Goal: Task Accomplishment & Management: Use online tool/utility

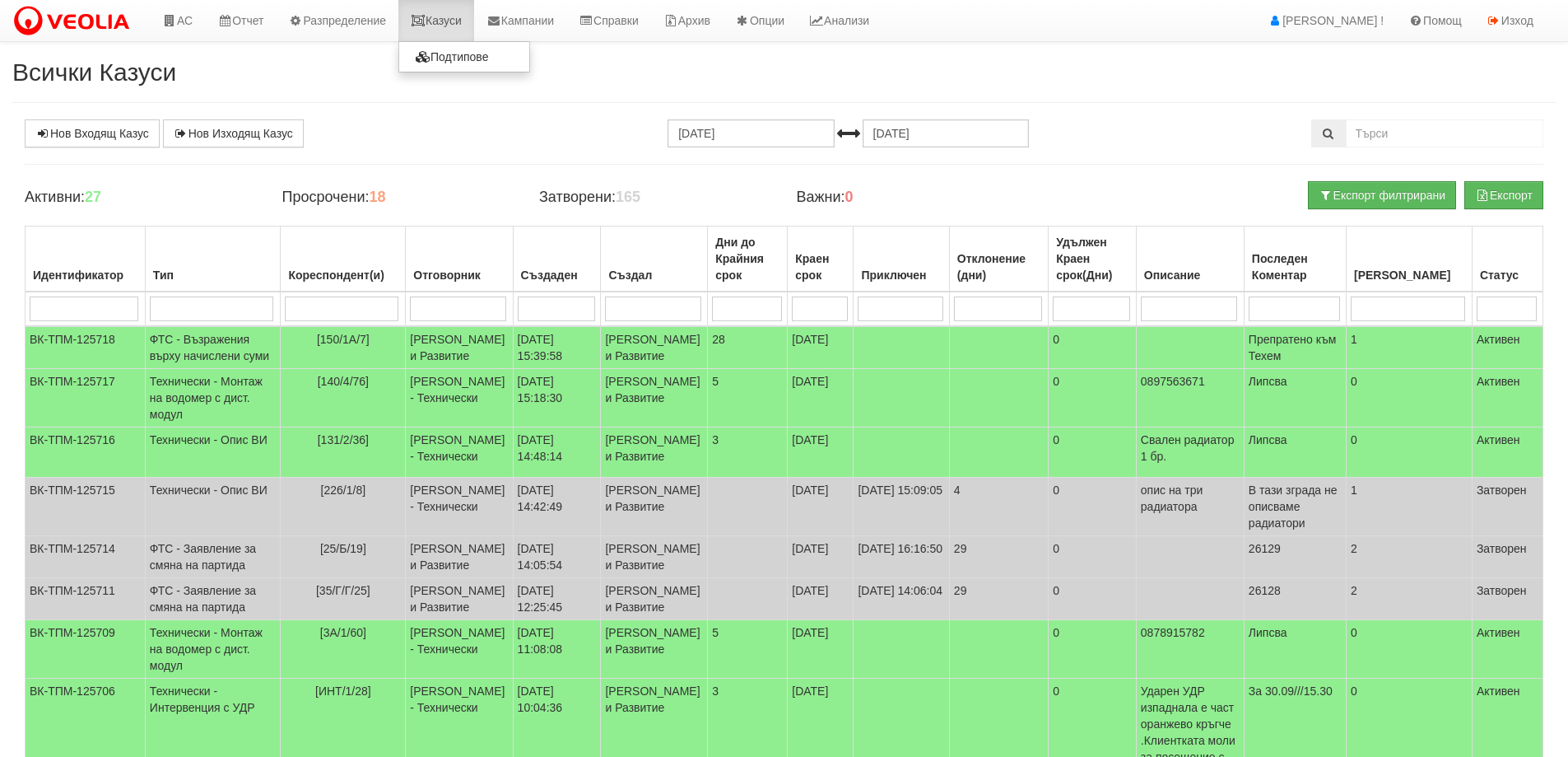
click at [451, 19] on link "Казуси" at bounding box center [436, 20] width 76 height 41
click at [425, 14] on link "Казуси" at bounding box center [436, 20] width 76 height 41
click at [453, 9] on link "Казуси" at bounding box center [436, 20] width 76 height 41
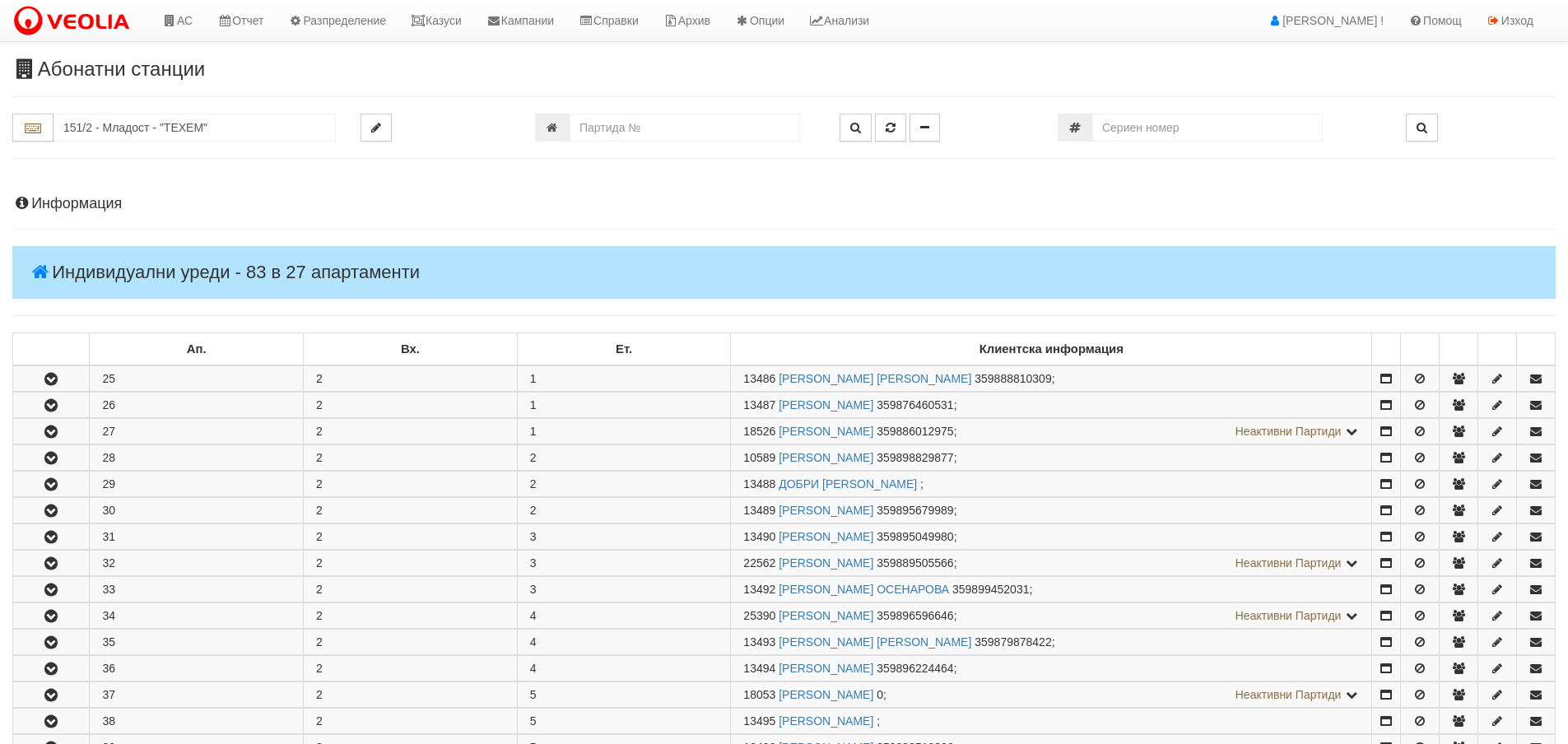
scroll to position [411, 0]
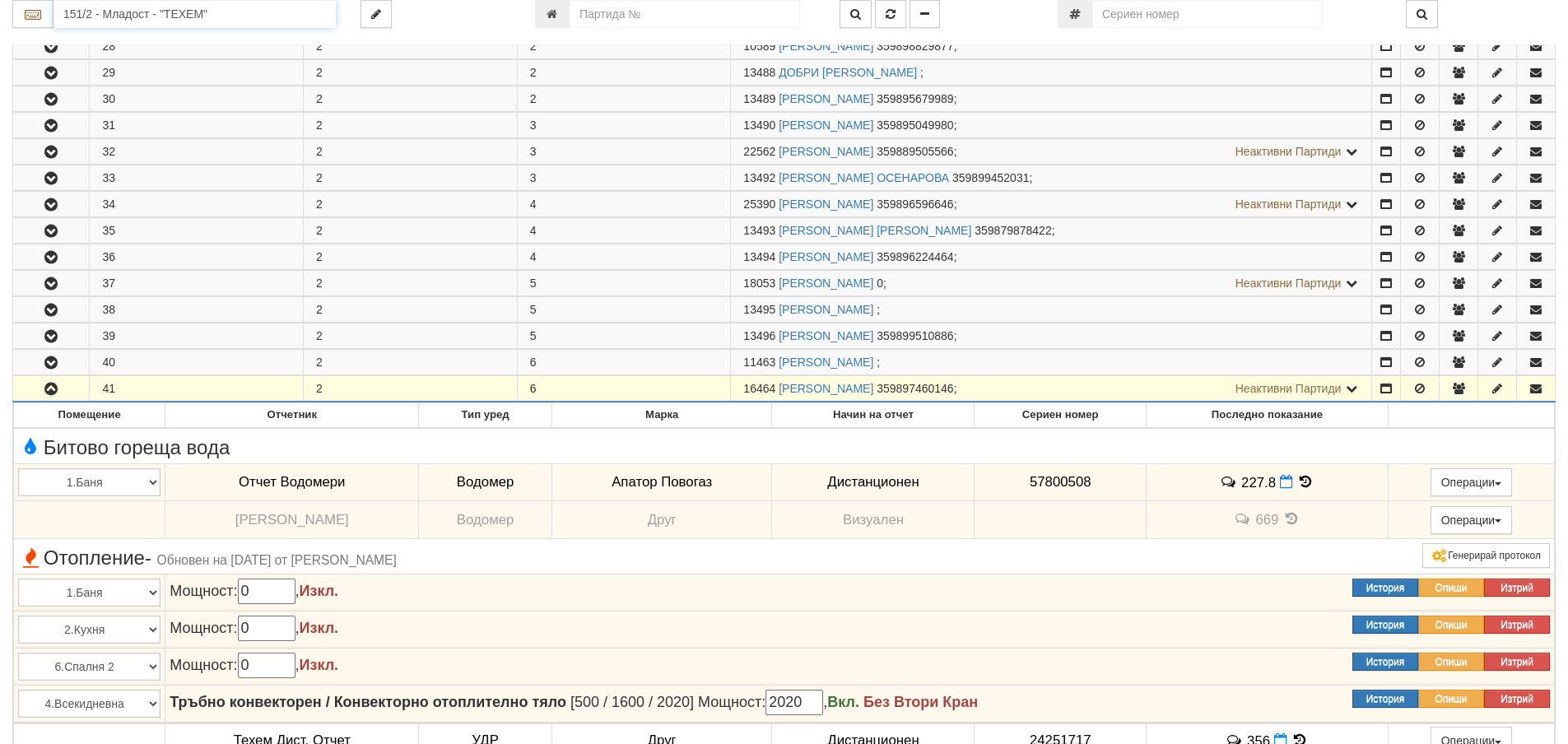
click at [258, 8] on input "151/2 - Младост - "ТЕХЕМ"" at bounding box center [194, 14] width 282 height 28
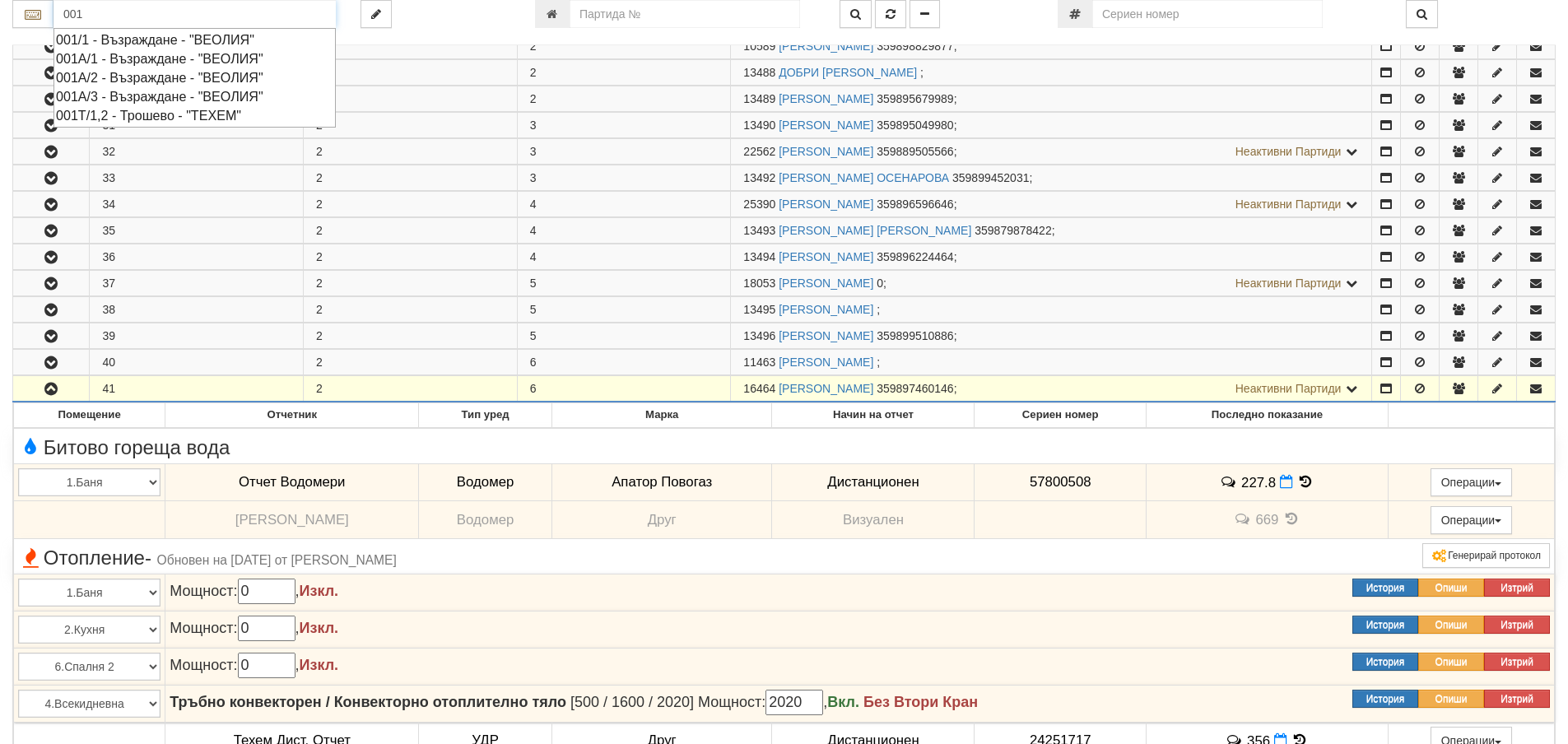
click at [176, 41] on div "001/1 - Възраждане - "ВЕОЛИЯ"" at bounding box center [194, 40] width 277 height 19
type input "001/1 - Възраждане - "ВЕОЛИЯ""
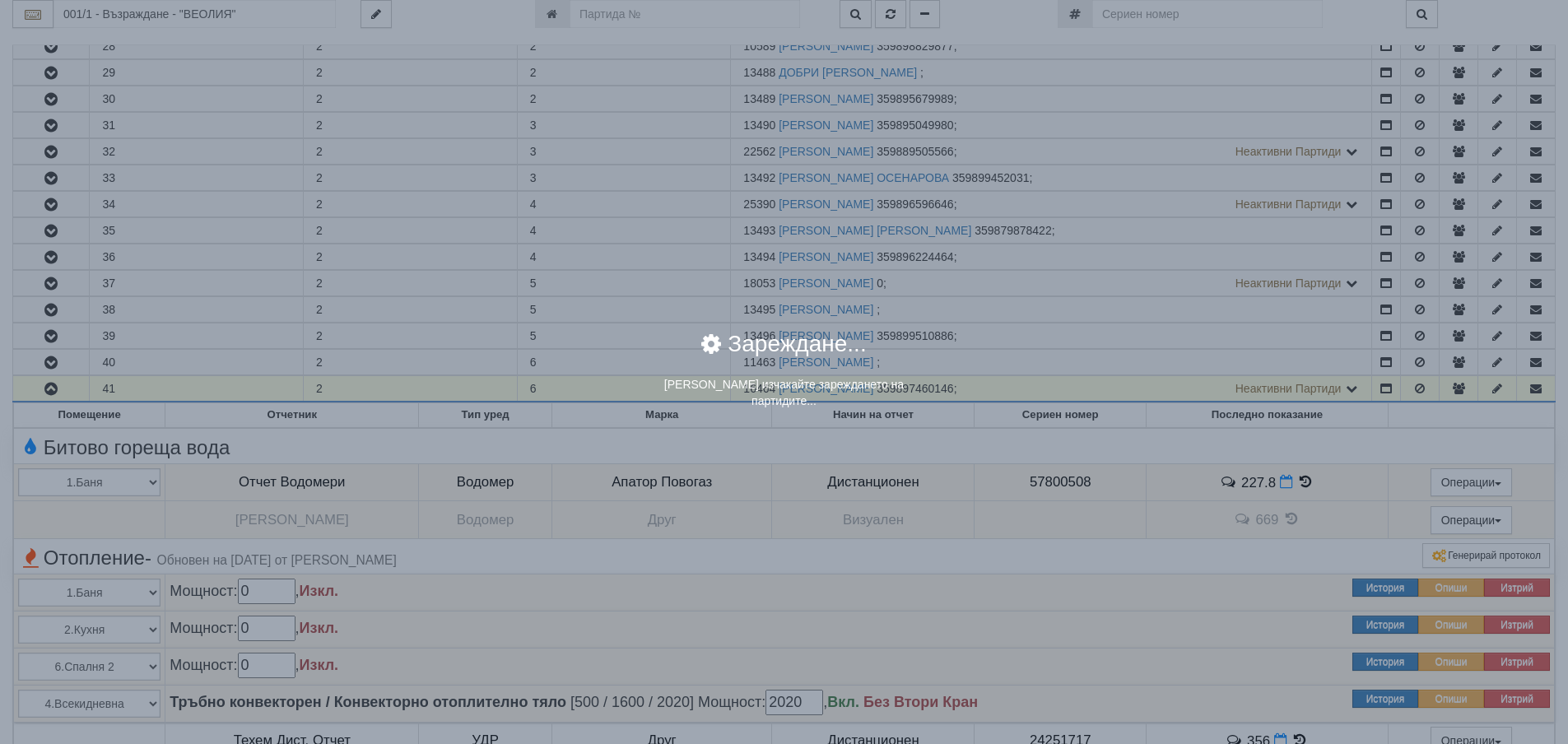
scroll to position [0, 0]
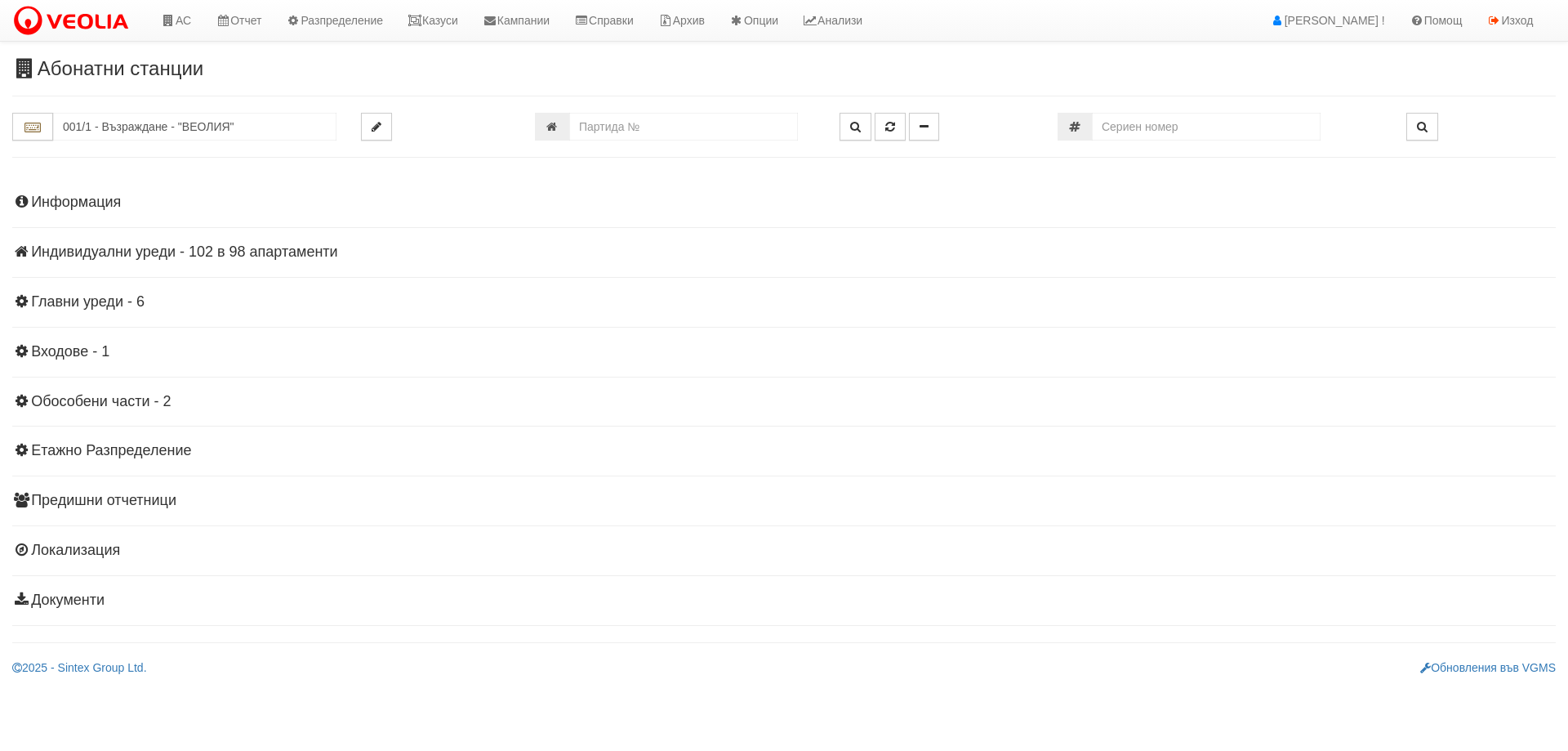
click at [268, 250] on h4 "Индивидуални уреди - 102 в 98 апартаменти" at bounding box center [784, 253] width 1543 height 17
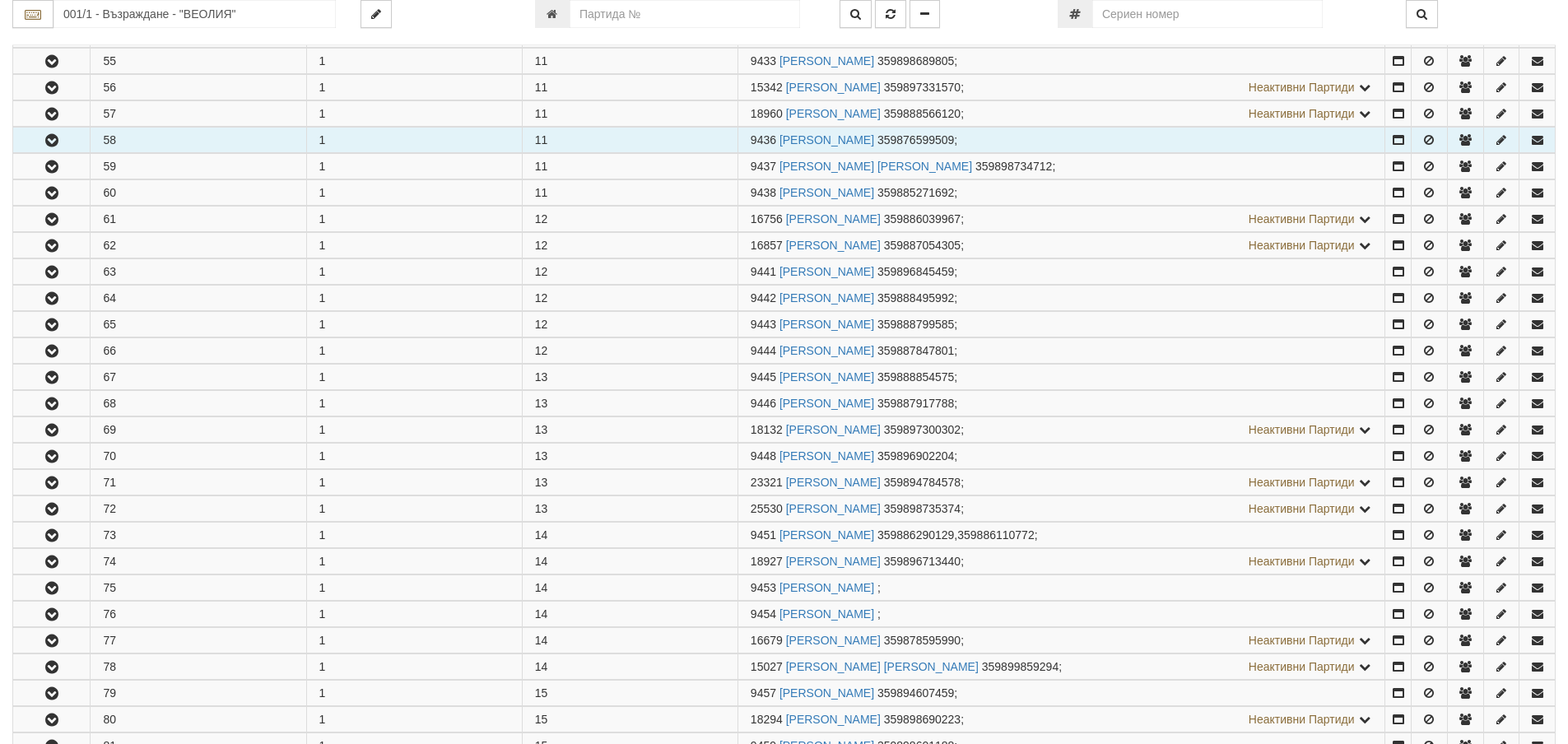
scroll to position [1811, 0]
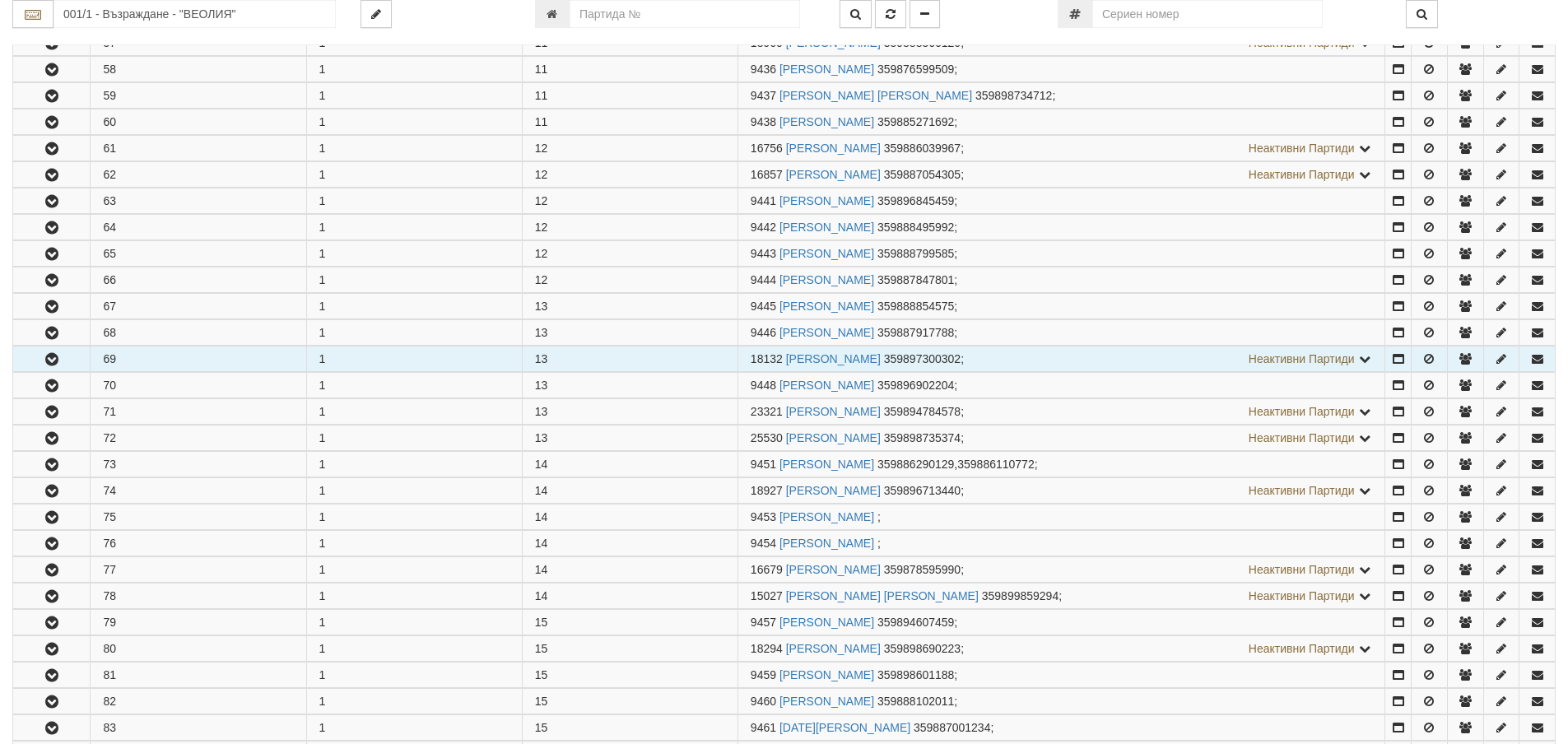
click at [56, 355] on icon "button" at bounding box center [52, 360] width 20 height 12
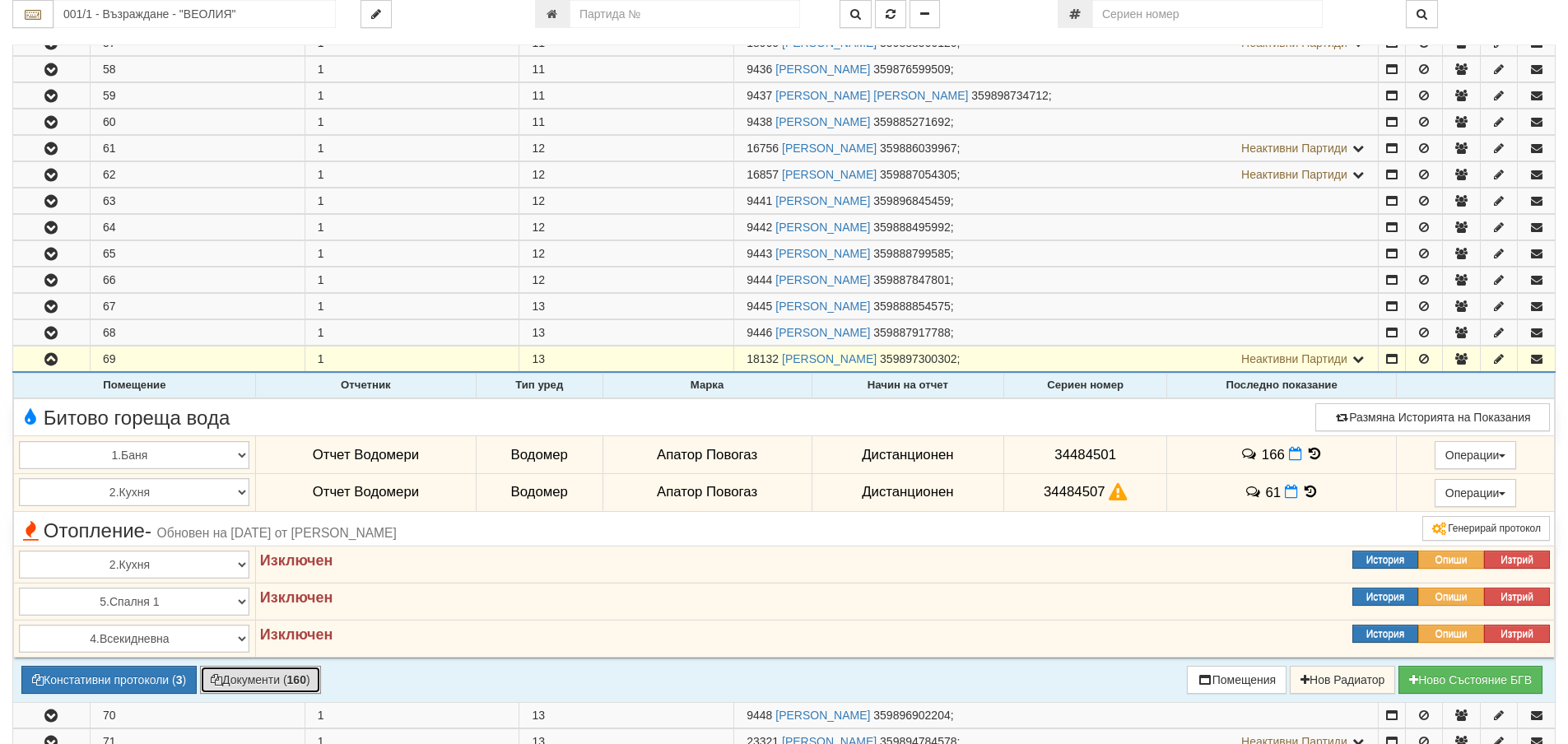
drag, startPoint x: 241, startPoint y: 683, endPoint x: 251, endPoint y: 665, distance: 20.6
click at [238, 682] on button "Документи ( 160 )" at bounding box center [260, 680] width 121 height 28
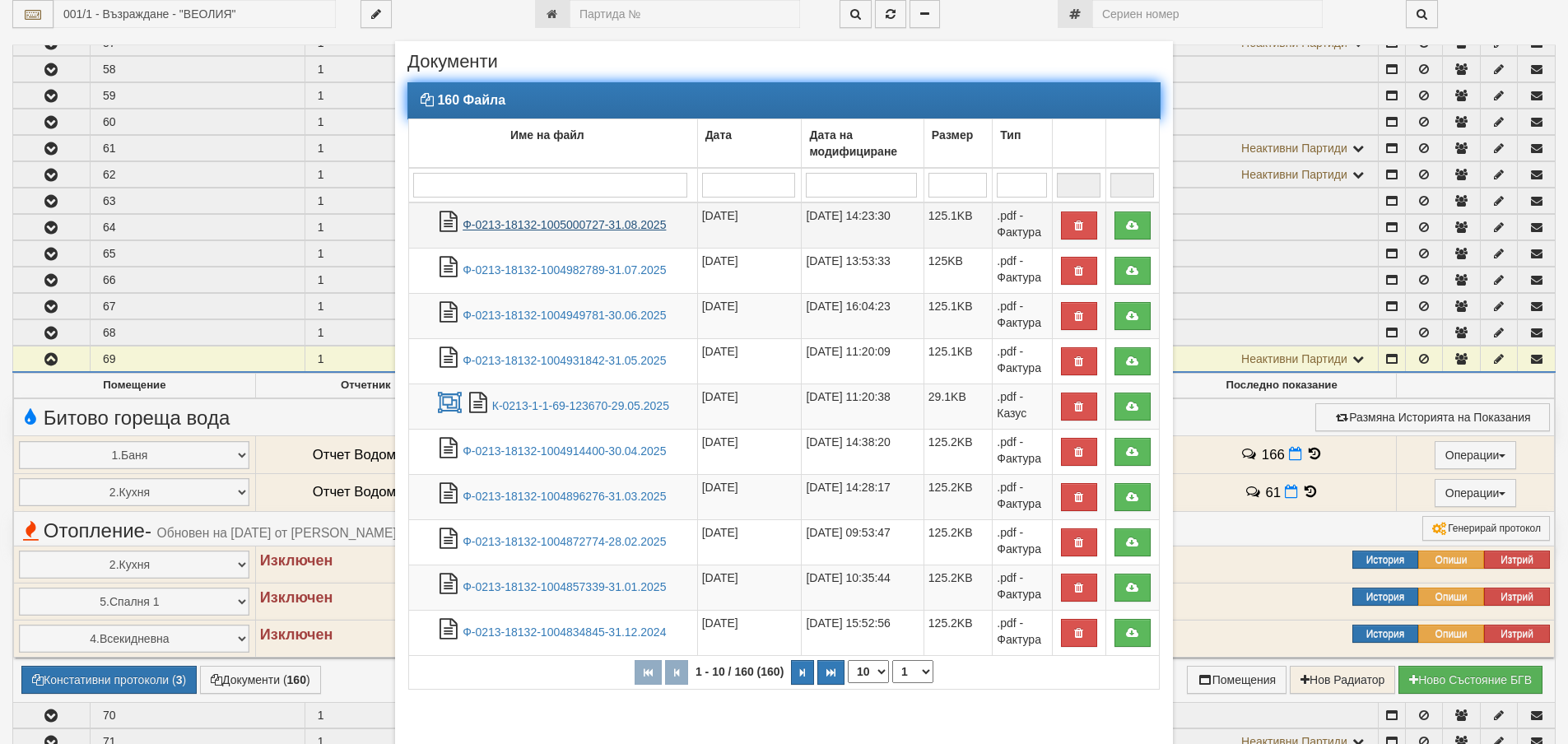
click at [500, 225] on link "Ф-0213-18132-1005000727-31.08.2025" at bounding box center [564, 225] width 203 height 13
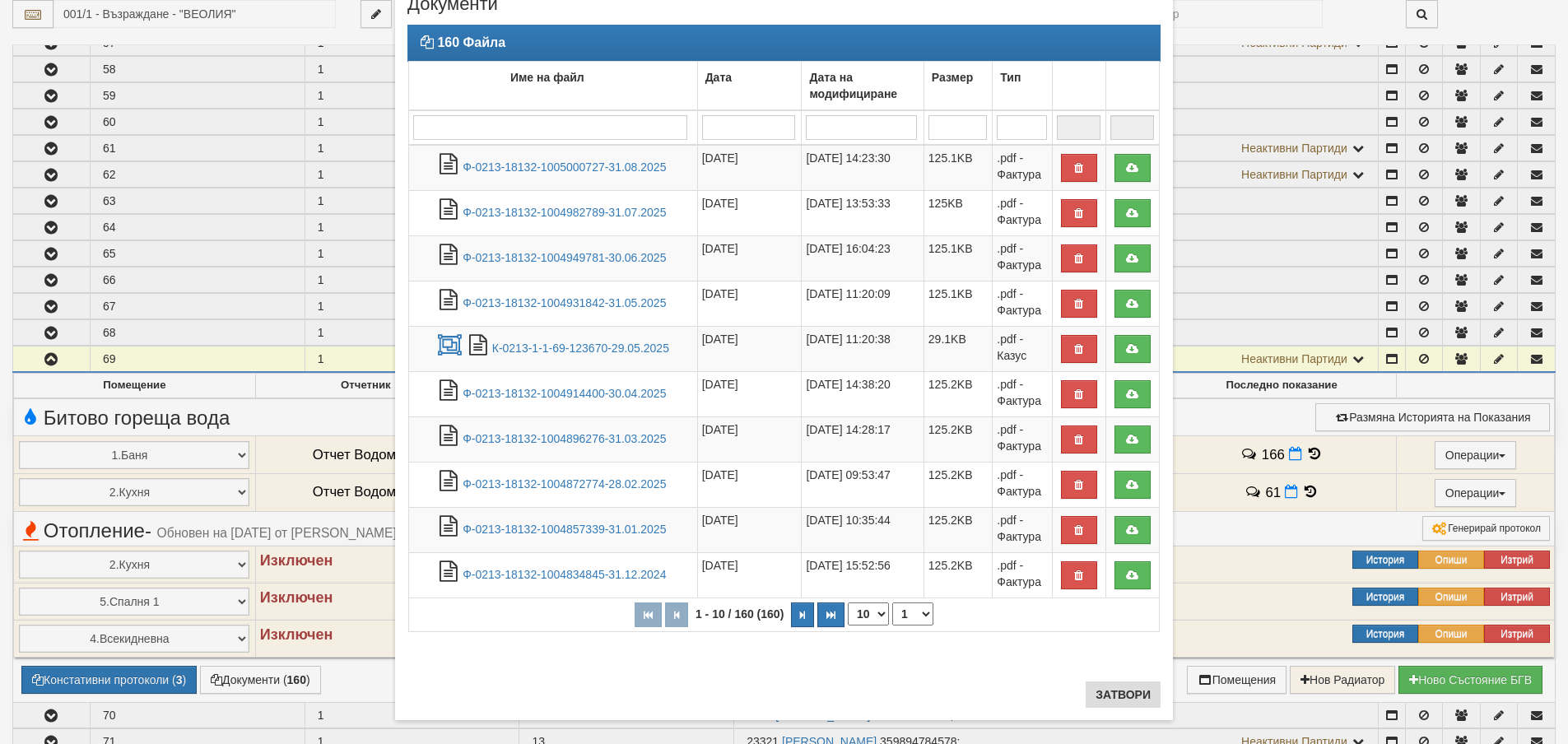
scroll to position [75, 0]
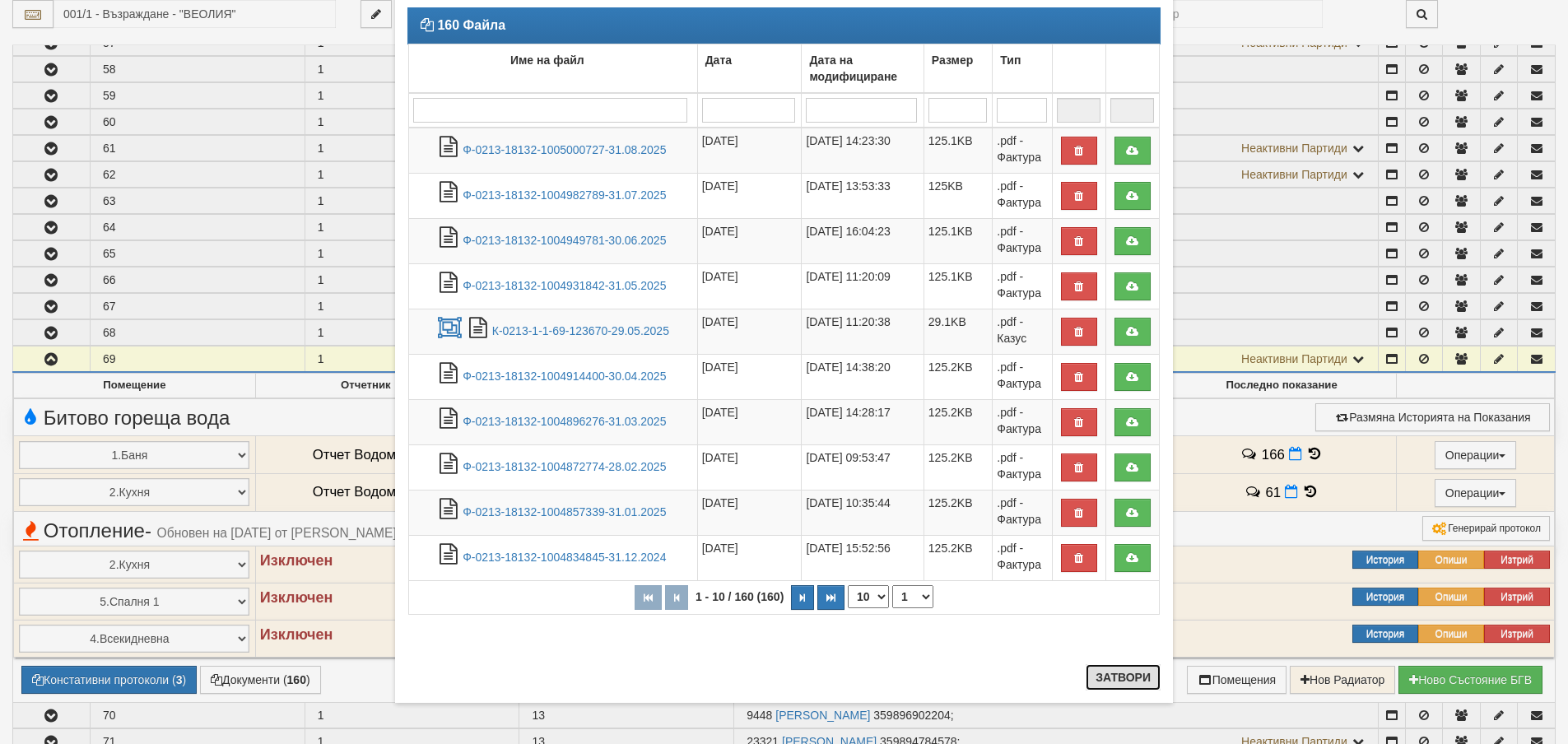
click at [1095, 669] on button "Затвори" at bounding box center [1123, 677] width 75 height 27
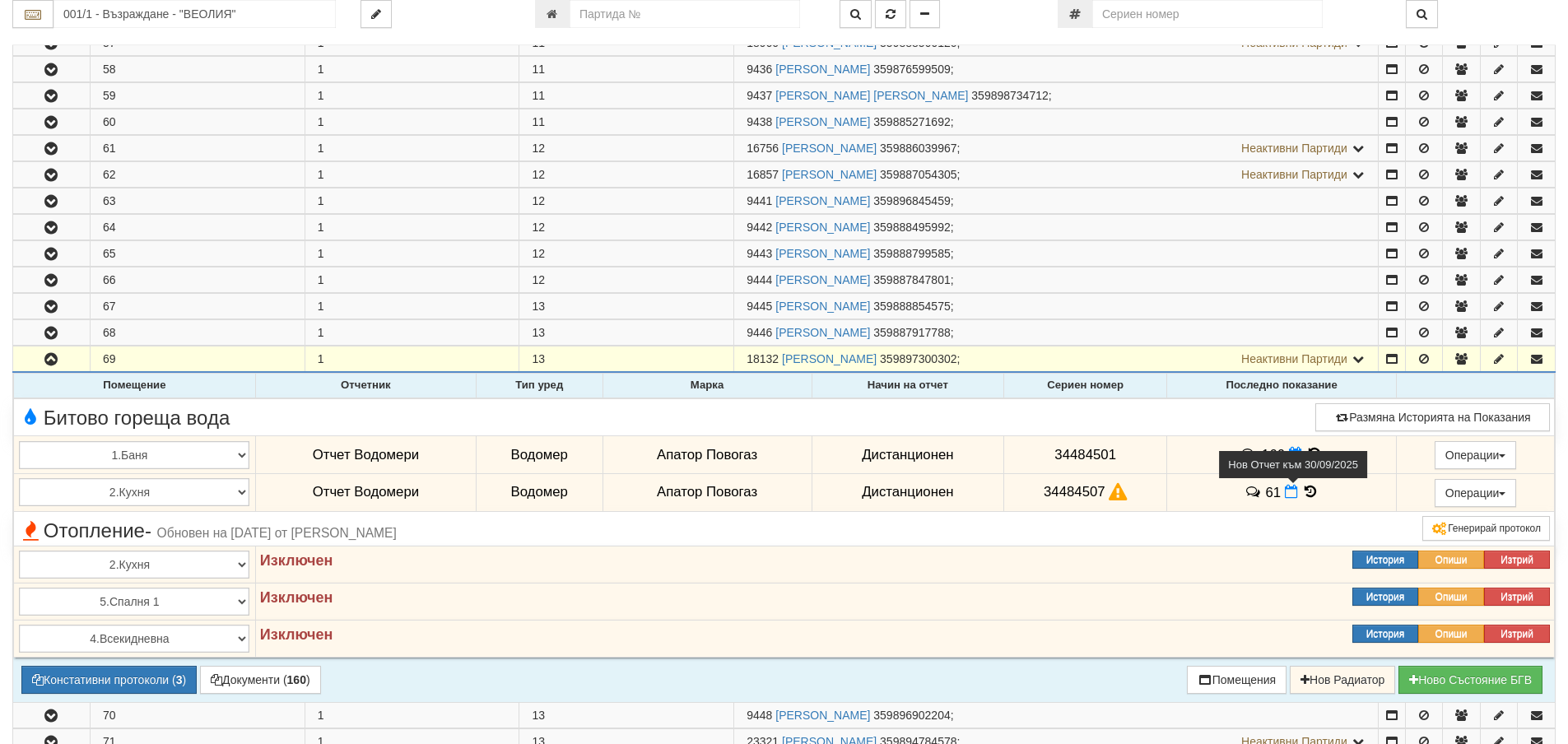
click at [1285, 497] on icon at bounding box center [1292, 491] width 13 height 14
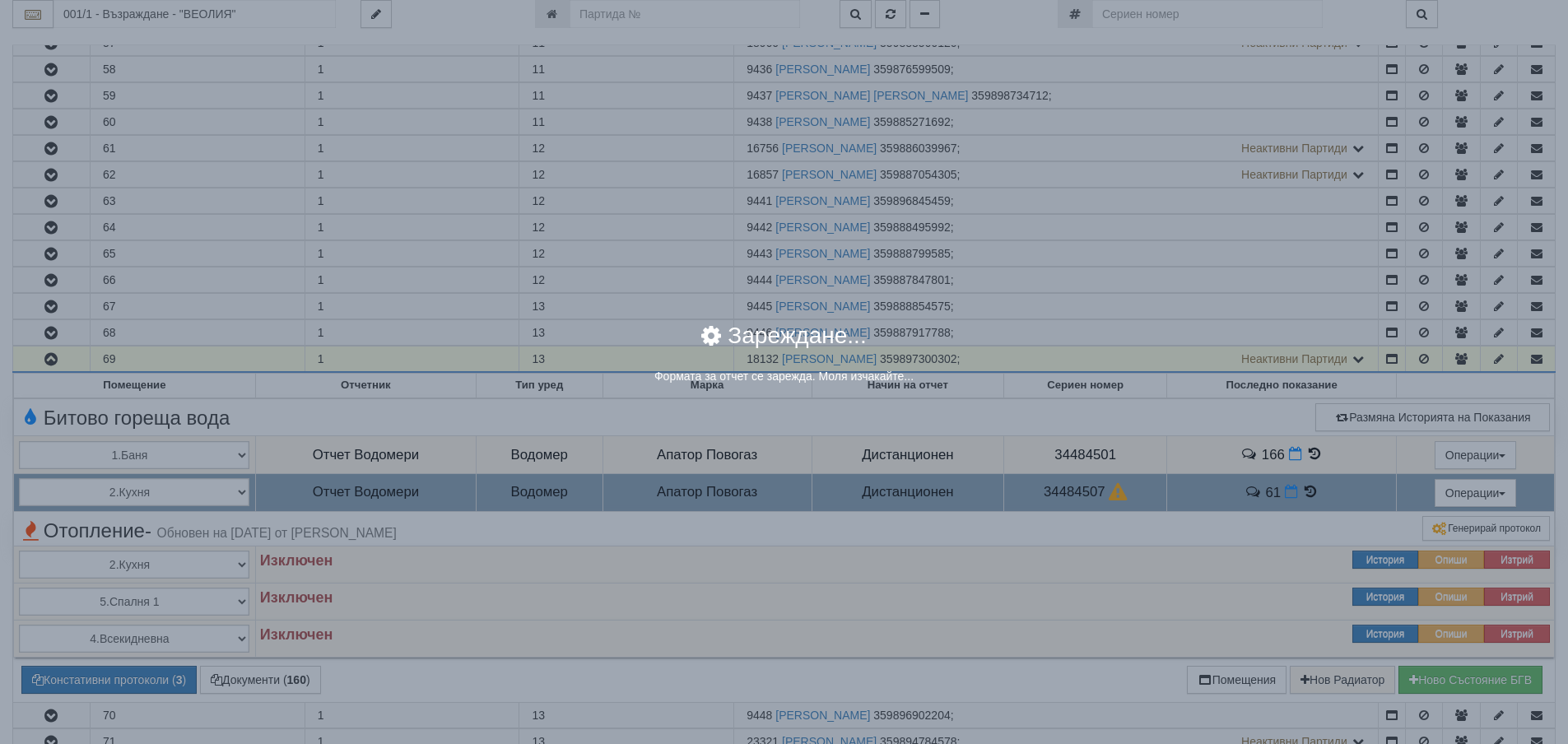
select select "8ac75930-9bfd-e511-80be-8d5a1dced85a"
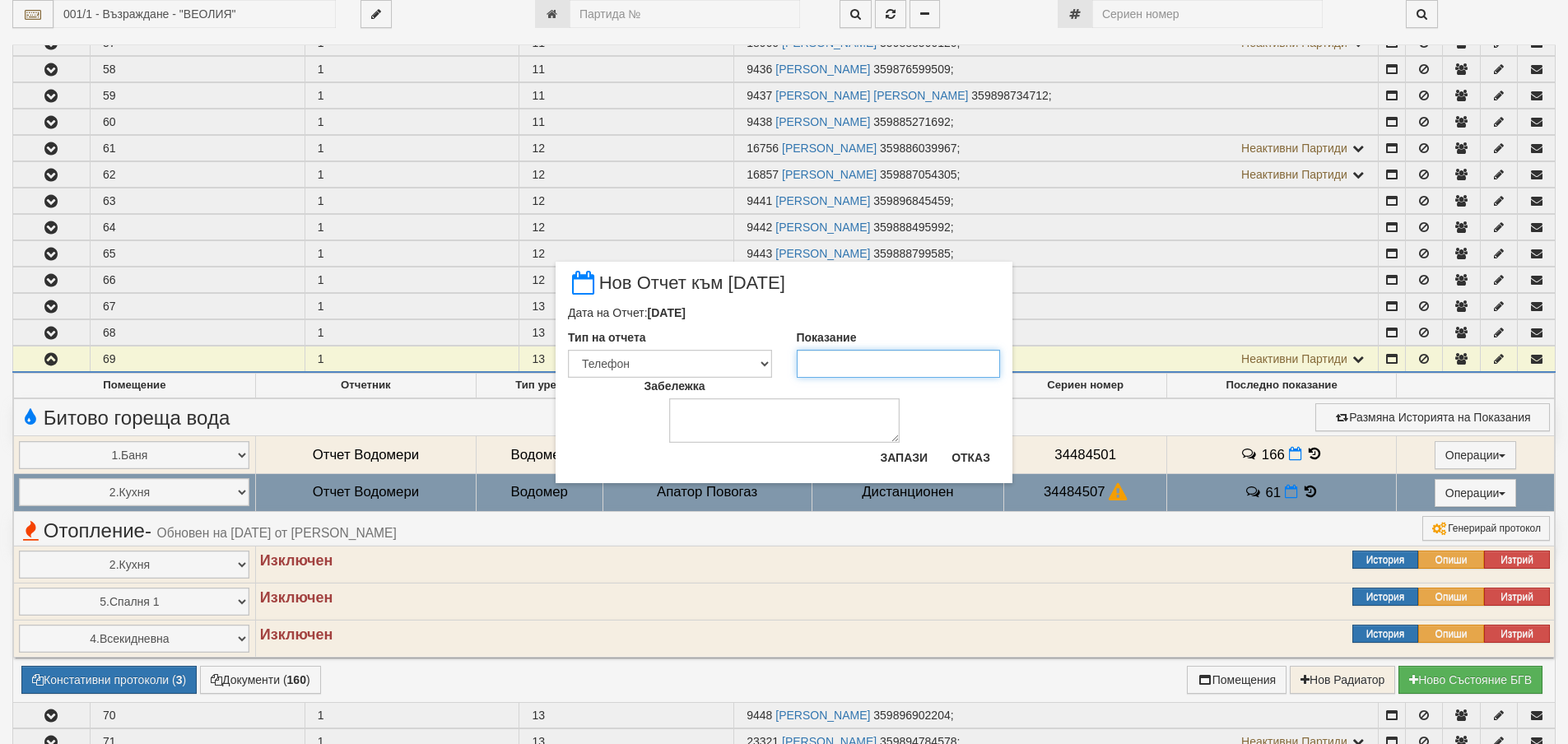
click at [911, 350] on input "Показание" at bounding box center [898, 364] width 204 height 28
type input "6"
click at [979, 463] on button "Отказ" at bounding box center [970, 458] width 58 height 27
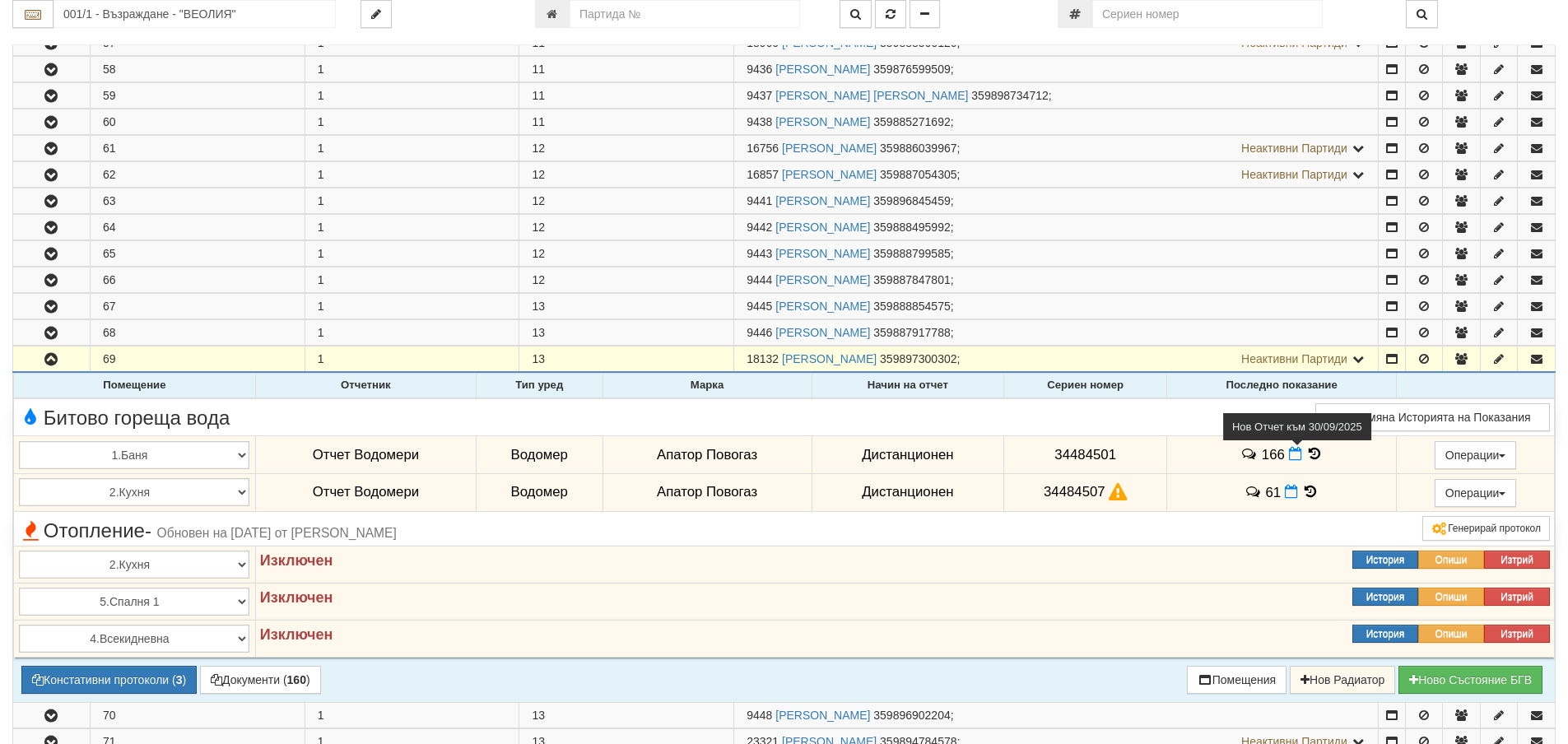
click at [1292, 457] on icon at bounding box center [1296, 454] width 13 height 14
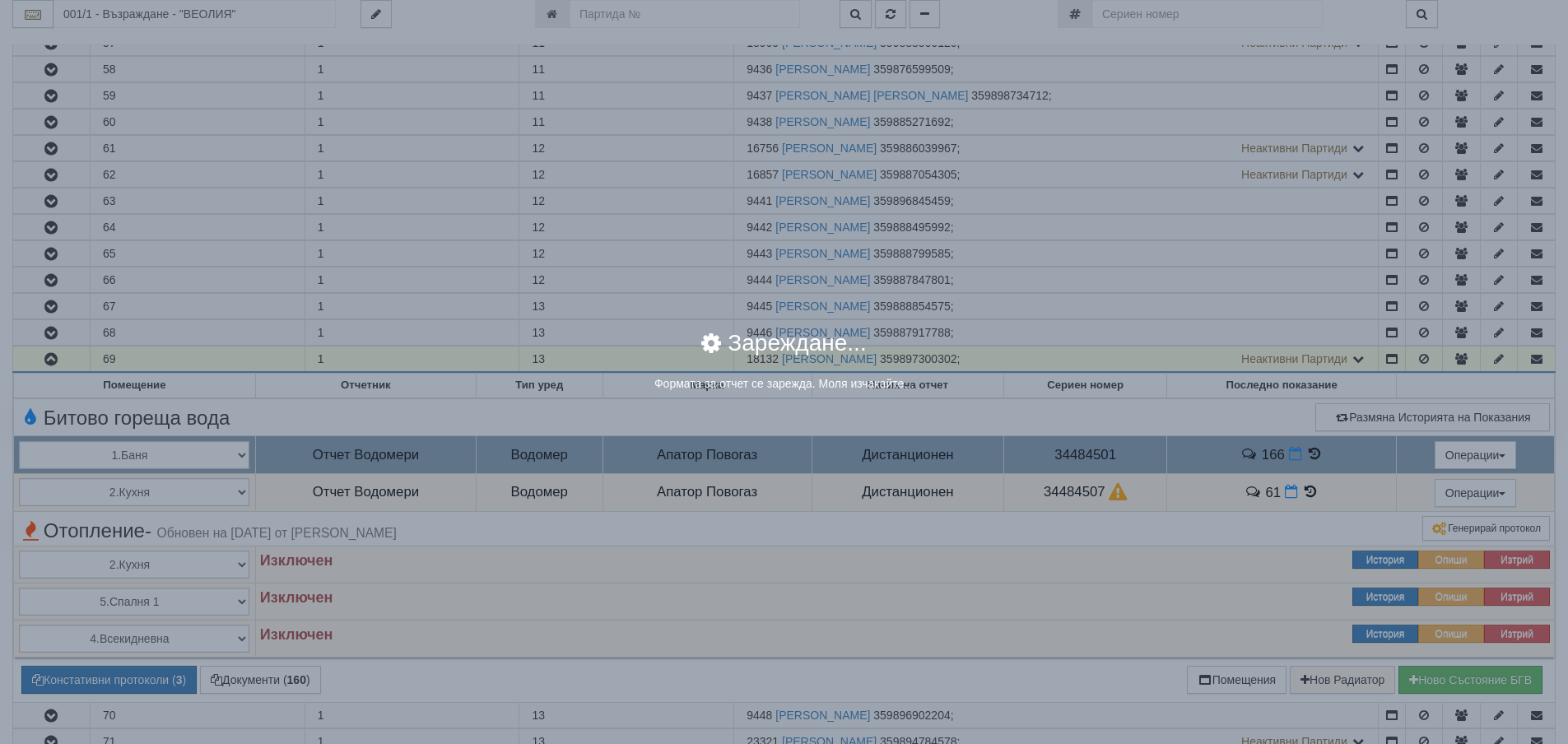
select select "8ac75930-9bfd-e511-80be-8d5a1dced85a"
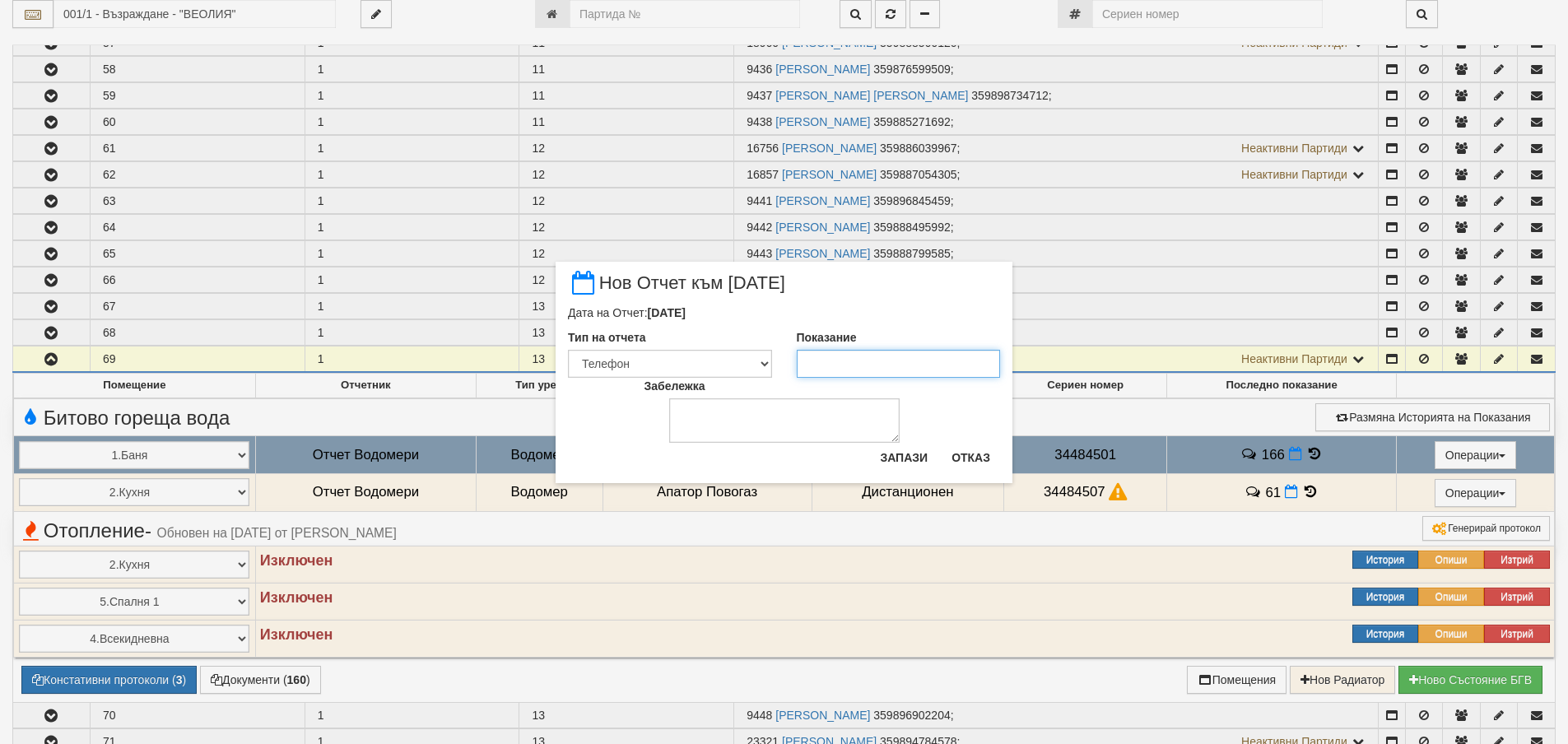
click at [800, 356] on input "Показание" at bounding box center [898, 364] width 204 height 28
type input "168"
click at [908, 461] on button "Запази" at bounding box center [903, 458] width 67 height 27
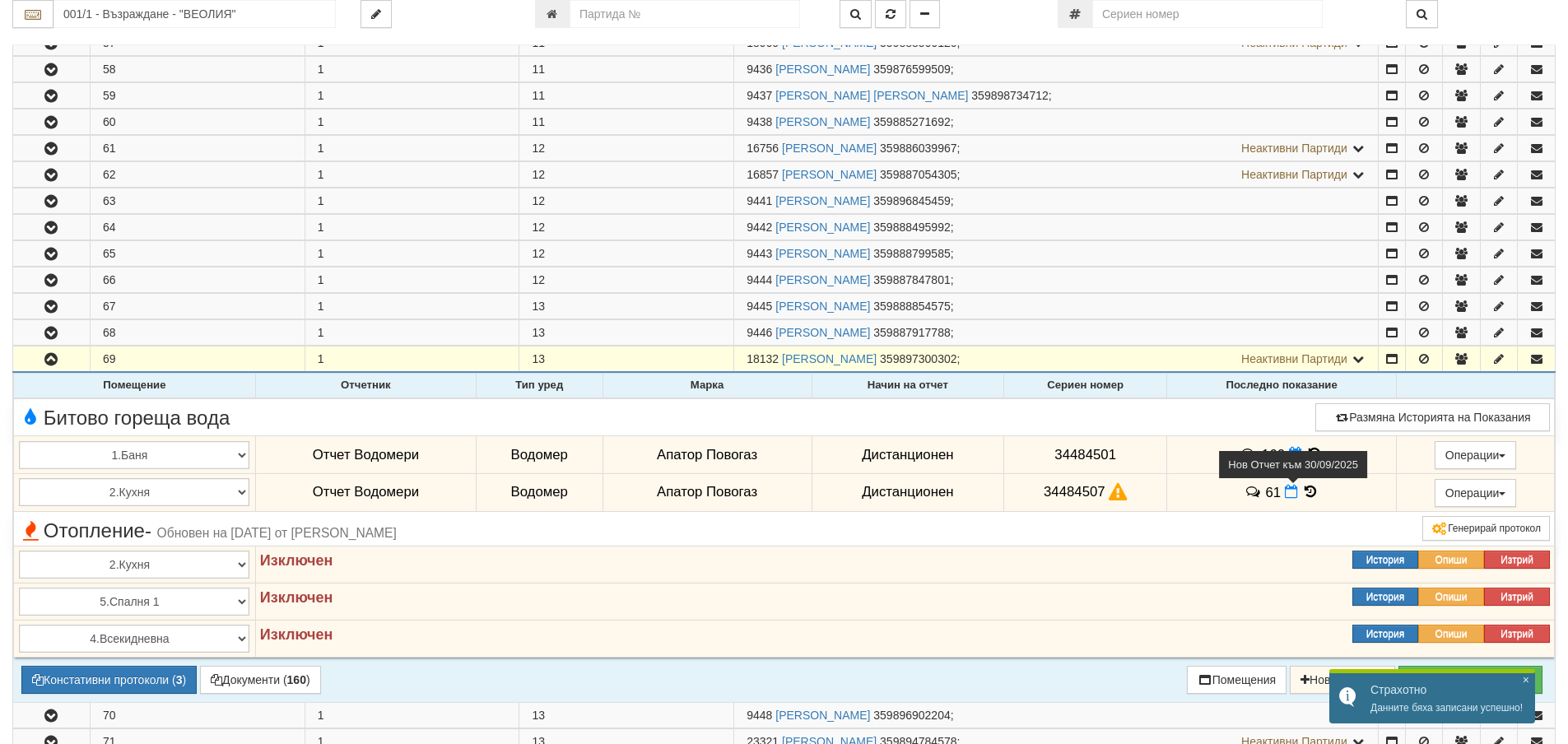
click at [1288, 495] on icon at bounding box center [1292, 491] width 13 height 14
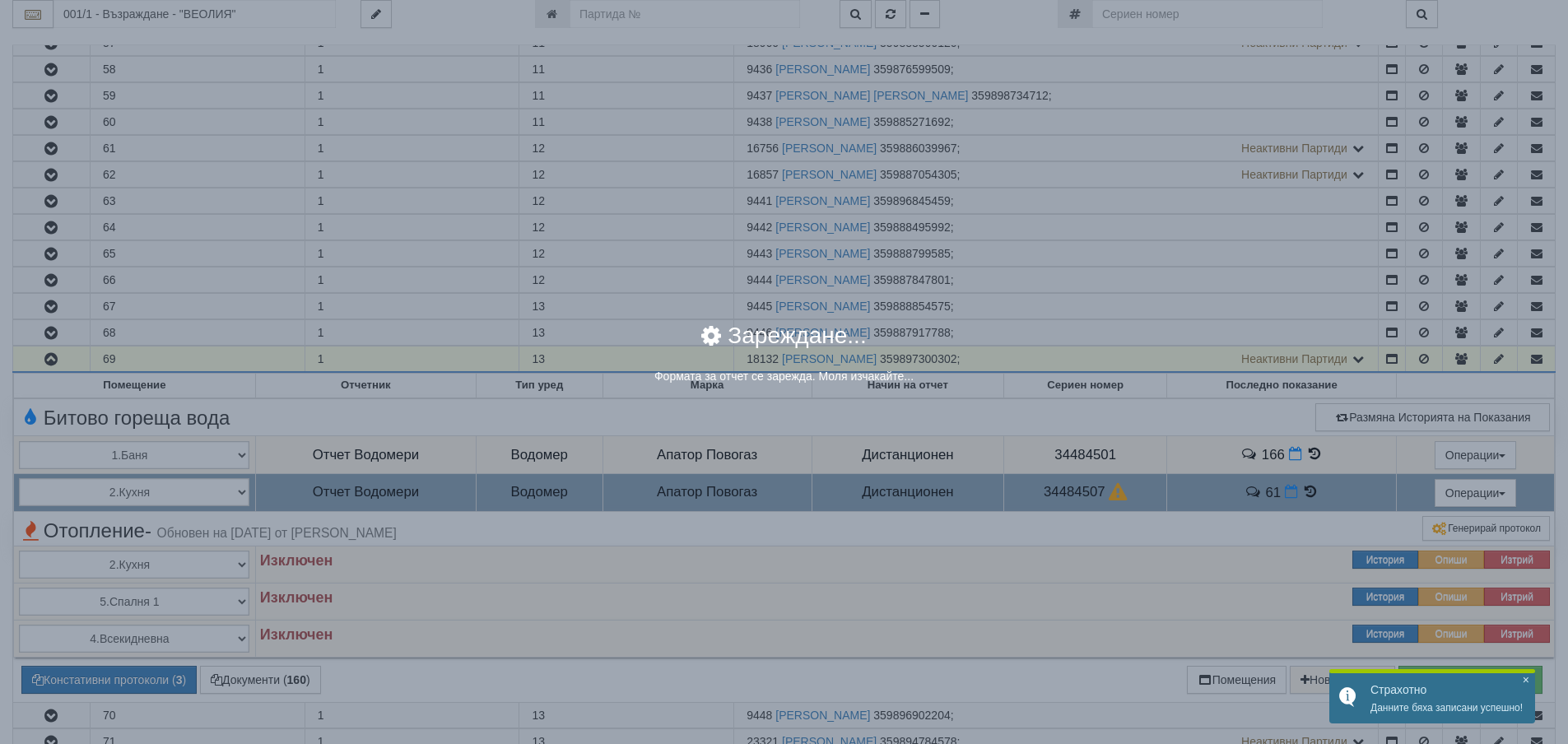
select select "8ac75930-9bfd-e511-80be-8d5a1dced85a"
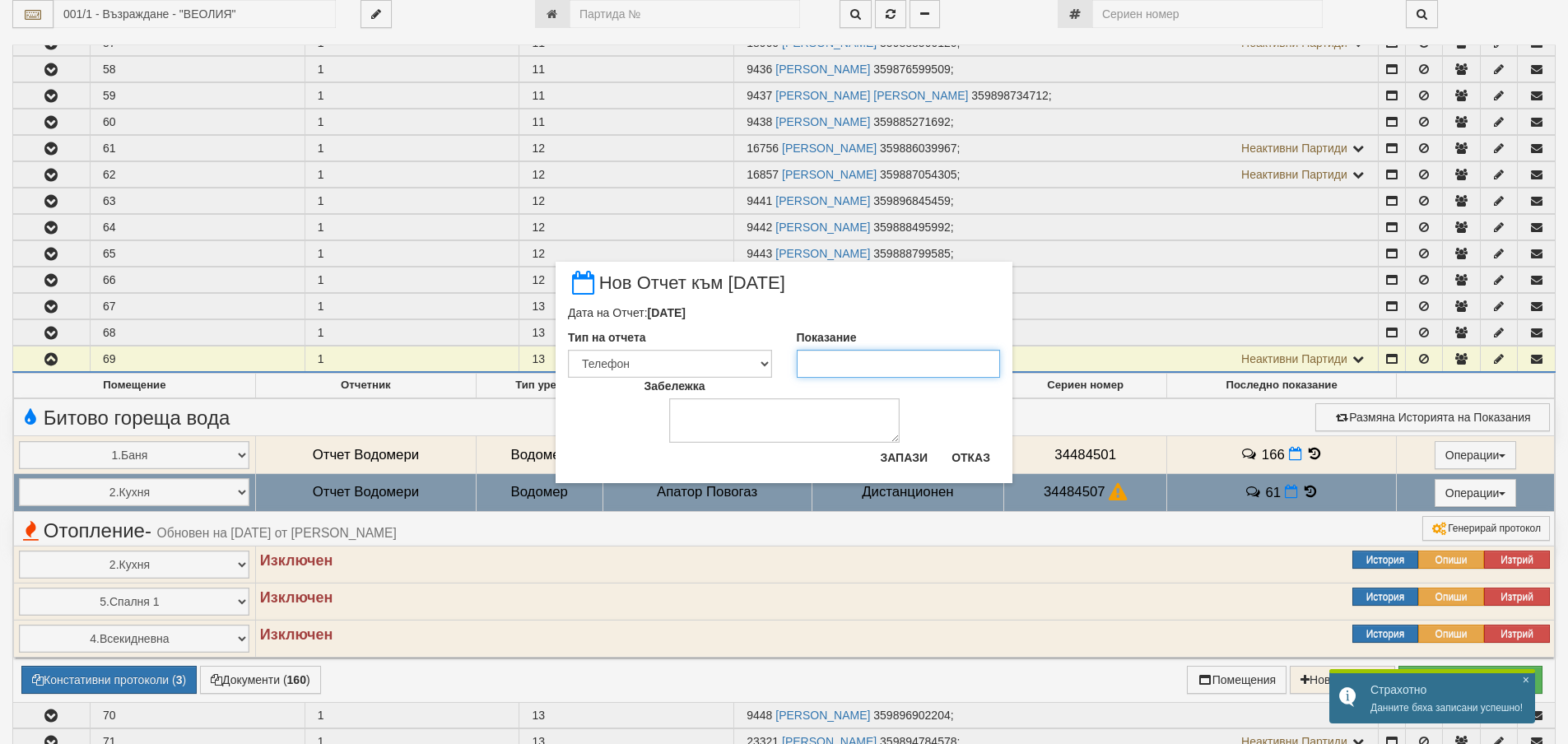
click at [876, 365] on input "Показание" at bounding box center [898, 364] width 204 height 28
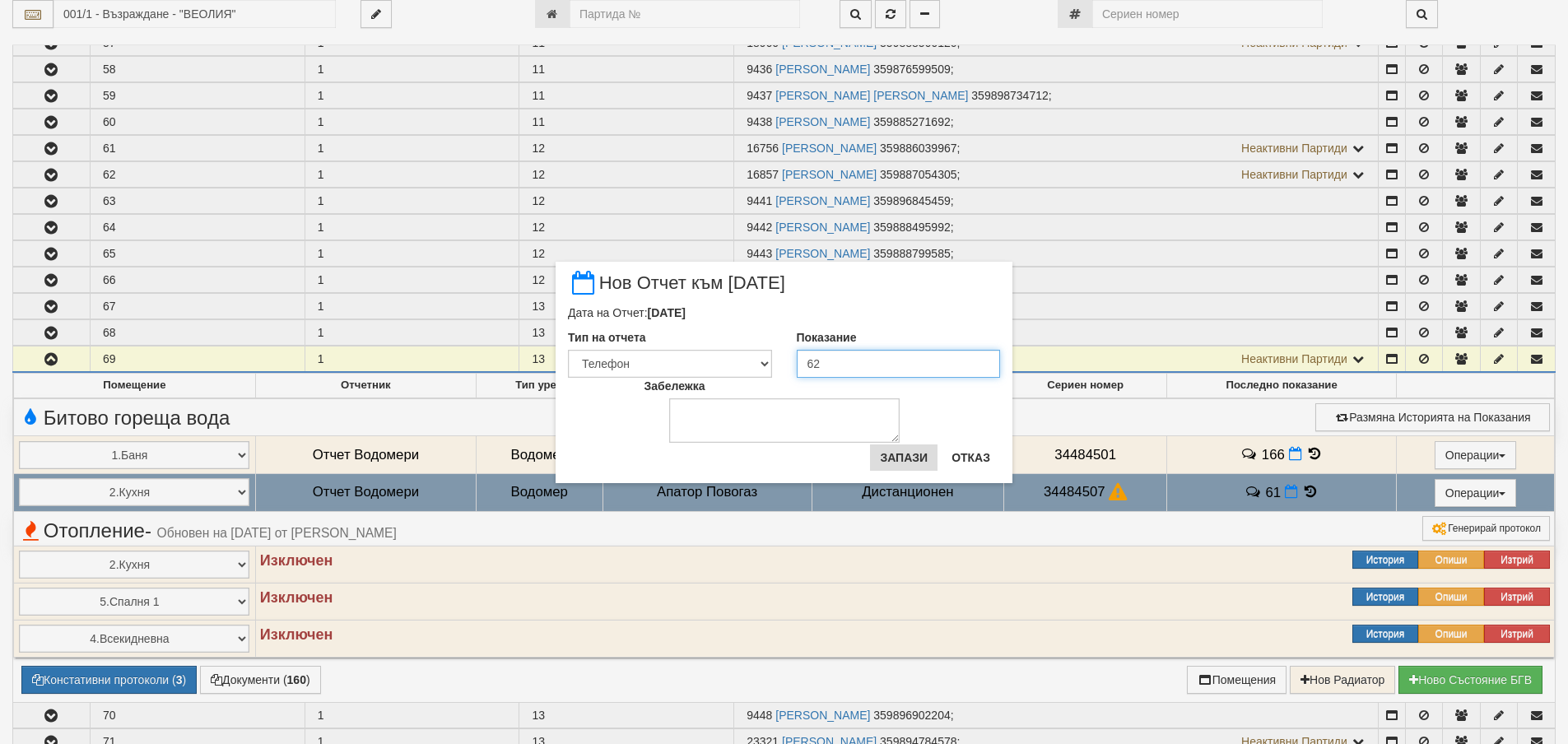
type input "62"
click at [895, 454] on button "Запази" at bounding box center [903, 458] width 67 height 27
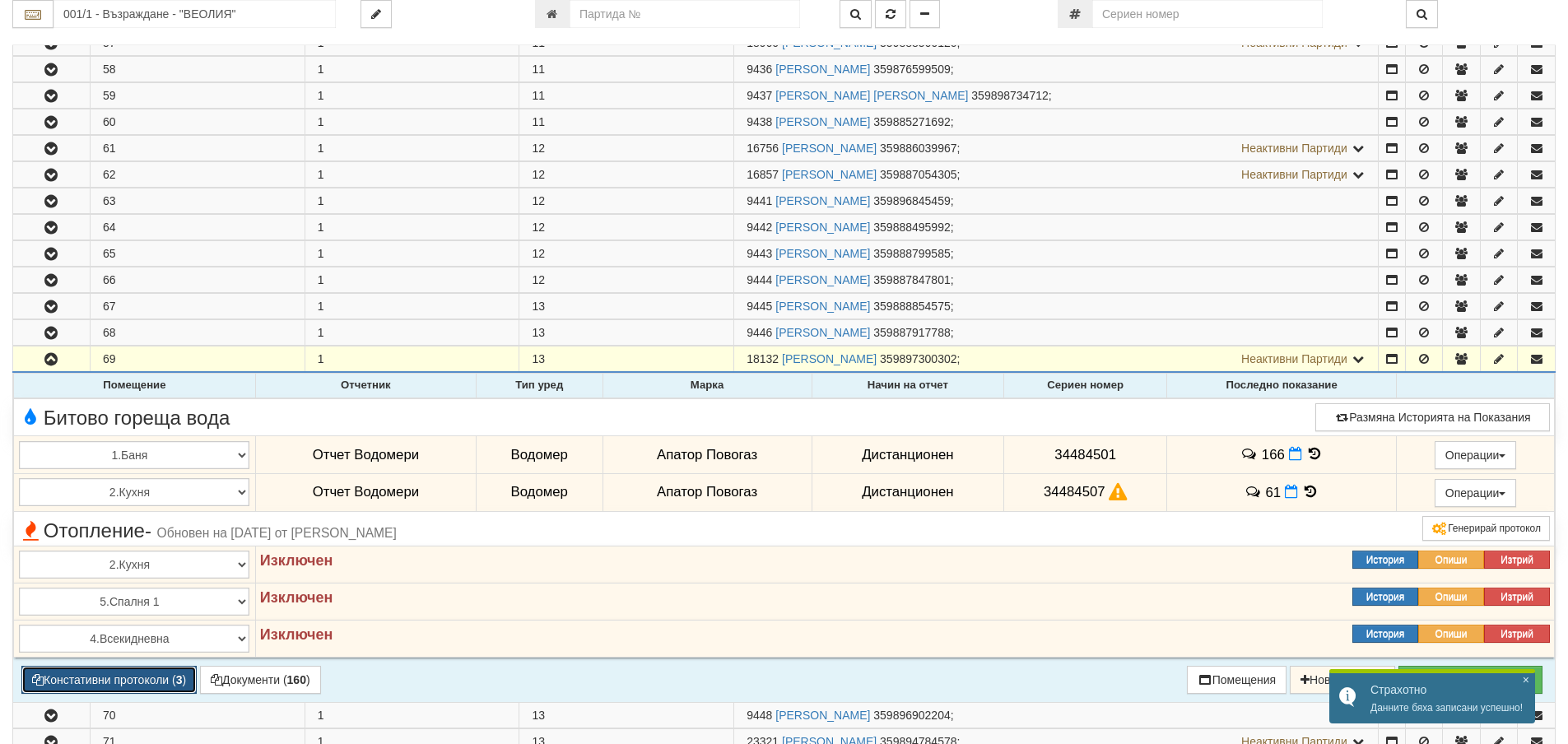
click at [170, 674] on button "Констативни протоколи ( 3 )" at bounding box center [109, 680] width 176 height 28
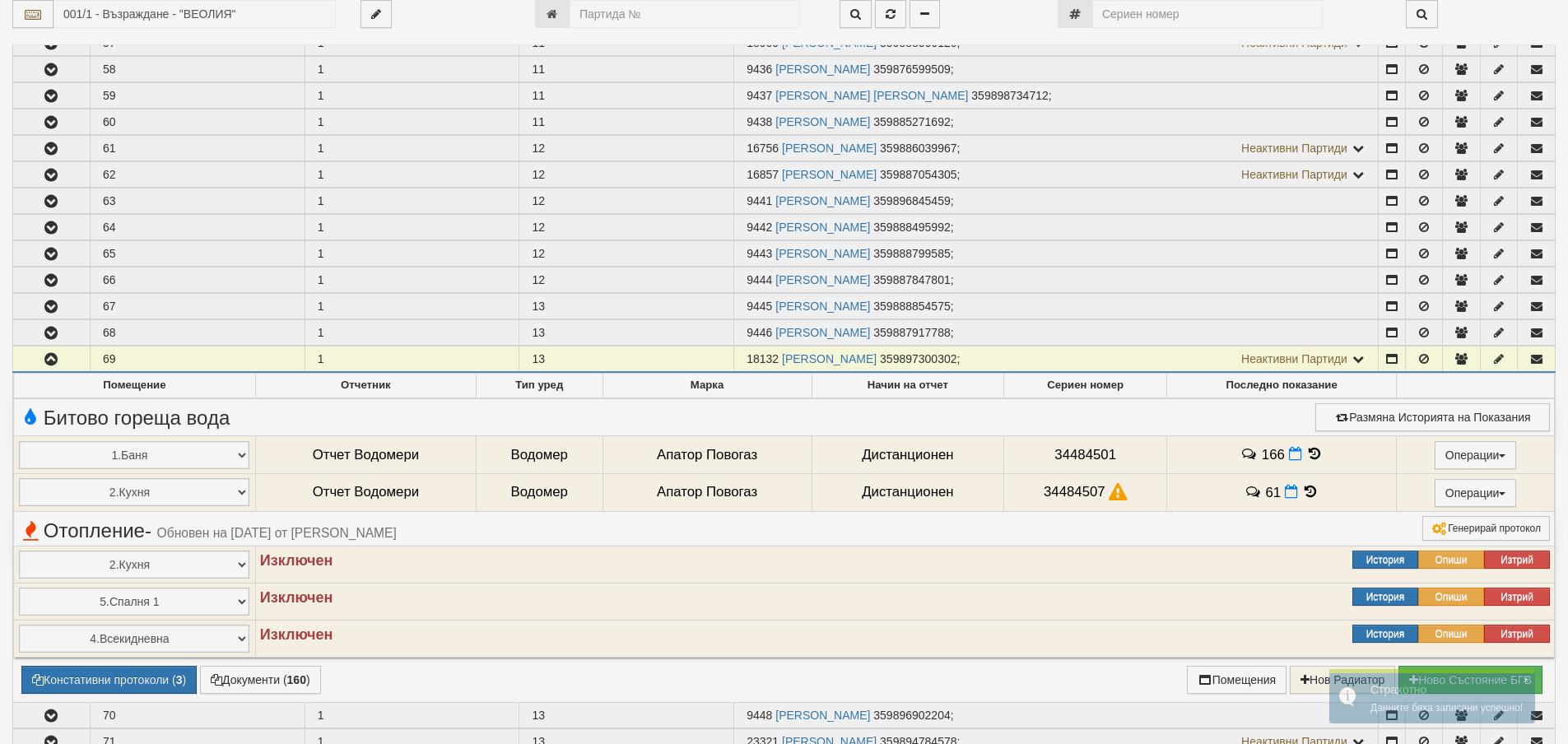
select select "1"
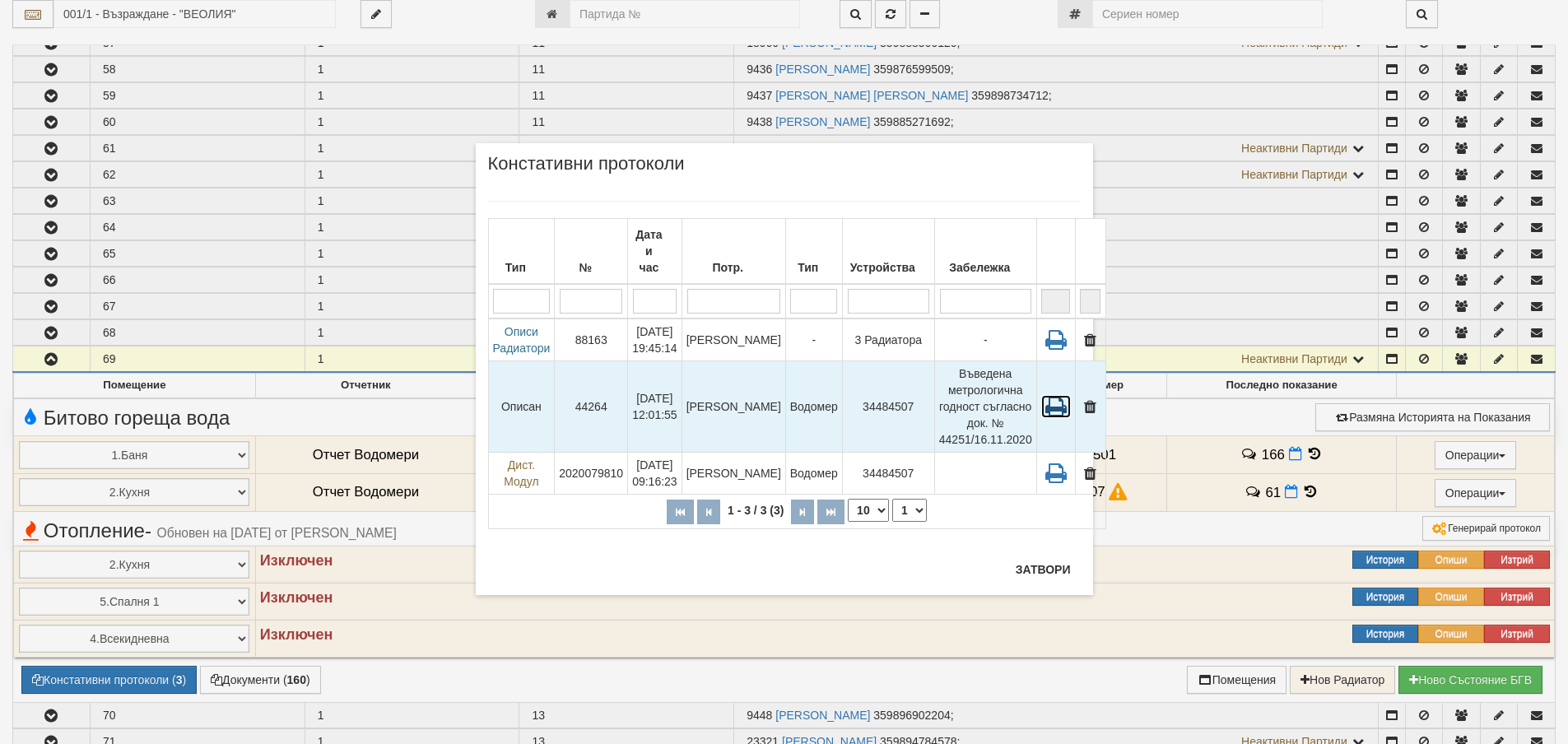
click at [1051, 395] on icon at bounding box center [1056, 407] width 30 height 23
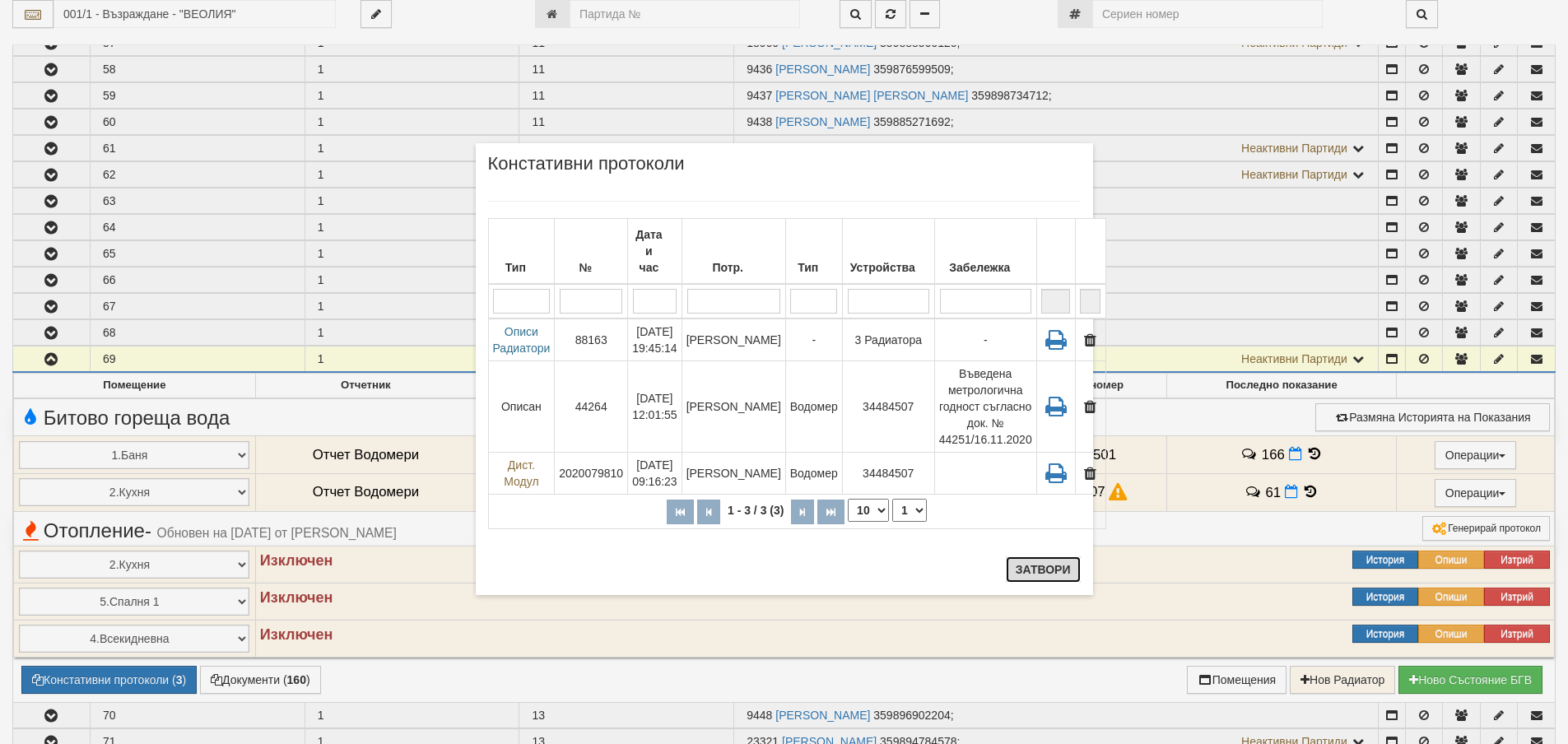
click at [1018, 578] on button "Затвори" at bounding box center [1043, 569] width 75 height 27
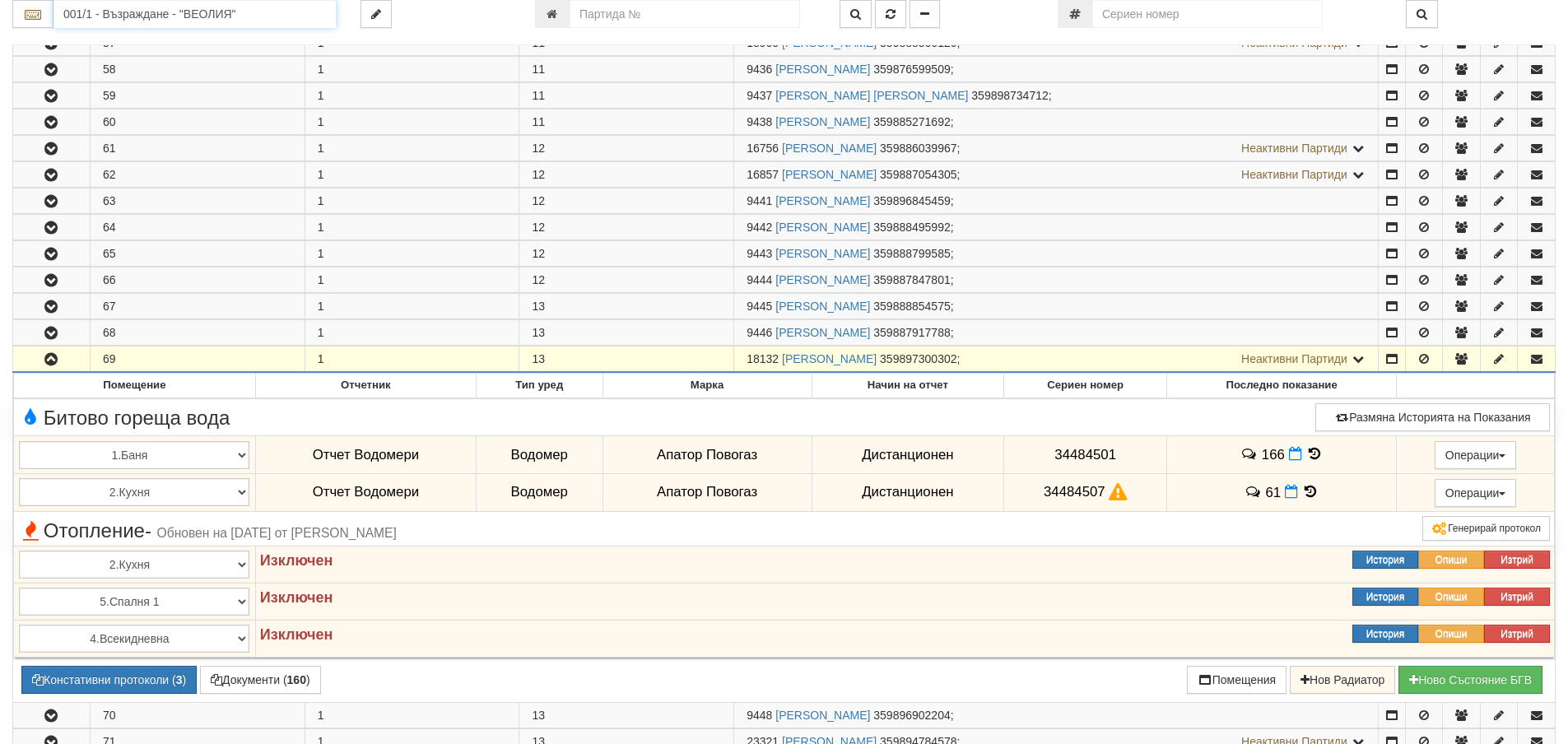
click at [266, 15] on input "001/1 - Възраждане - "ВЕОЛИЯ"" at bounding box center [194, 14] width 282 height 28
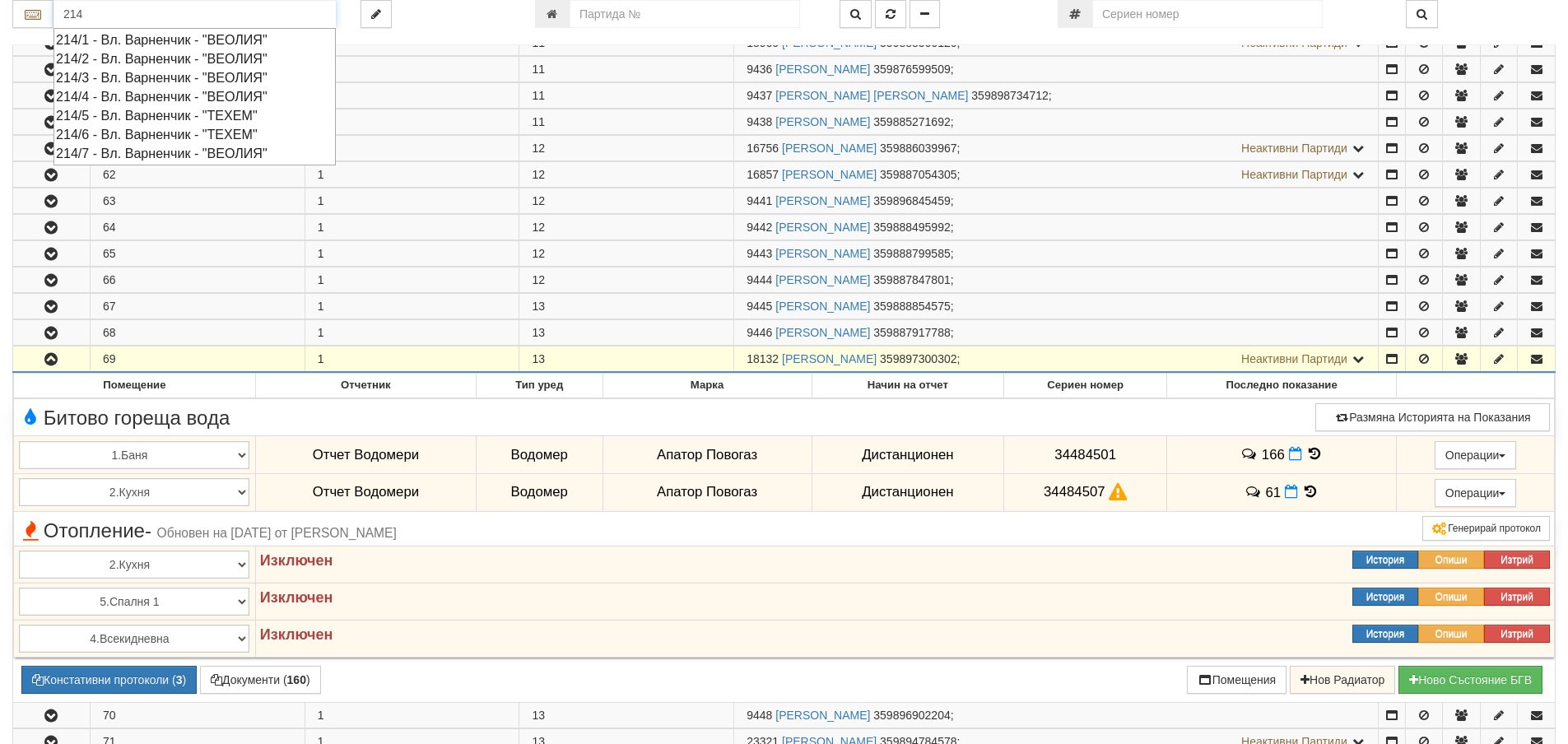
click at [117, 102] on div "214/4 - Вл. Варненчик - "ВЕОЛИЯ"" at bounding box center [194, 97] width 277 height 19
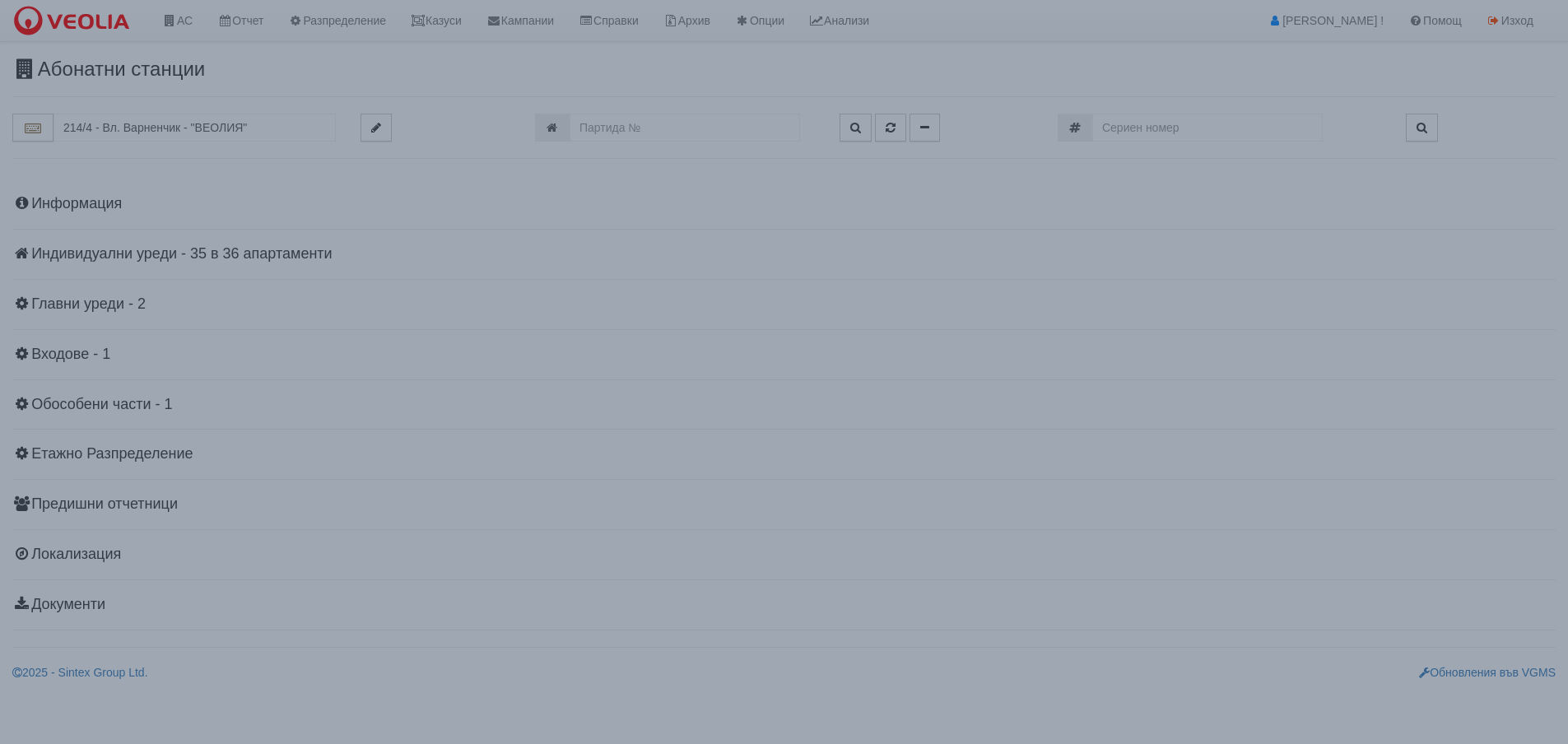
scroll to position [0, 0]
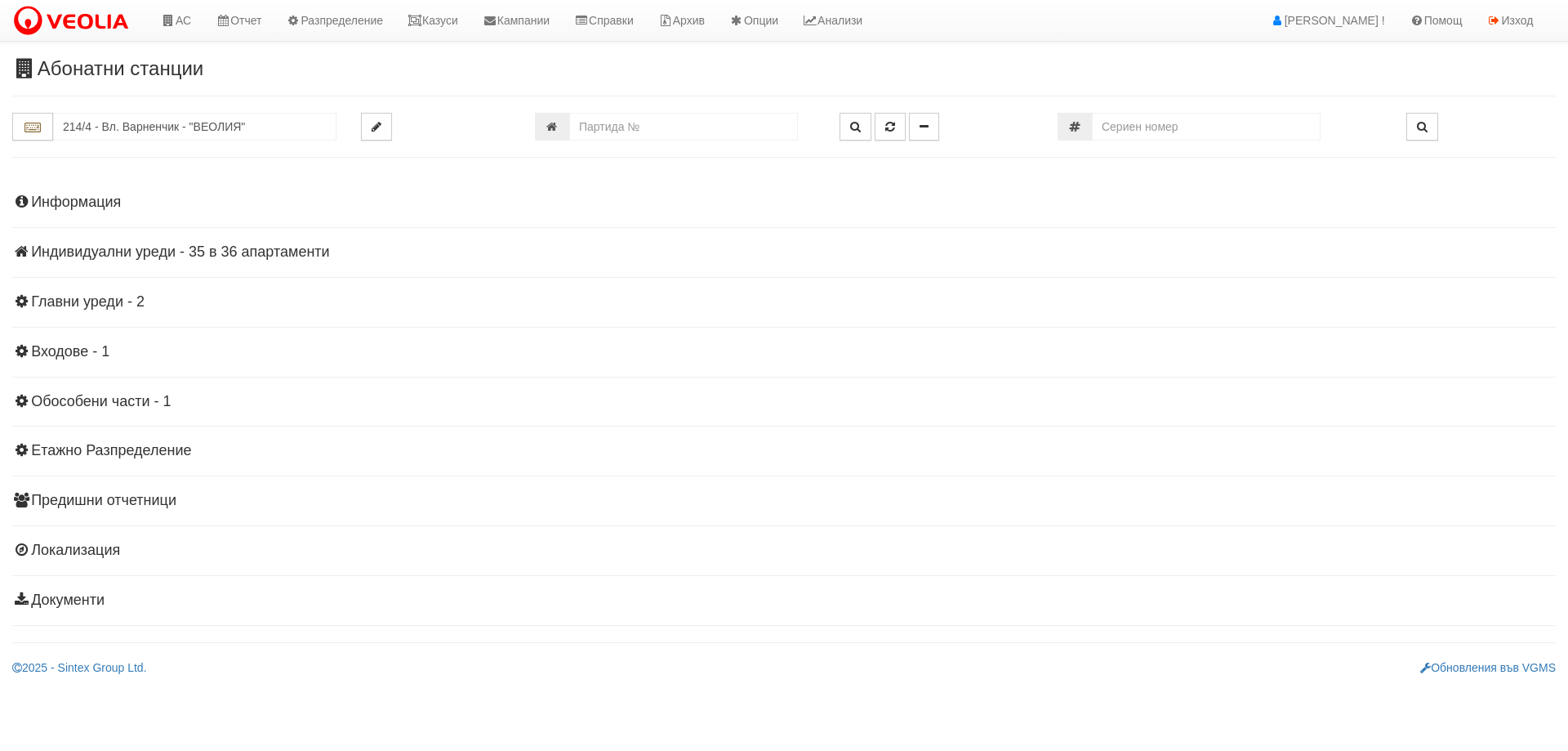
click at [154, 252] on h4 "Индивидуални уреди - 35 в 36 апартаменти" at bounding box center [784, 253] width 1543 height 17
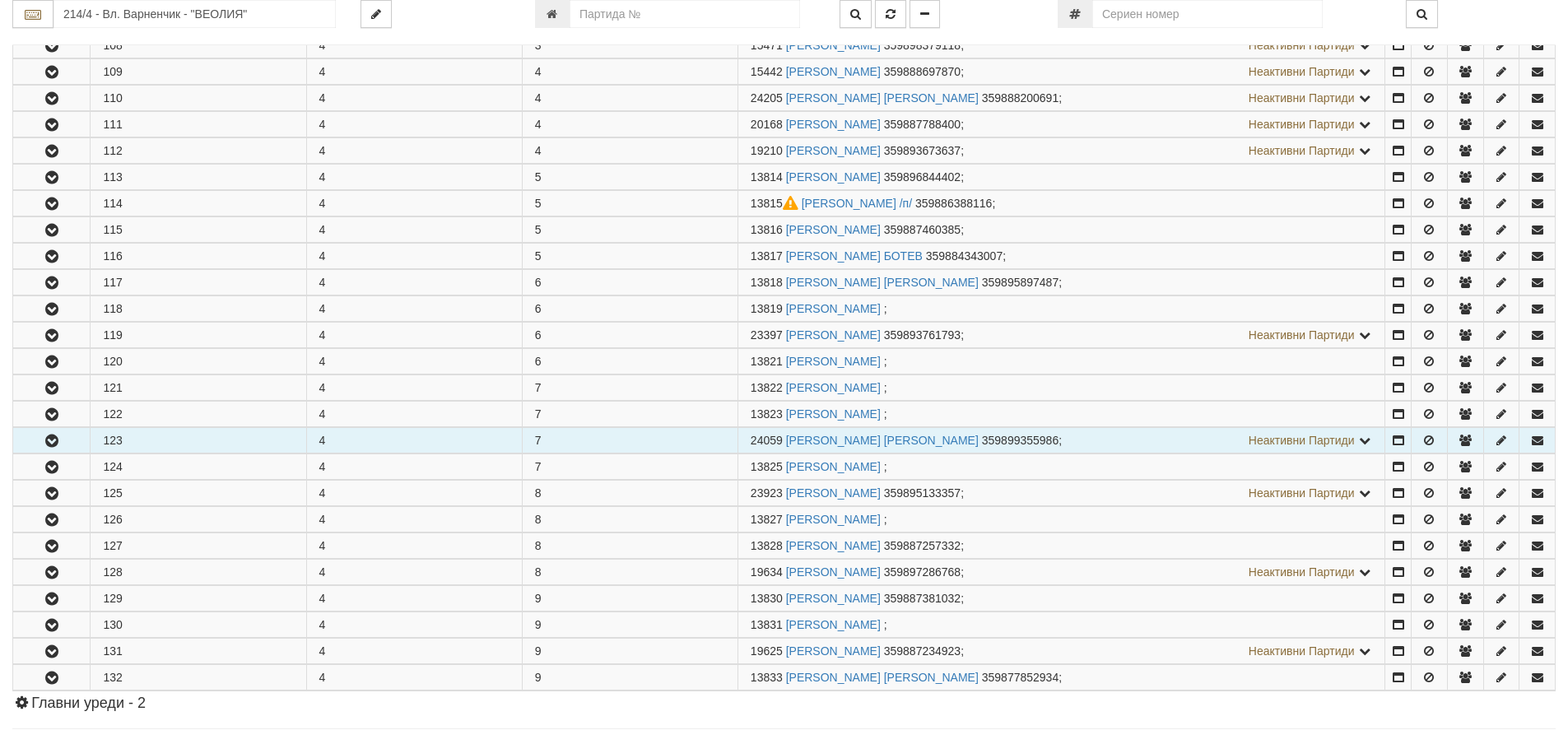
scroll to position [658, 0]
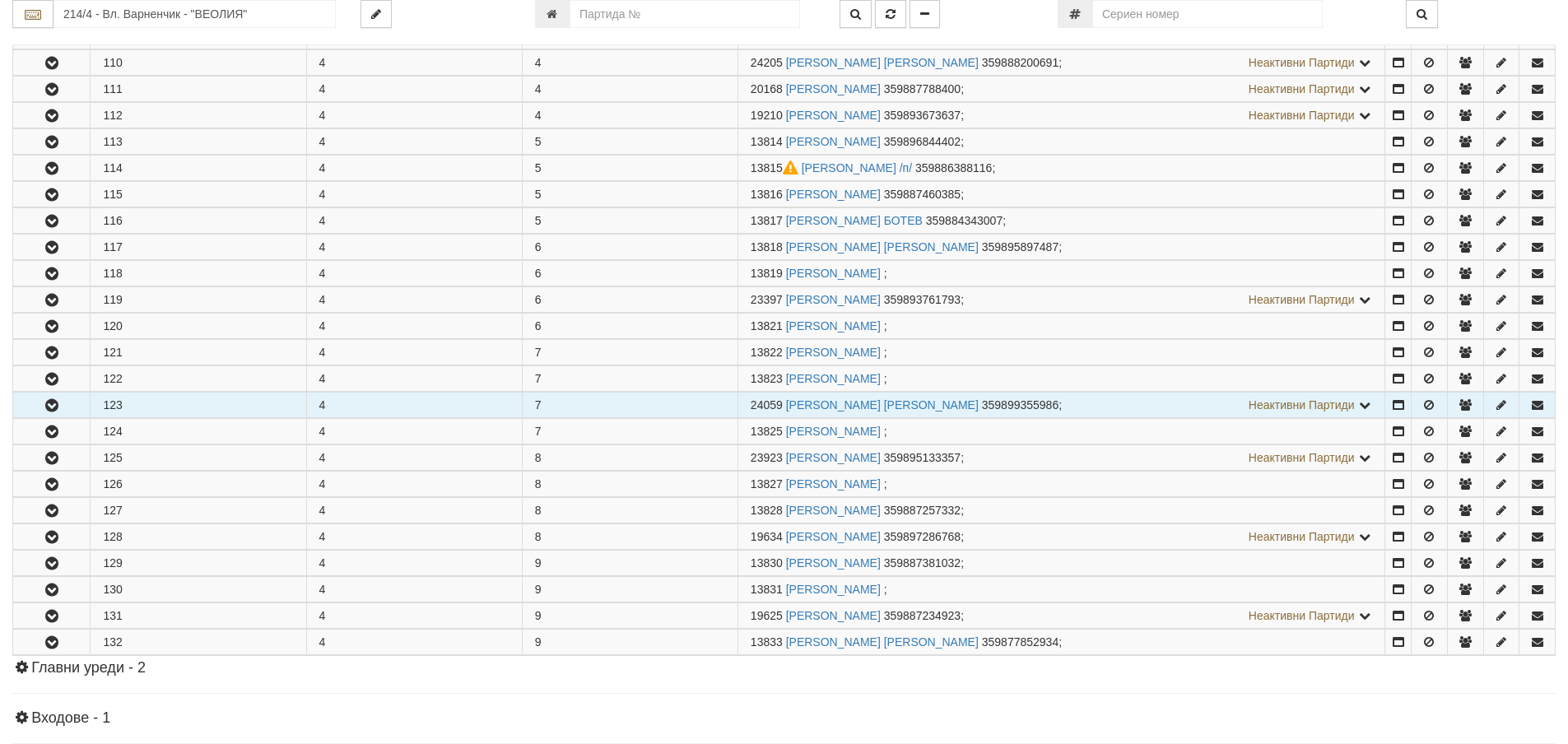
click at [62, 405] on button "button" at bounding box center [52, 405] width 77 height 25
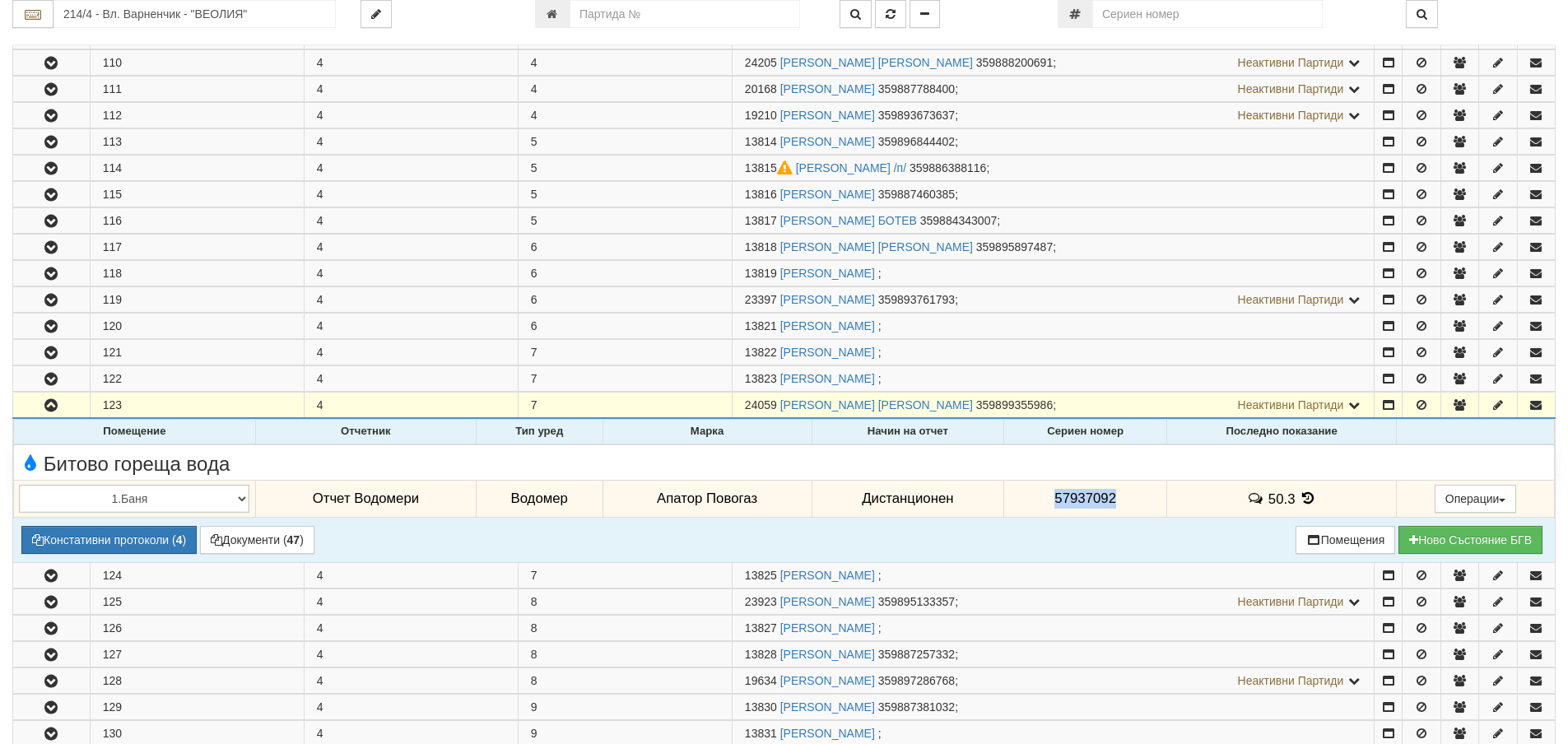
drag, startPoint x: 1112, startPoint y: 497, endPoint x: 1060, endPoint y: 491, distance: 52.3
click at [1045, 494] on td "57937092" at bounding box center [1085, 498] width 163 height 37
copy span "57937092"
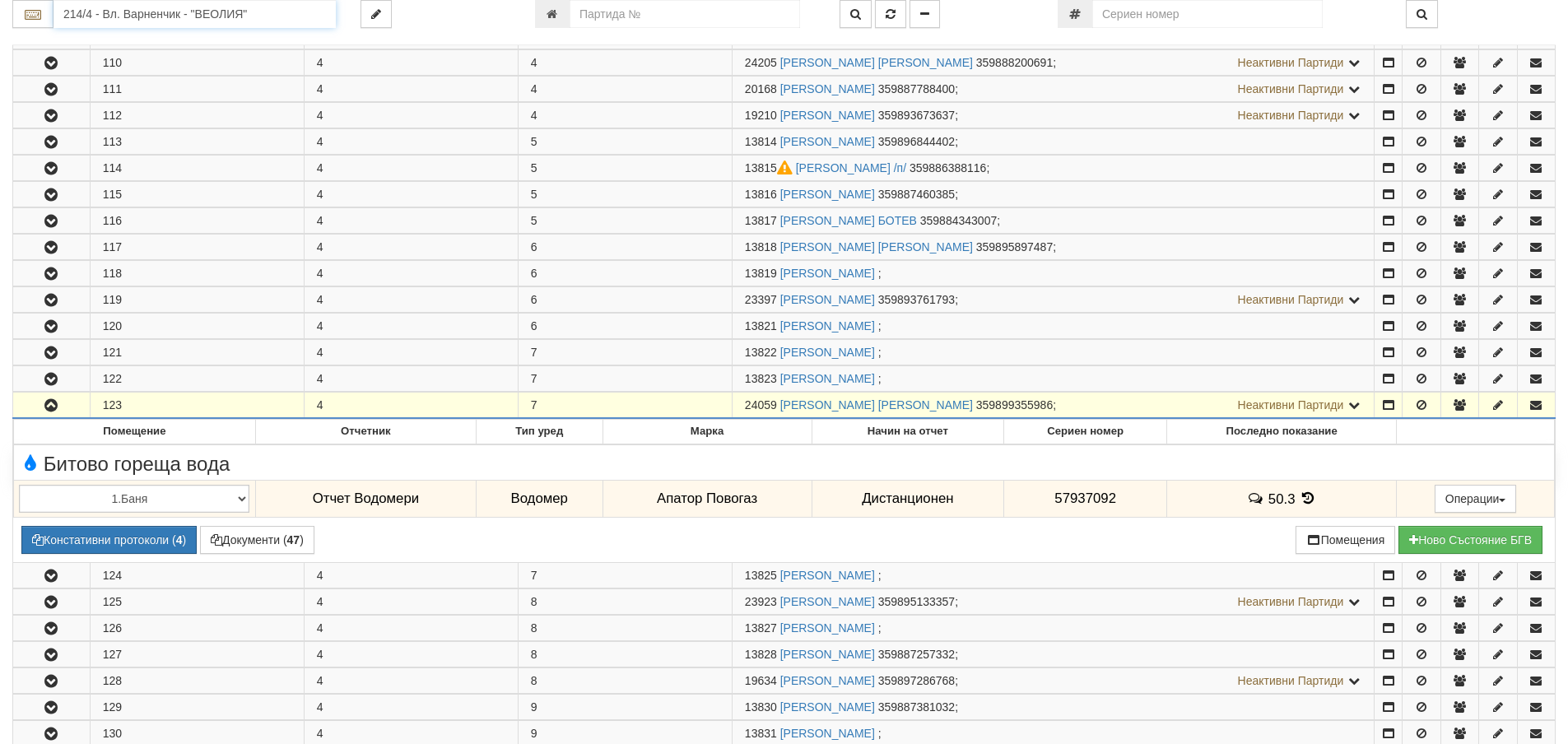
click at [282, 16] on input "214/4 - Вл. Варненчик - "ВЕОЛИЯ"" at bounding box center [194, 14] width 282 height 28
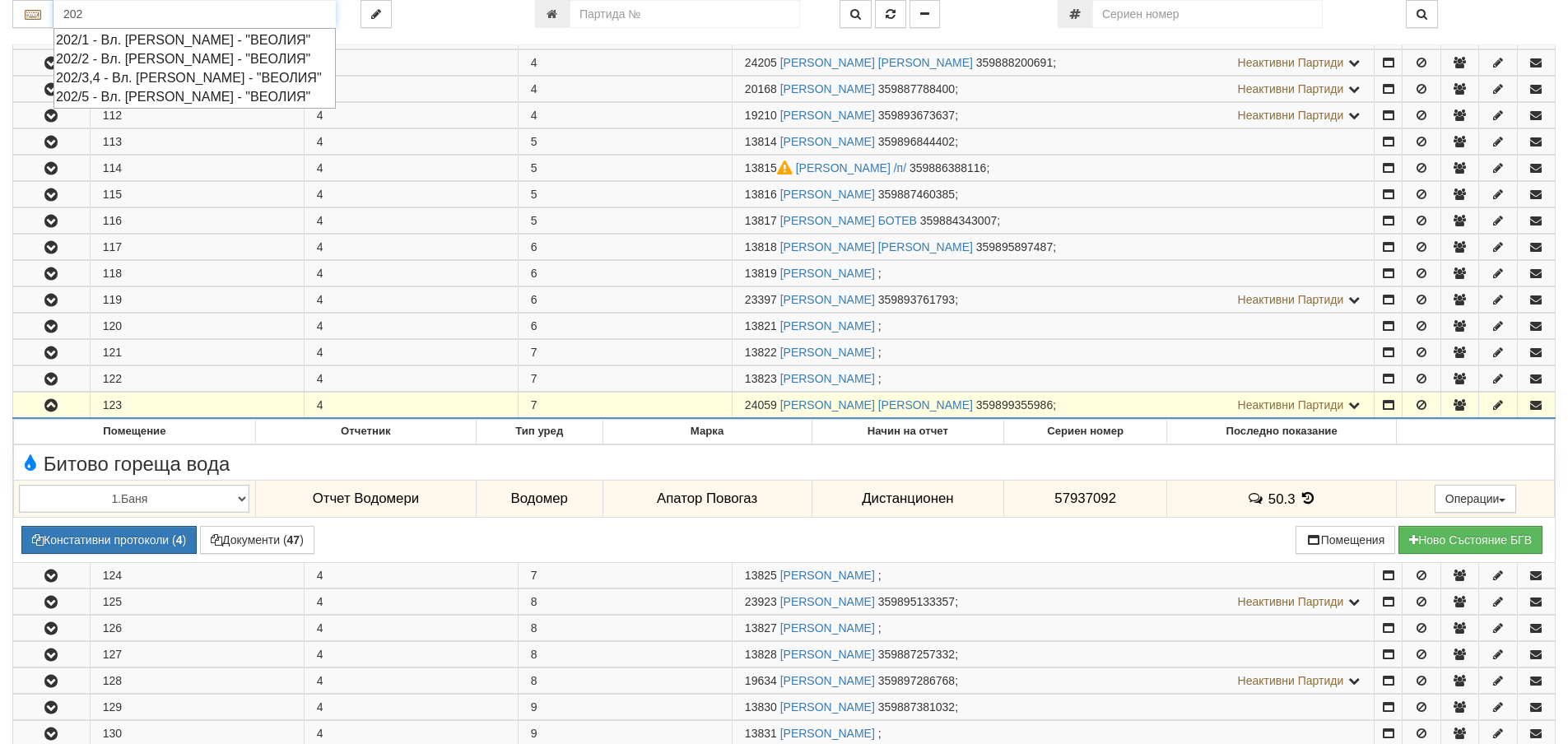
click at [276, 81] on div "202/3,4 - Вл. Варненчик - "ВЕОЛИЯ"" at bounding box center [194, 77] width 277 height 19
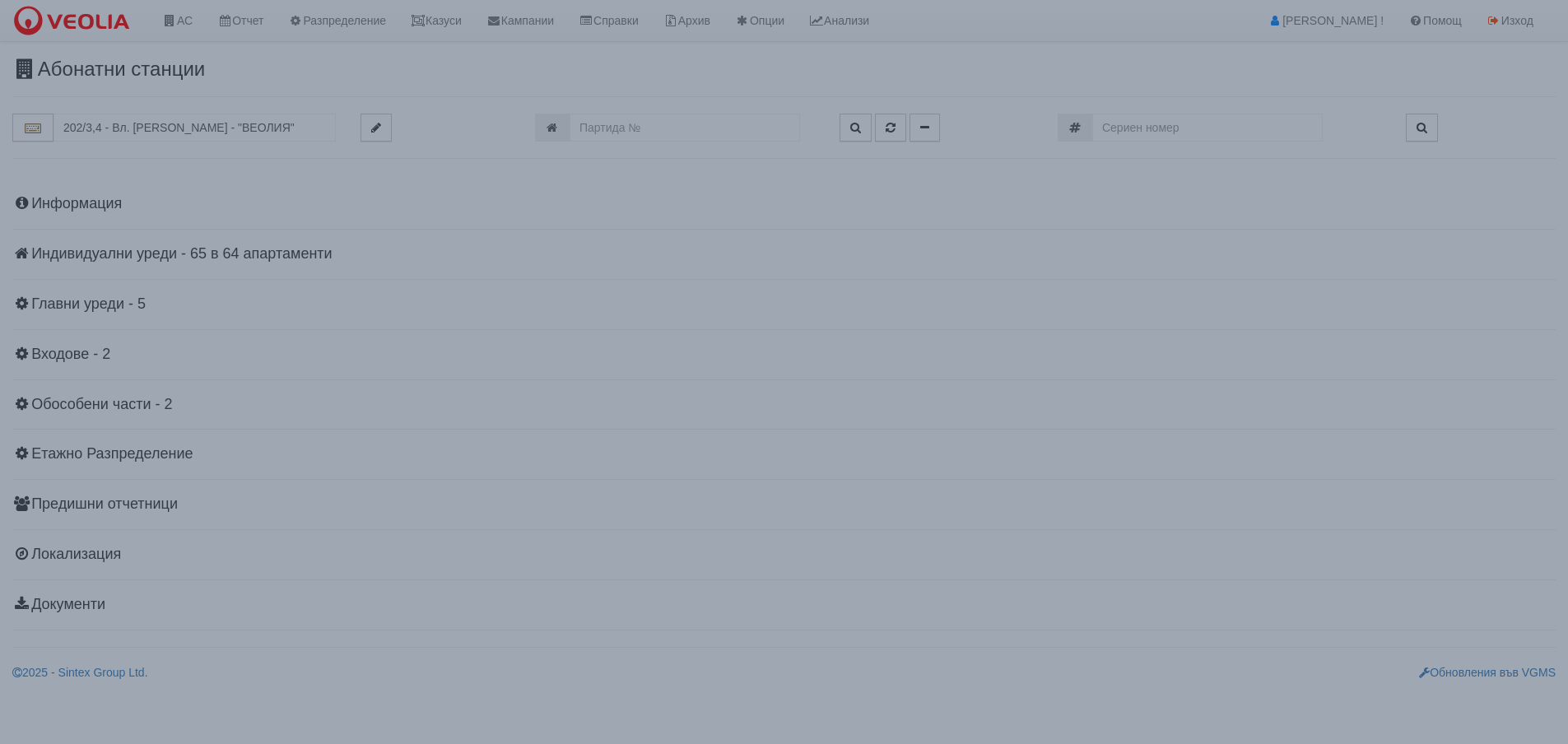
scroll to position [0, 0]
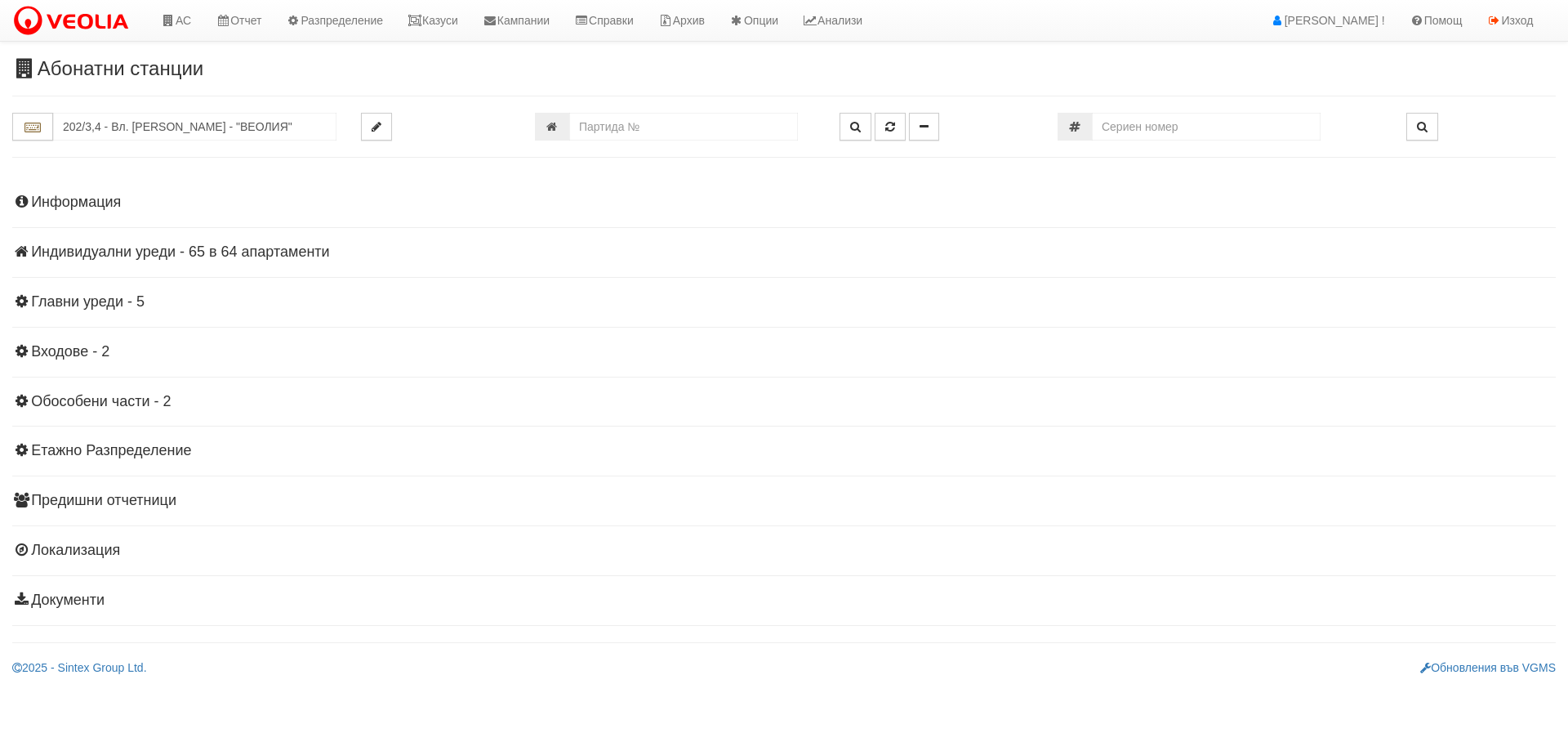
click at [178, 260] on div "Информация Параметри Брой Апартаменти: 64 Ползватели 08/2025 63 % 0 % 114" at bounding box center [784, 400] width 1543 height 451
click at [178, 259] on h4 "Индивидуални уреди - 65 в 64 апартаменти" at bounding box center [784, 253] width 1543 height 17
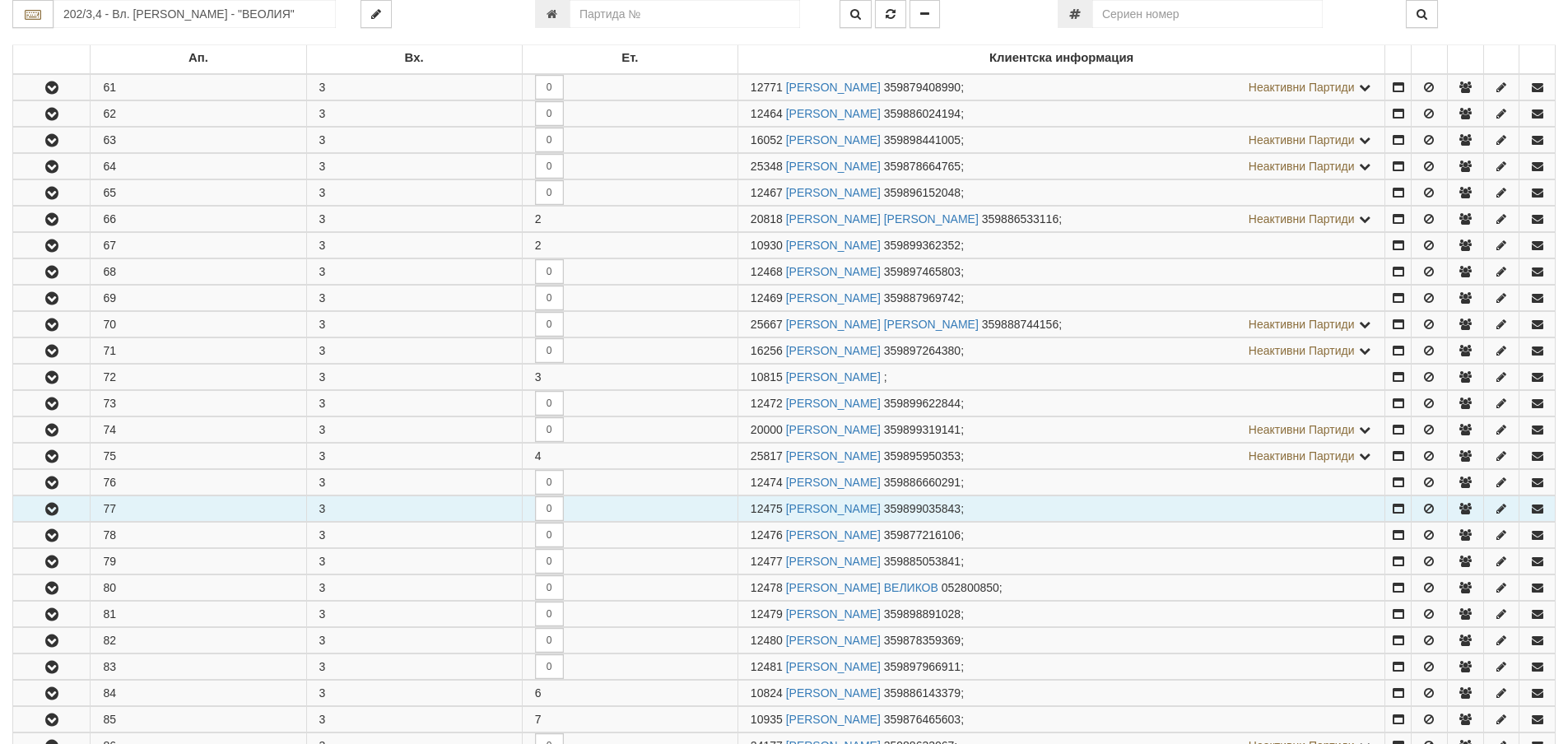
scroll to position [330, 0]
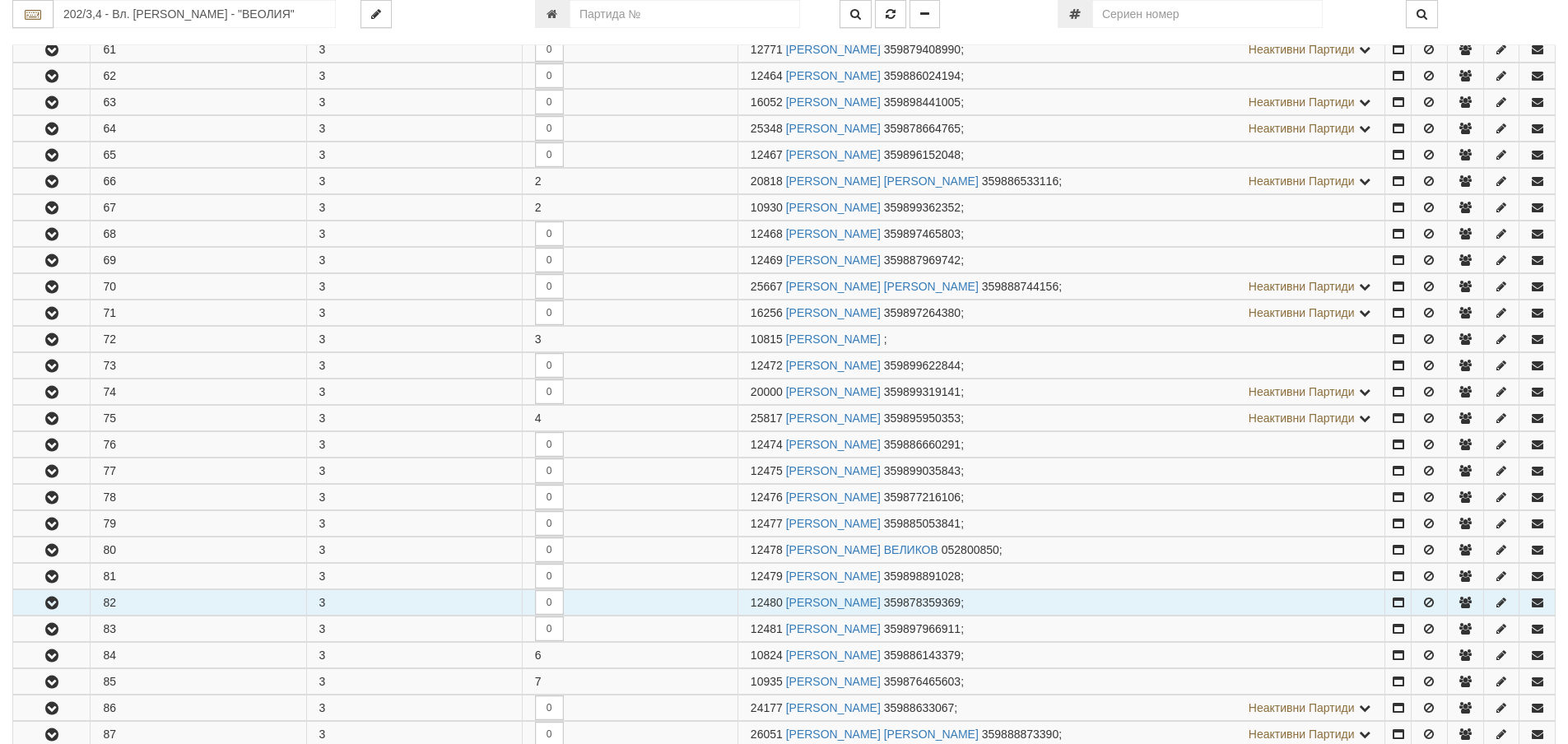
click at [78, 601] on button "button" at bounding box center [52, 603] width 77 height 25
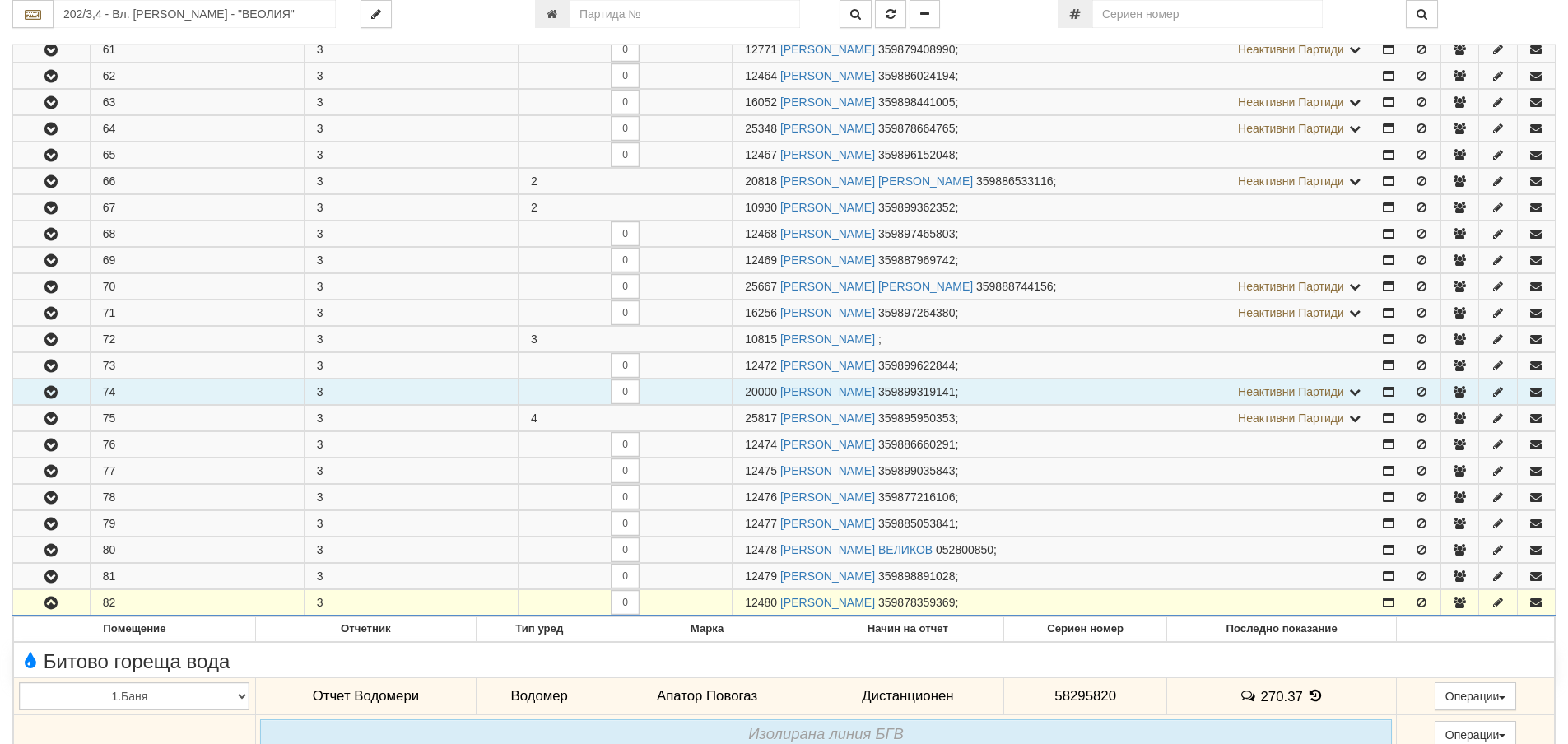
scroll to position [494, 0]
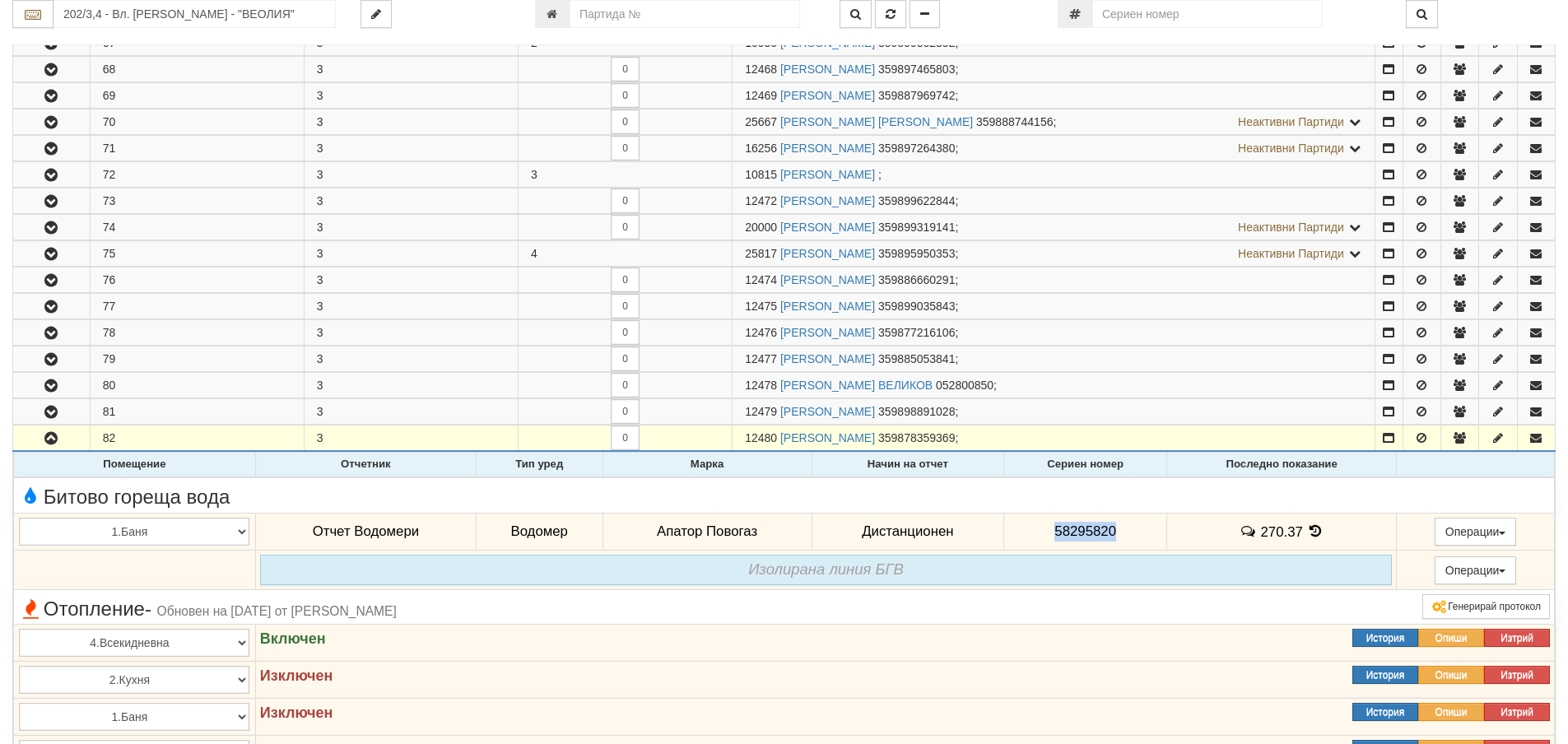
drag, startPoint x: 1121, startPoint y: 521, endPoint x: 1066, endPoint y: 528, distance: 55.4
click at [1020, 536] on td "58295820" at bounding box center [1085, 531] width 163 height 37
copy span "58295820"
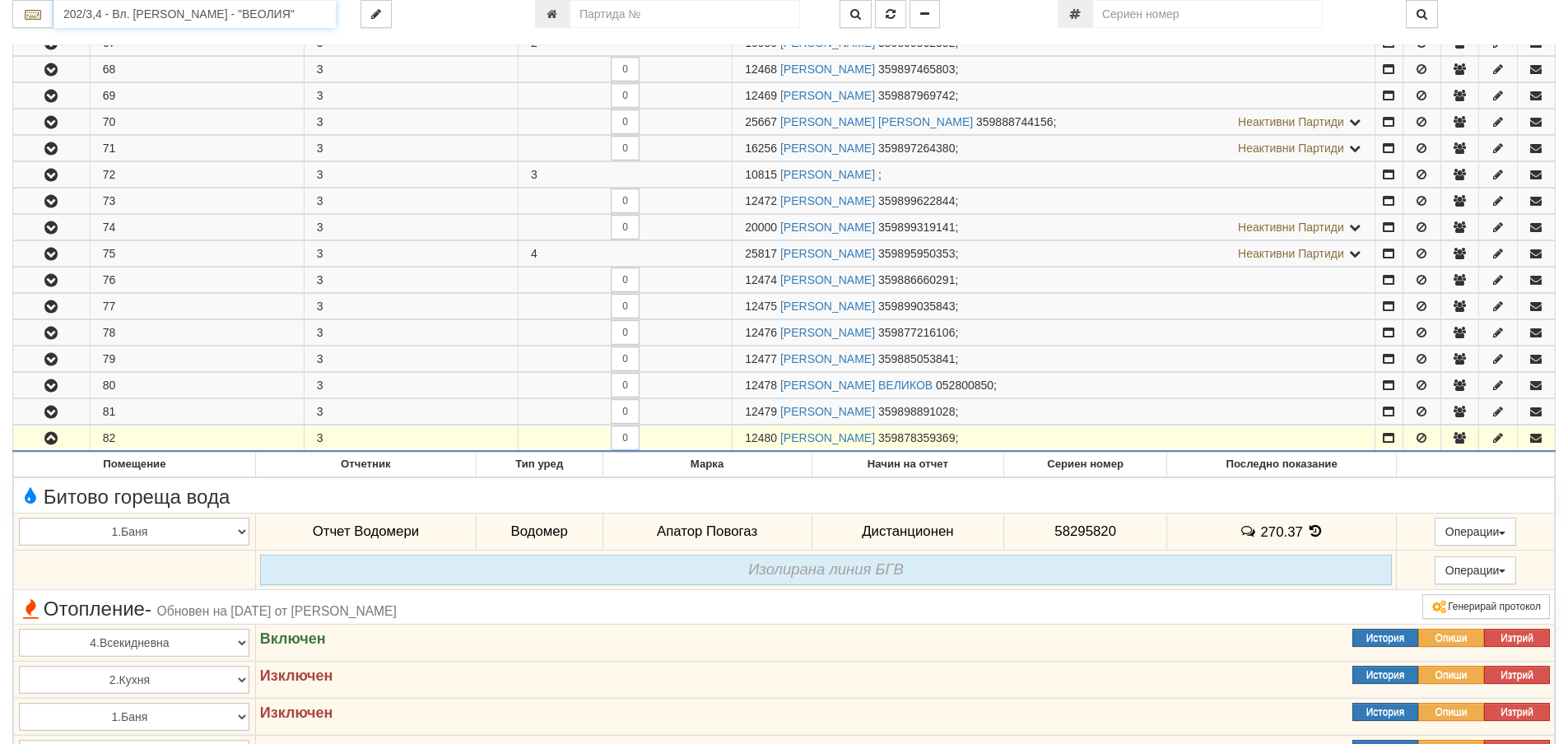
click at [278, 20] on input "202/3,4 - Вл. Варненчик - "ВЕОЛИЯ"" at bounding box center [194, 14] width 282 height 28
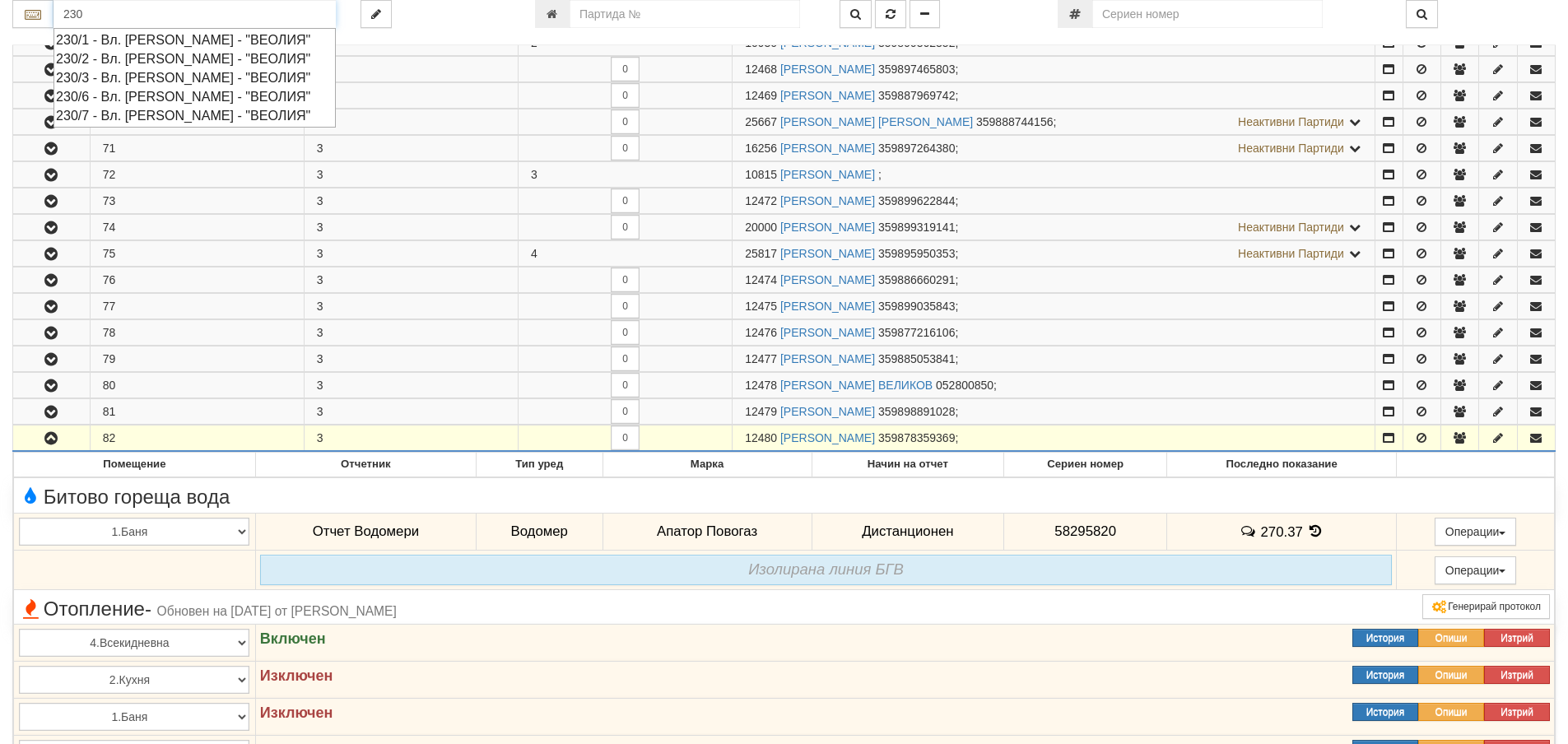
click at [157, 56] on div "230/2 - Вл. Варненчик - "ВЕОЛИЯ"" at bounding box center [194, 58] width 277 height 19
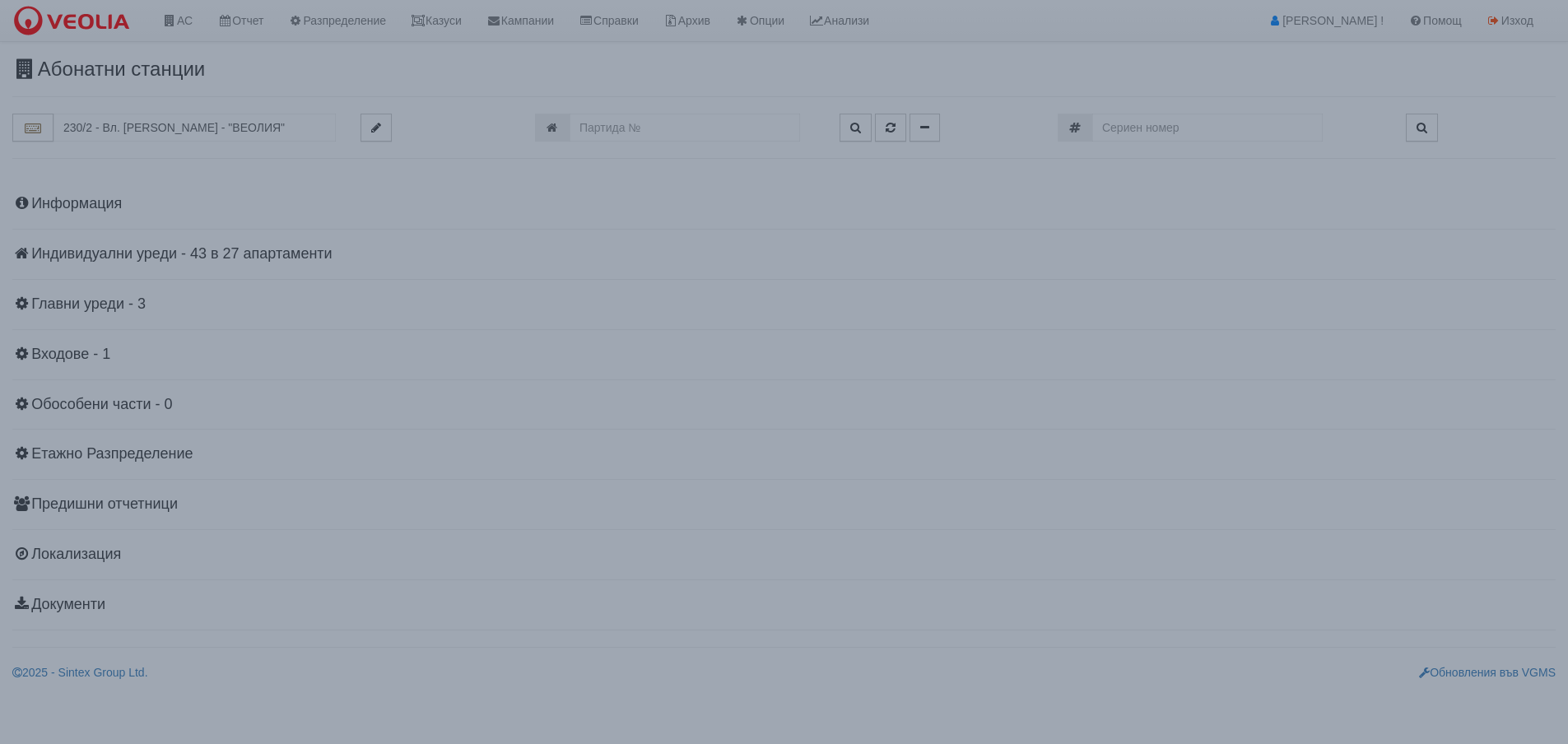
scroll to position [0, 0]
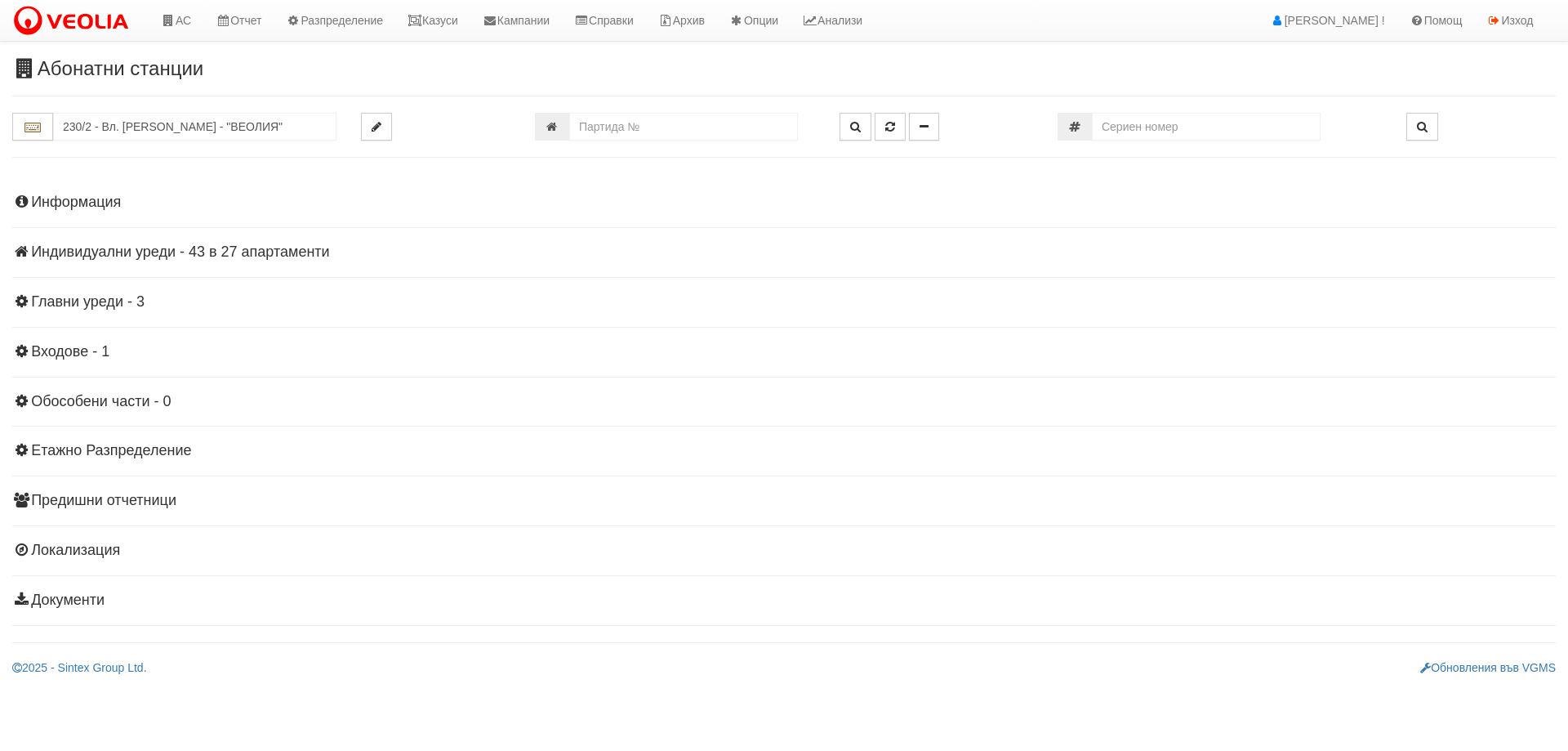
click at [147, 255] on h4 "Индивидуални уреди - 43 в 27 апартаменти" at bounding box center [784, 253] width 1543 height 17
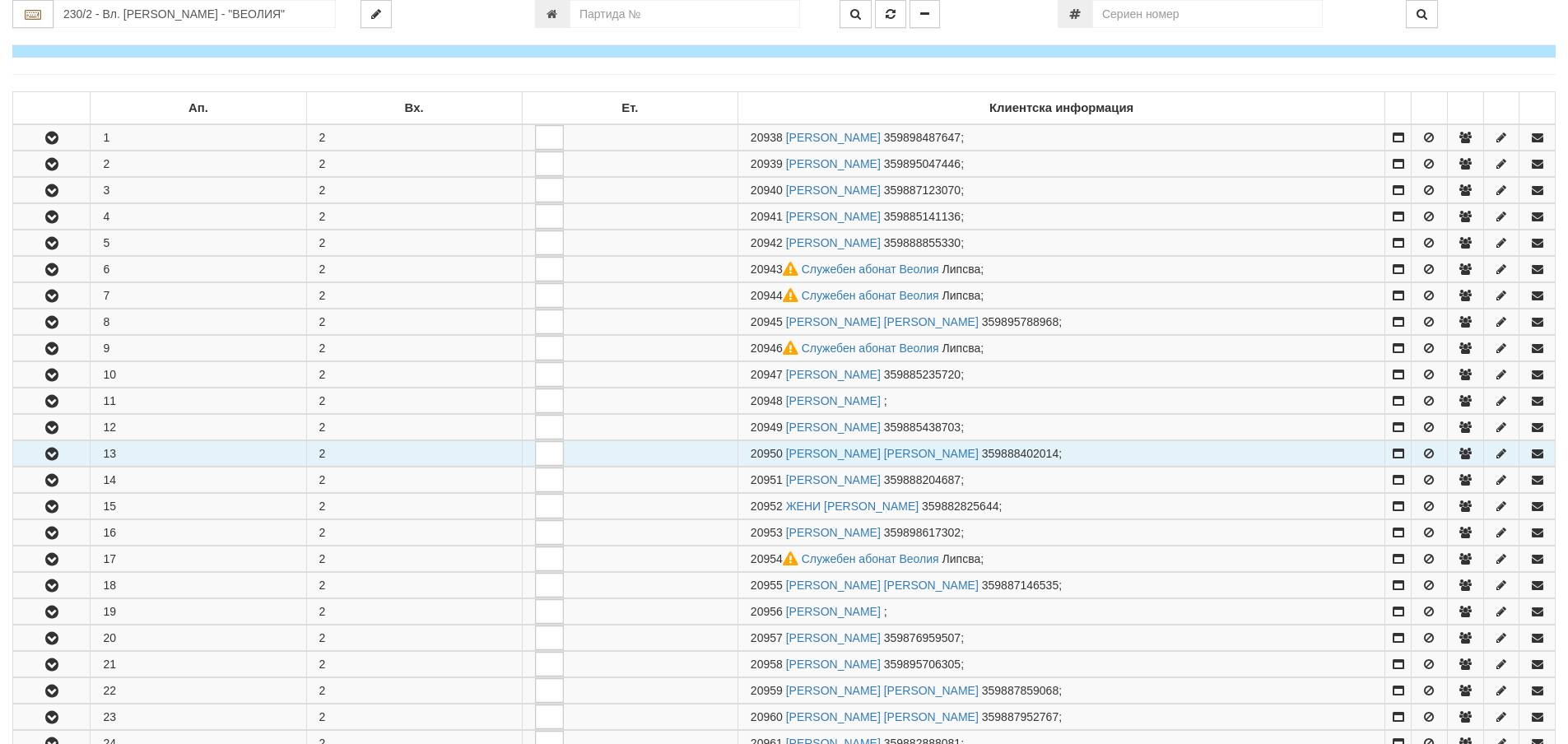
scroll to position [330, 0]
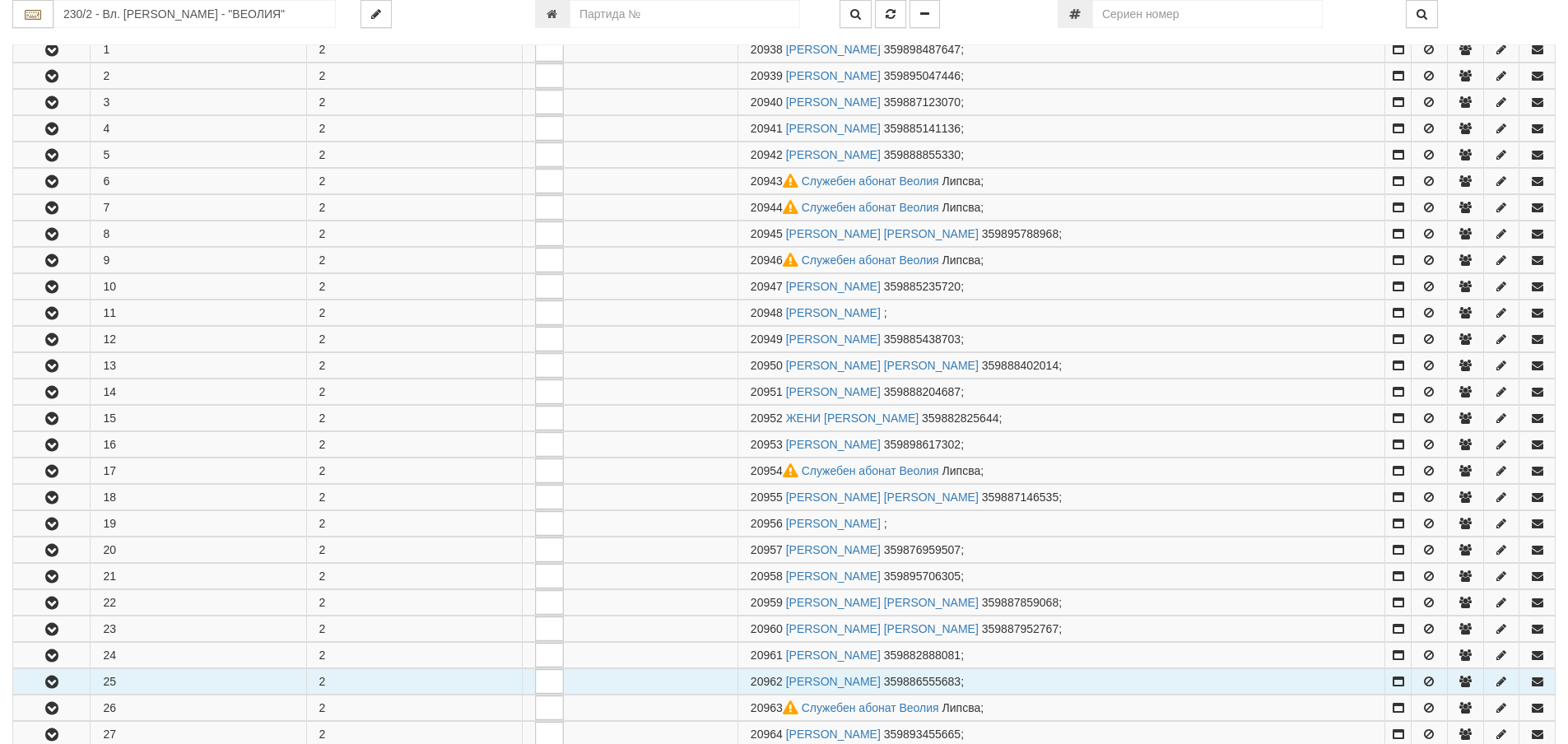
click at [53, 673] on button "button" at bounding box center [52, 682] width 77 height 25
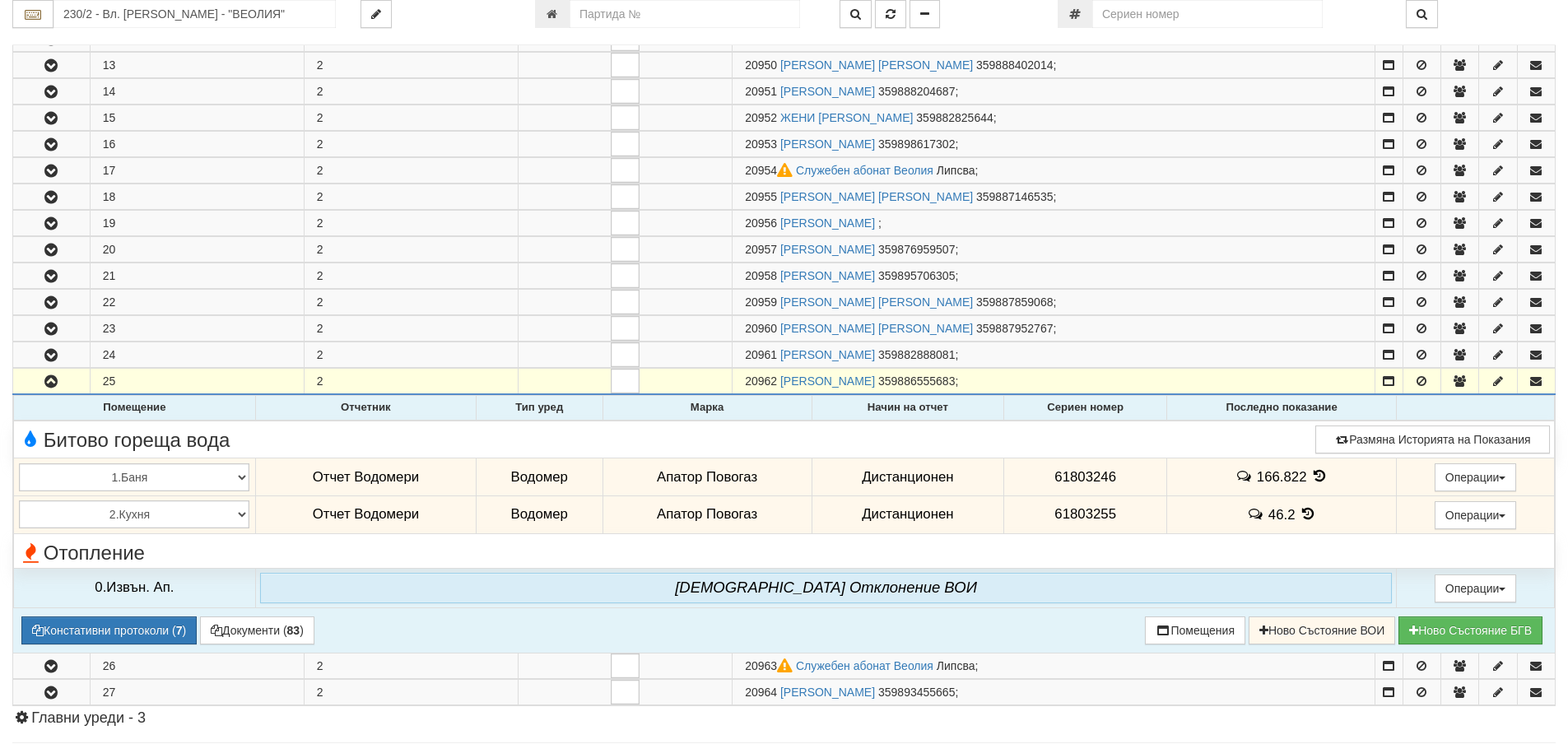
scroll to position [658, 0]
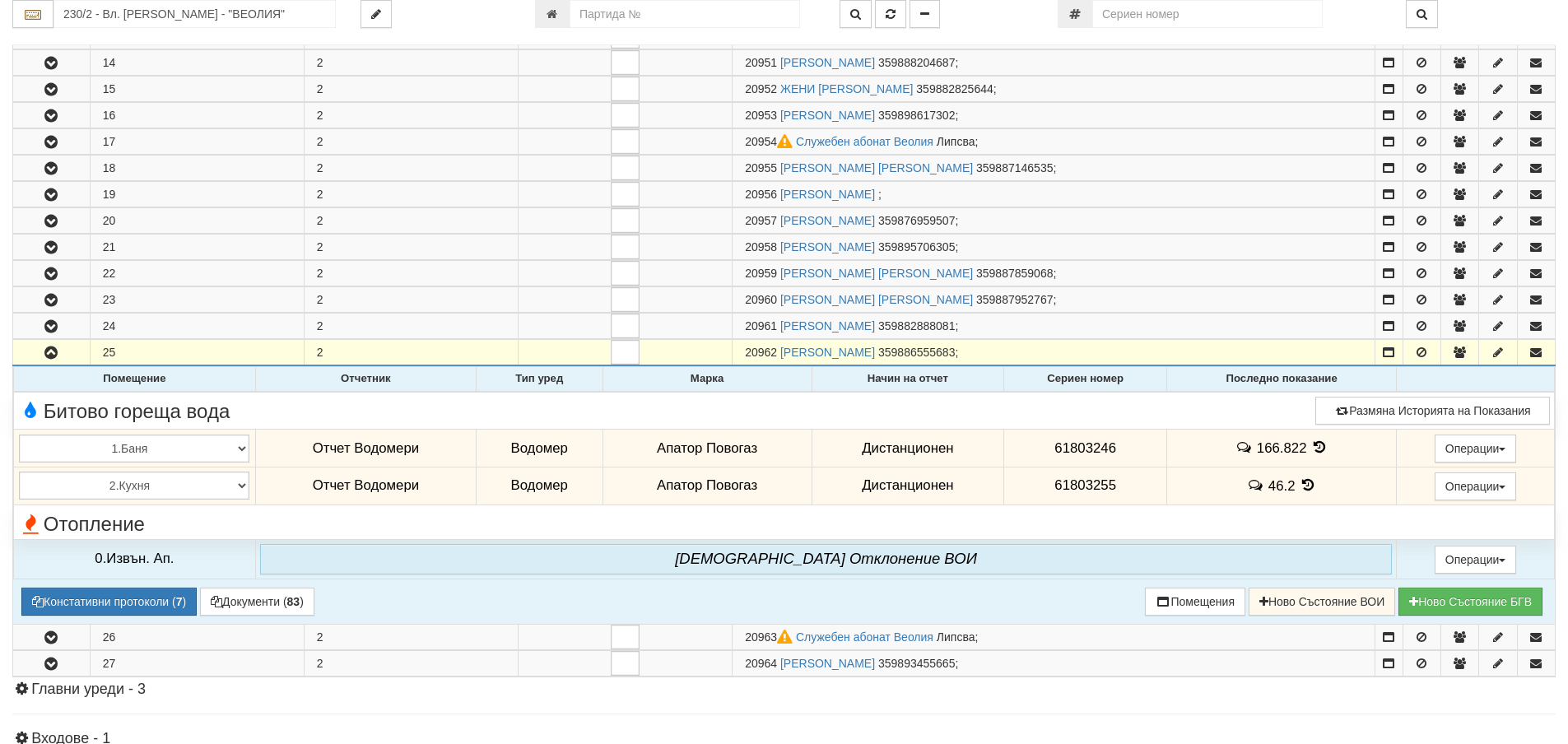
click at [1312, 451] on icon at bounding box center [1319, 447] width 18 height 14
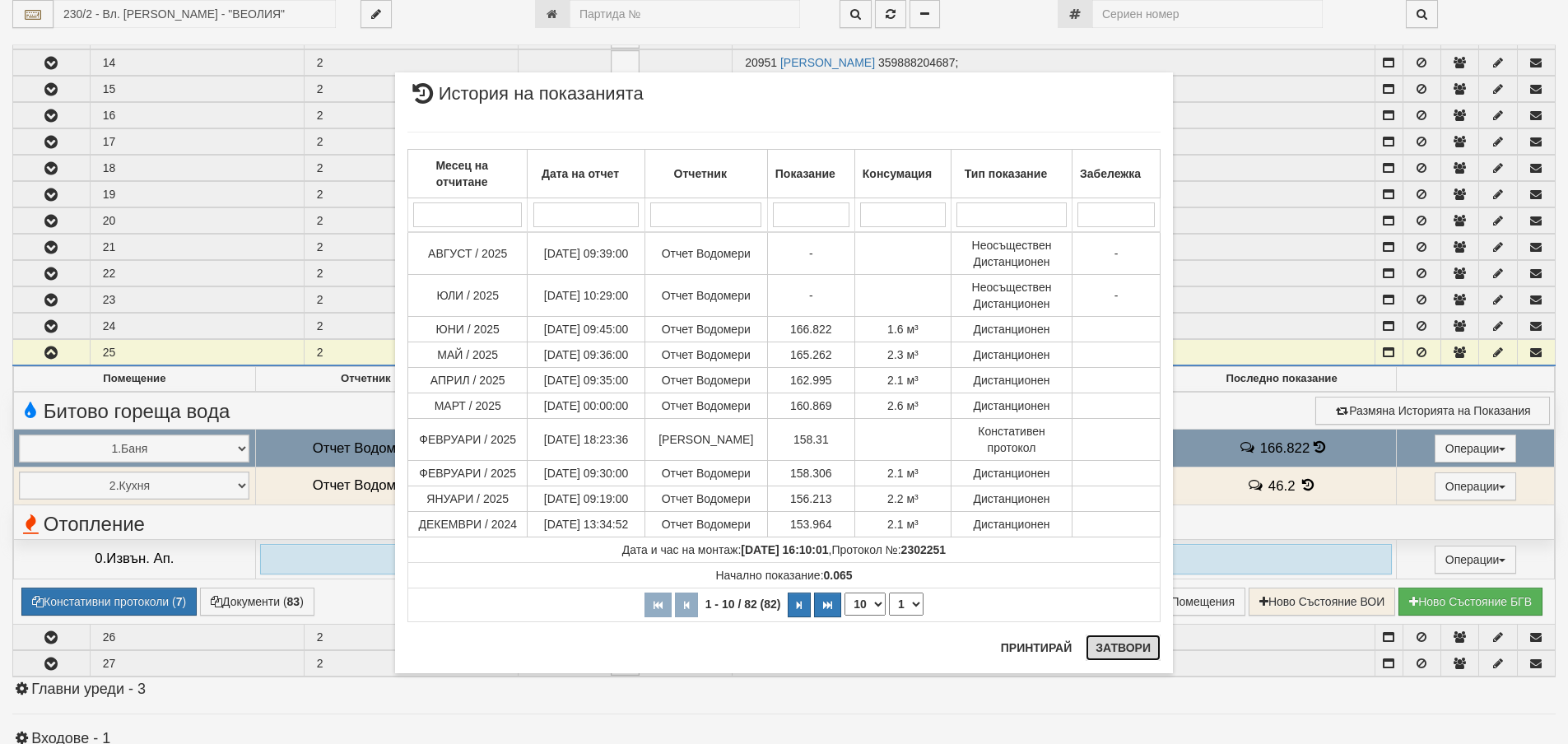
click at [1110, 640] on button "Затвори" at bounding box center [1123, 647] width 75 height 27
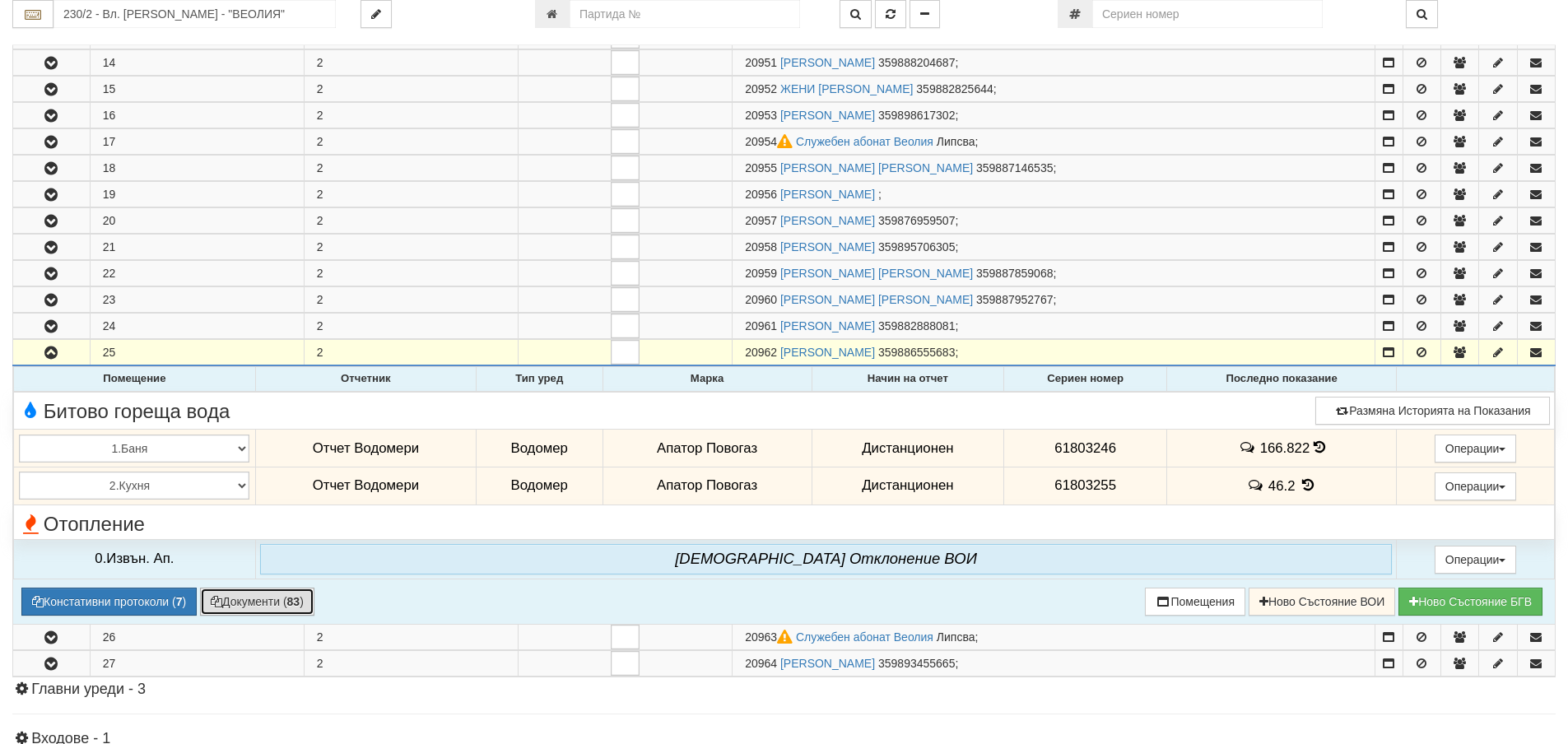
drag, startPoint x: 274, startPoint y: 603, endPoint x: 274, endPoint y: 614, distance: 11.0
click at [275, 603] on button "Документи ( 83 )" at bounding box center [256, 602] width 114 height 28
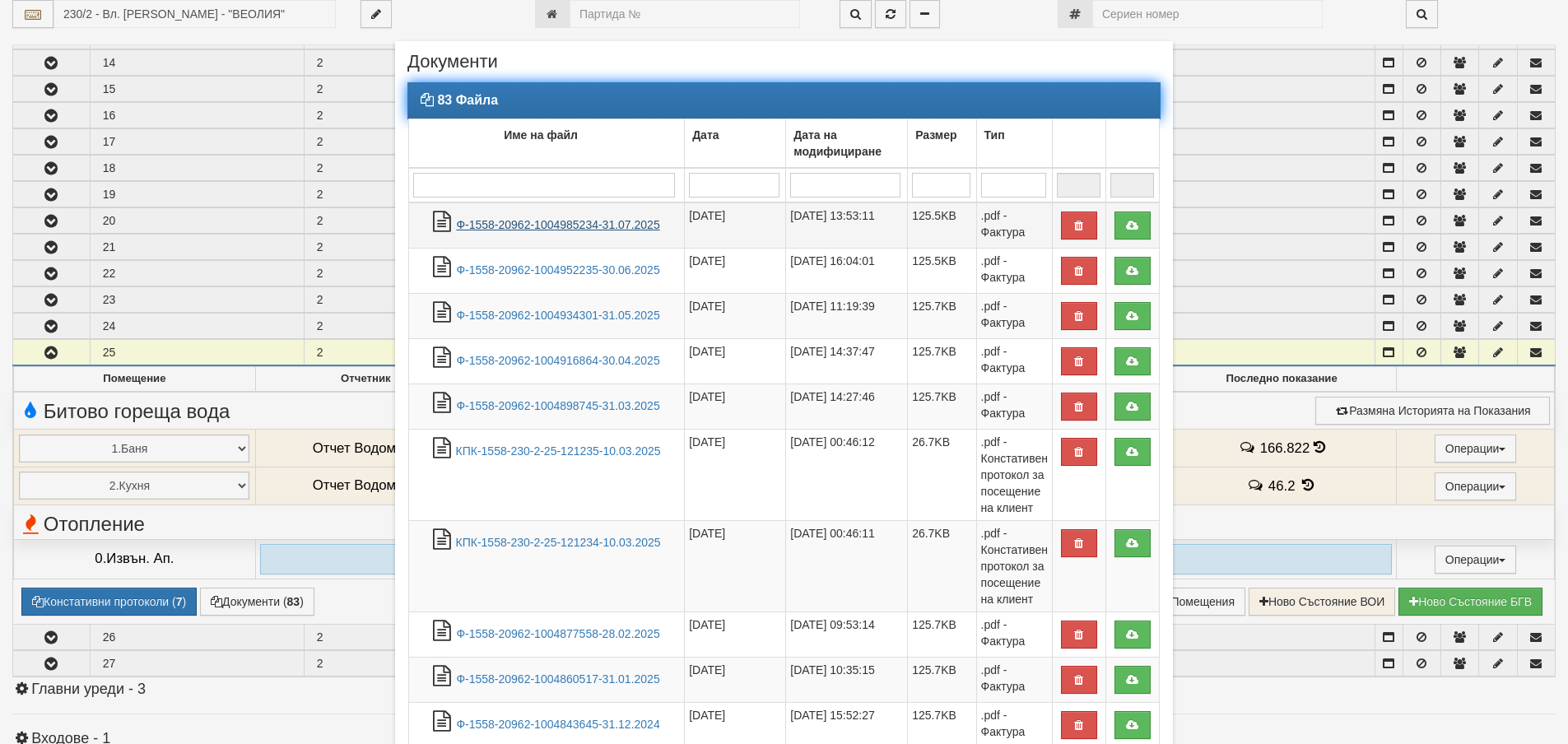
click at [512, 226] on link "Ф-1558-20962-1004985234-31.07.2025" at bounding box center [558, 225] width 203 height 13
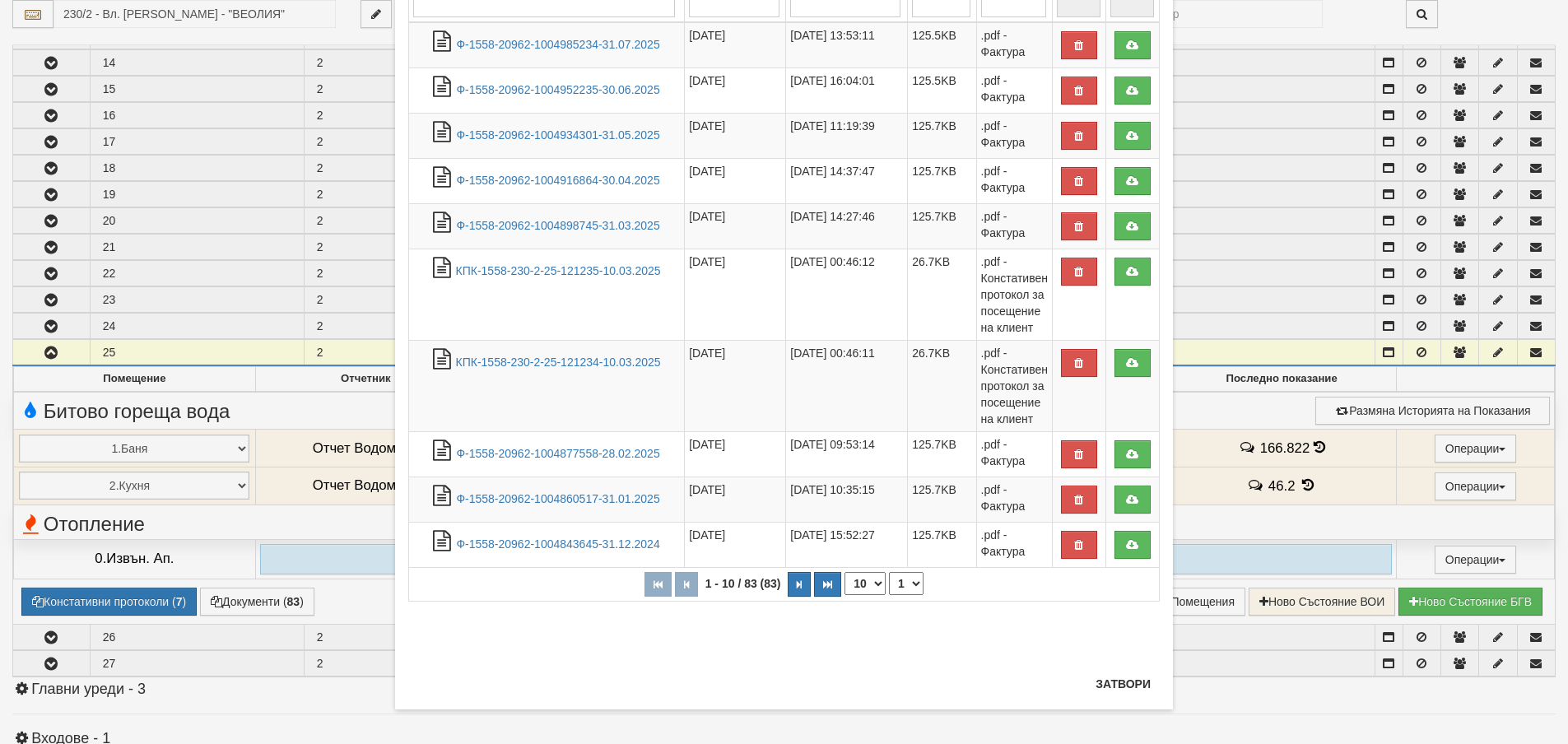
scroll to position [186, 0]
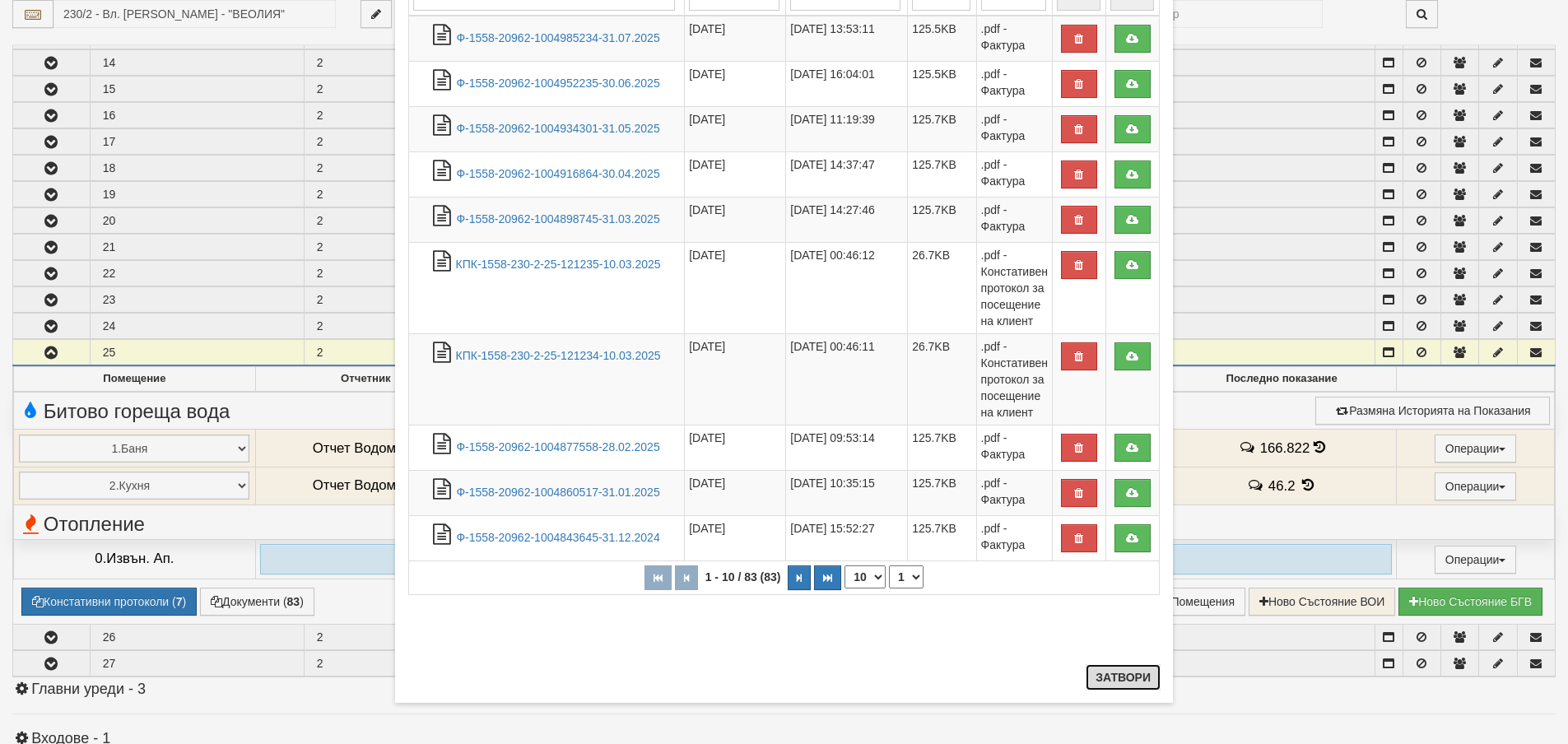
click at [1119, 675] on button "Затвори" at bounding box center [1123, 677] width 75 height 27
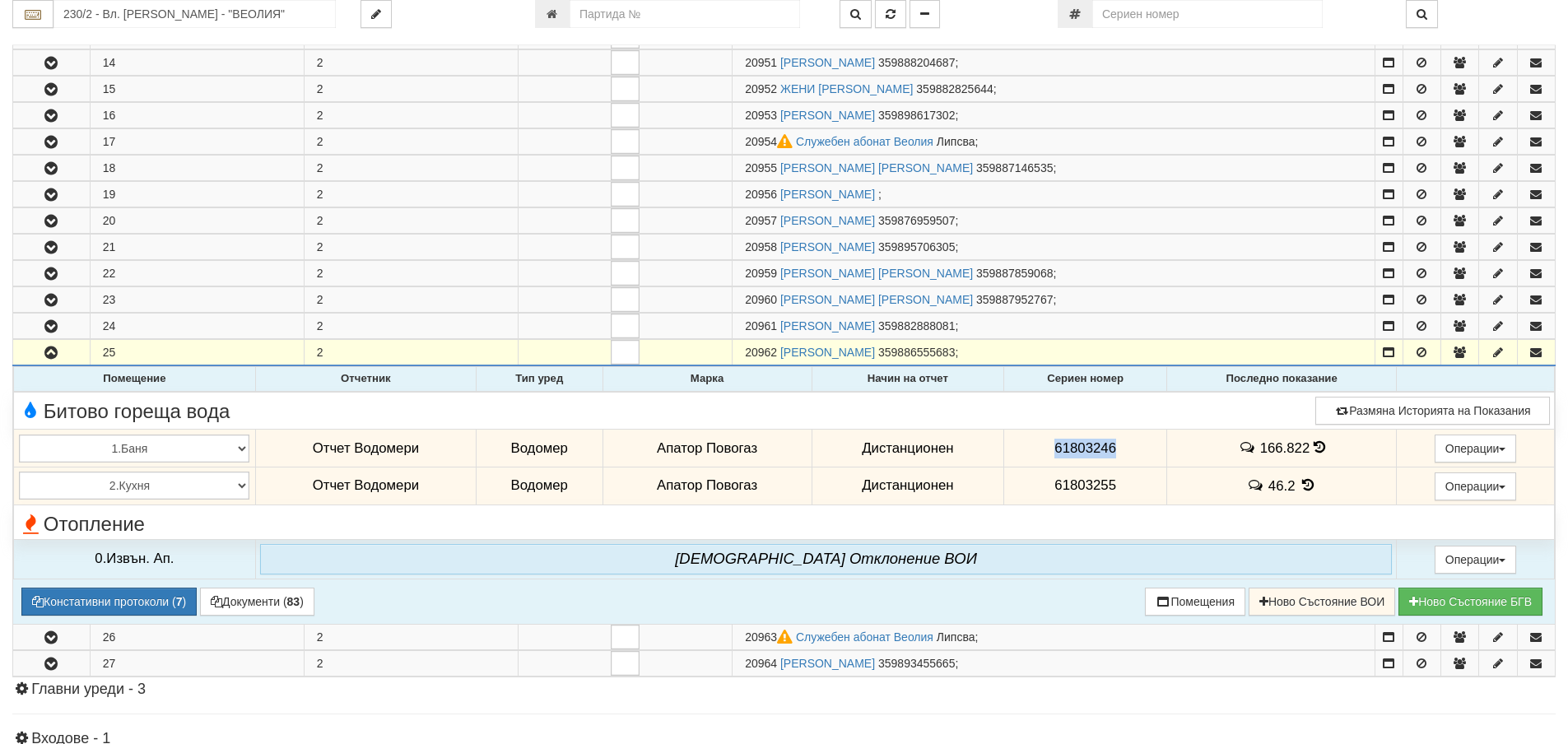
drag, startPoint x: 1044, startPoint y: 445, endPoint x: 1057, endPoint y: 441, distance: 13.6
click at [1016, 444] on td "61803246" at bounding box center [1085, 448] width 163 height 37
copy span "61803246"
drag, startPoint x: 1109, startPoint y: 489, endPoint x: 1013, endPoint y: 485, distance: 96.1
click at [1013, 485] on td "61803255" at bounding box center [1085, 485] width 163 height 37
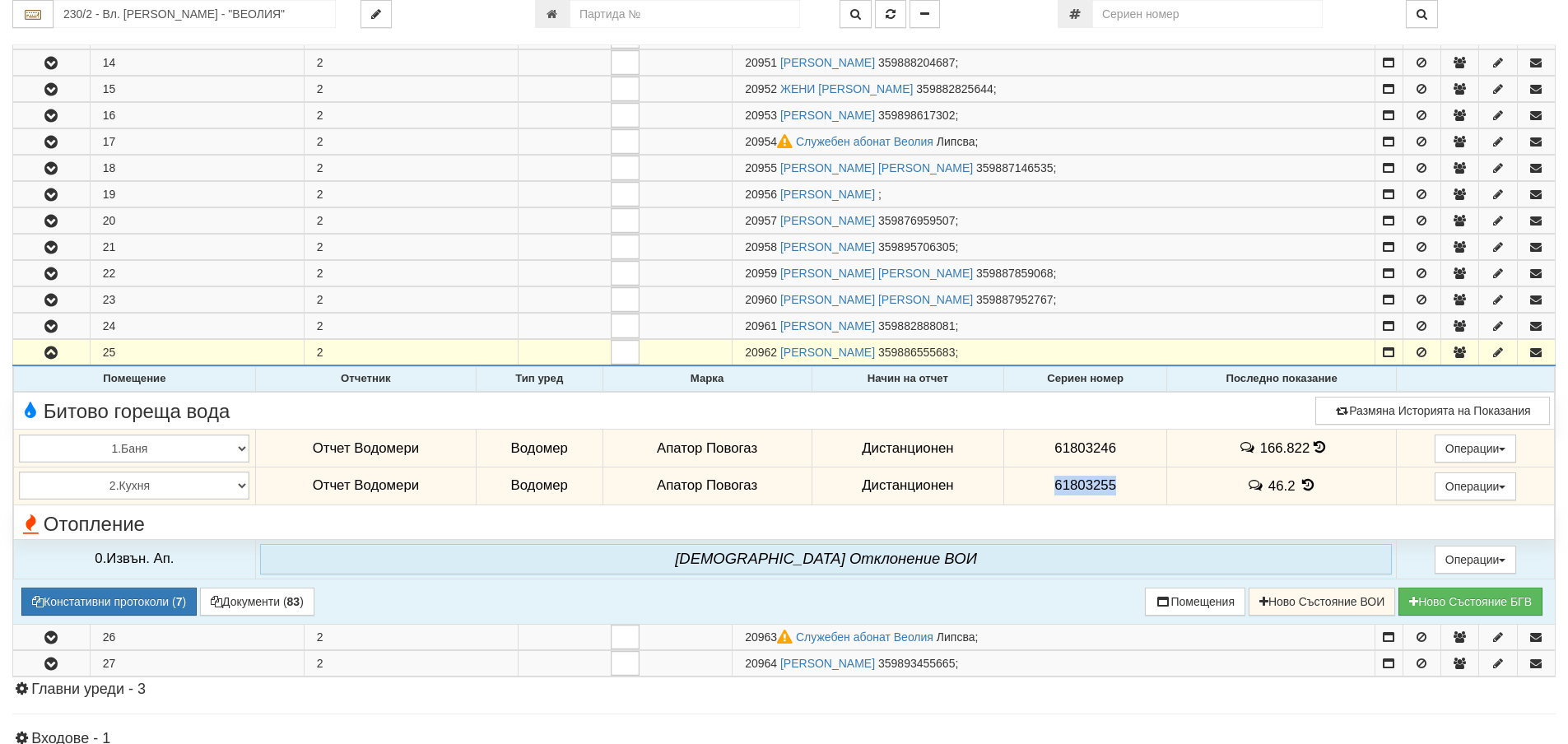
copy span "61803255"
click at [239, 601] on button "Документи ( 83 )" at bounding box center [256, 602] width 114 height 28
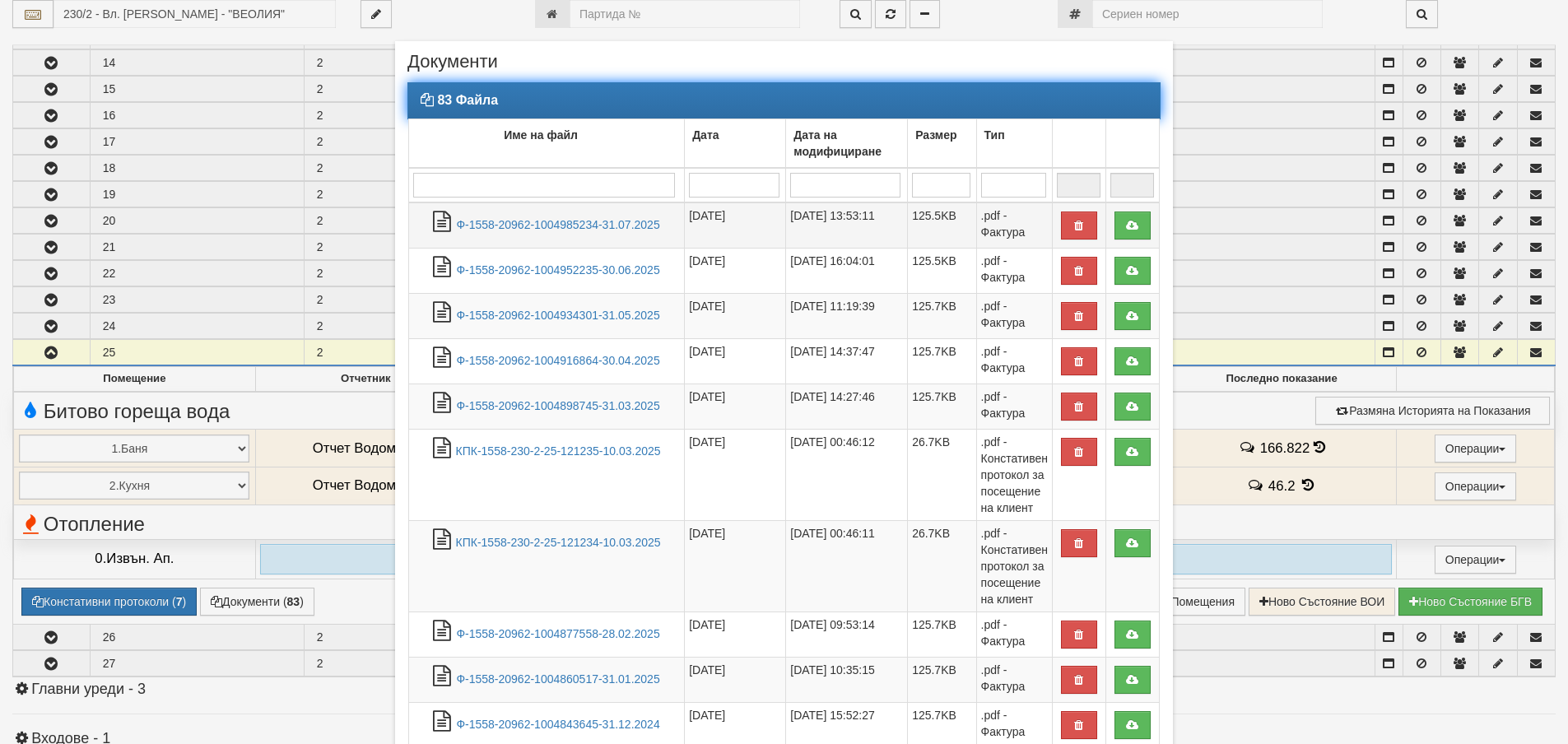
click at [548, 216] on td "Ф-1558-20962-1004985234-31.07.2025" at bounding box center [546, 225] width 275 height 46
click at [551, 221] on link "Ф-1558-20962-1004985234-31.07.2025" at bounding box center [558, 225] width 203 height 13
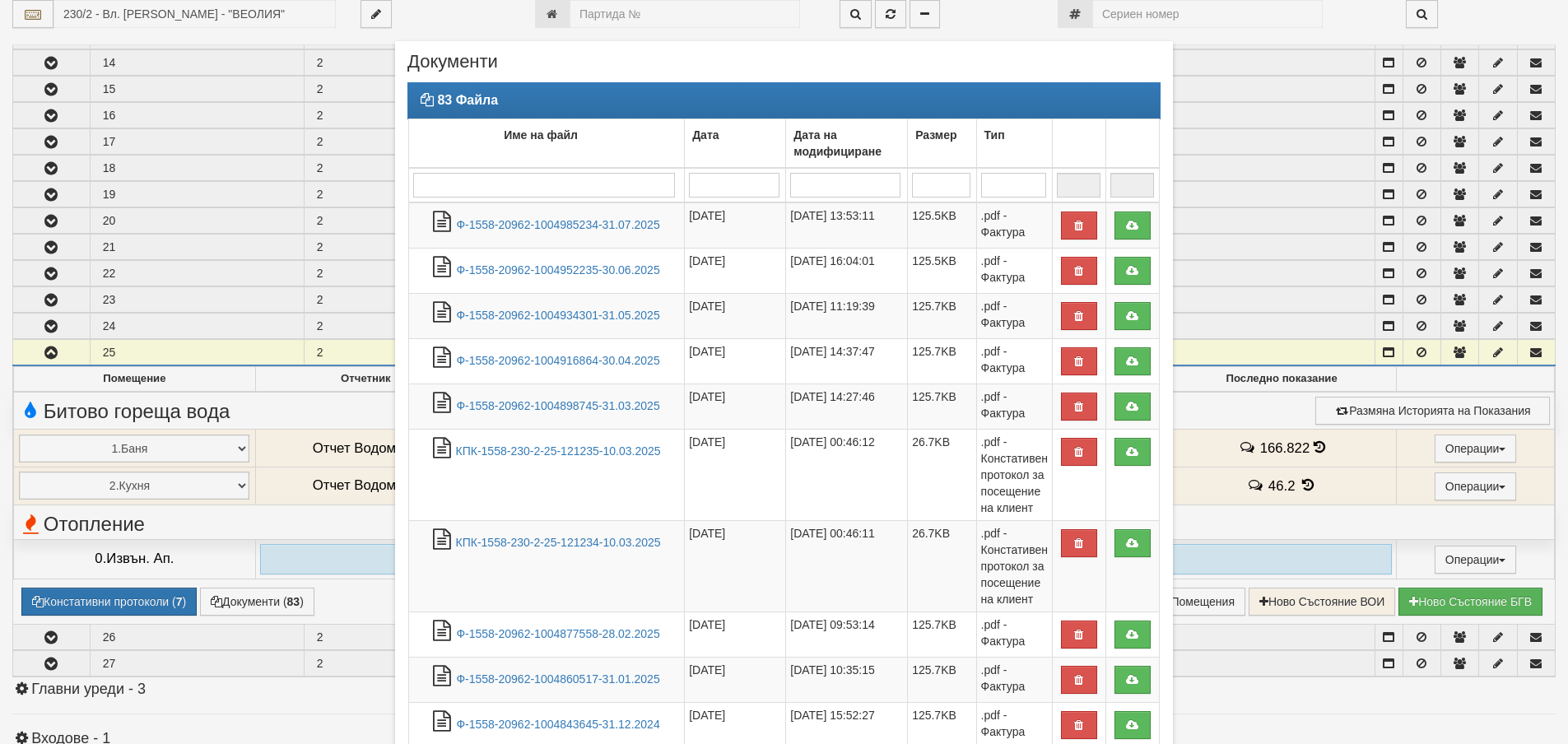
scroll to position [171, 0]
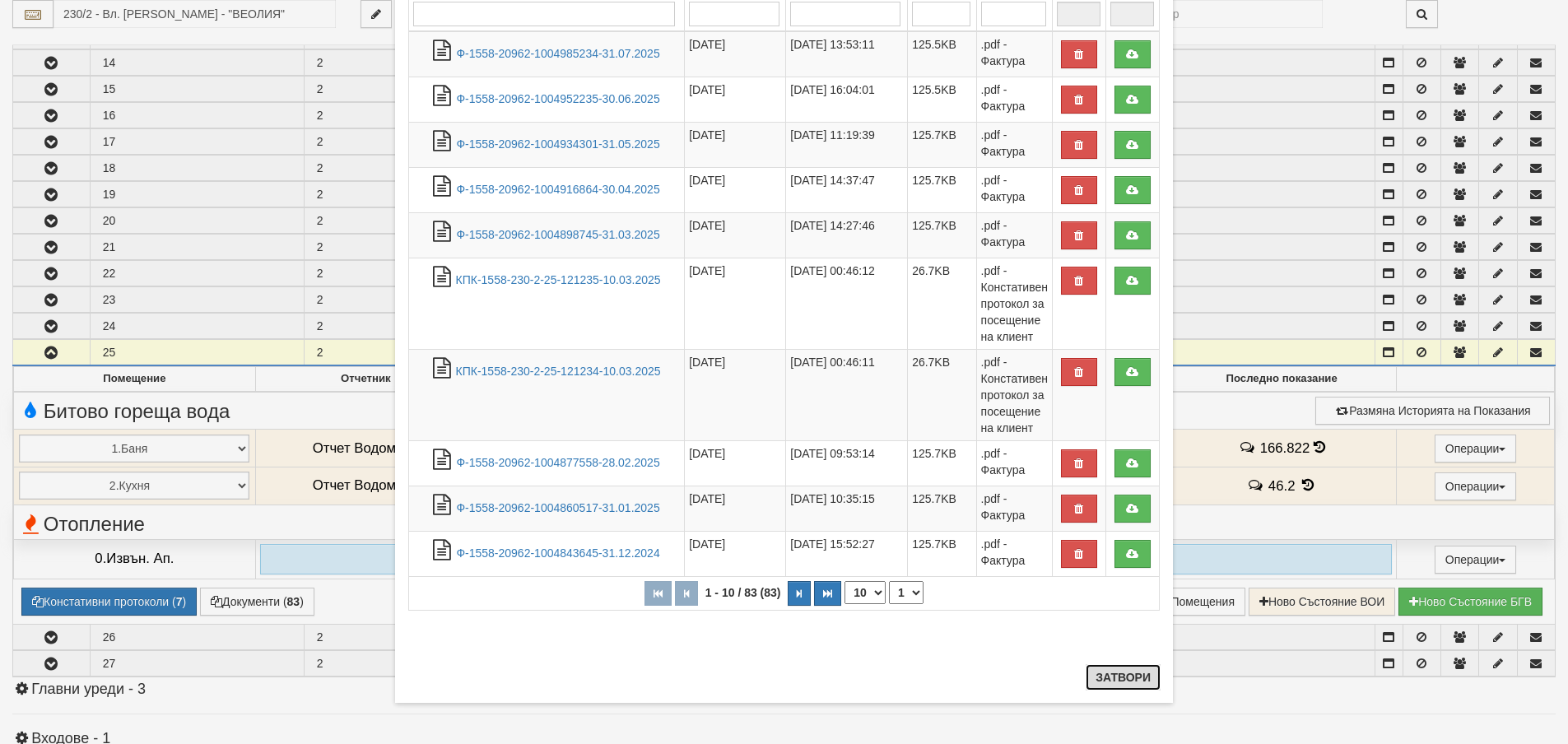
click at [1139, 688] on button "Затвори" at bounding box center [1123, 677] width 75 height 27
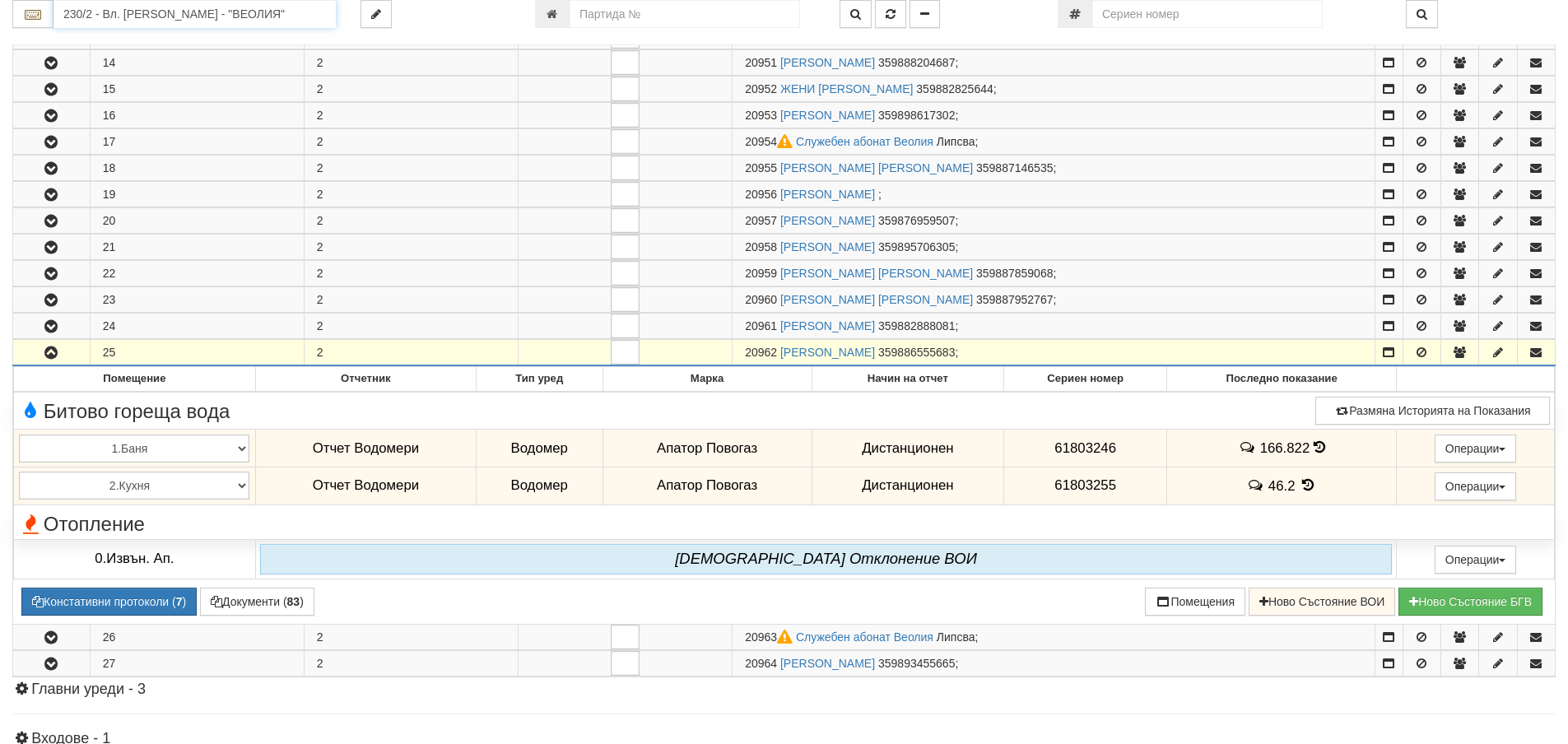
click at [321, 12] on input "230/2 - Вл. Варненчик - "ВЕОЛИЯ"" at bounding box center [194, 14] width 282 height 28
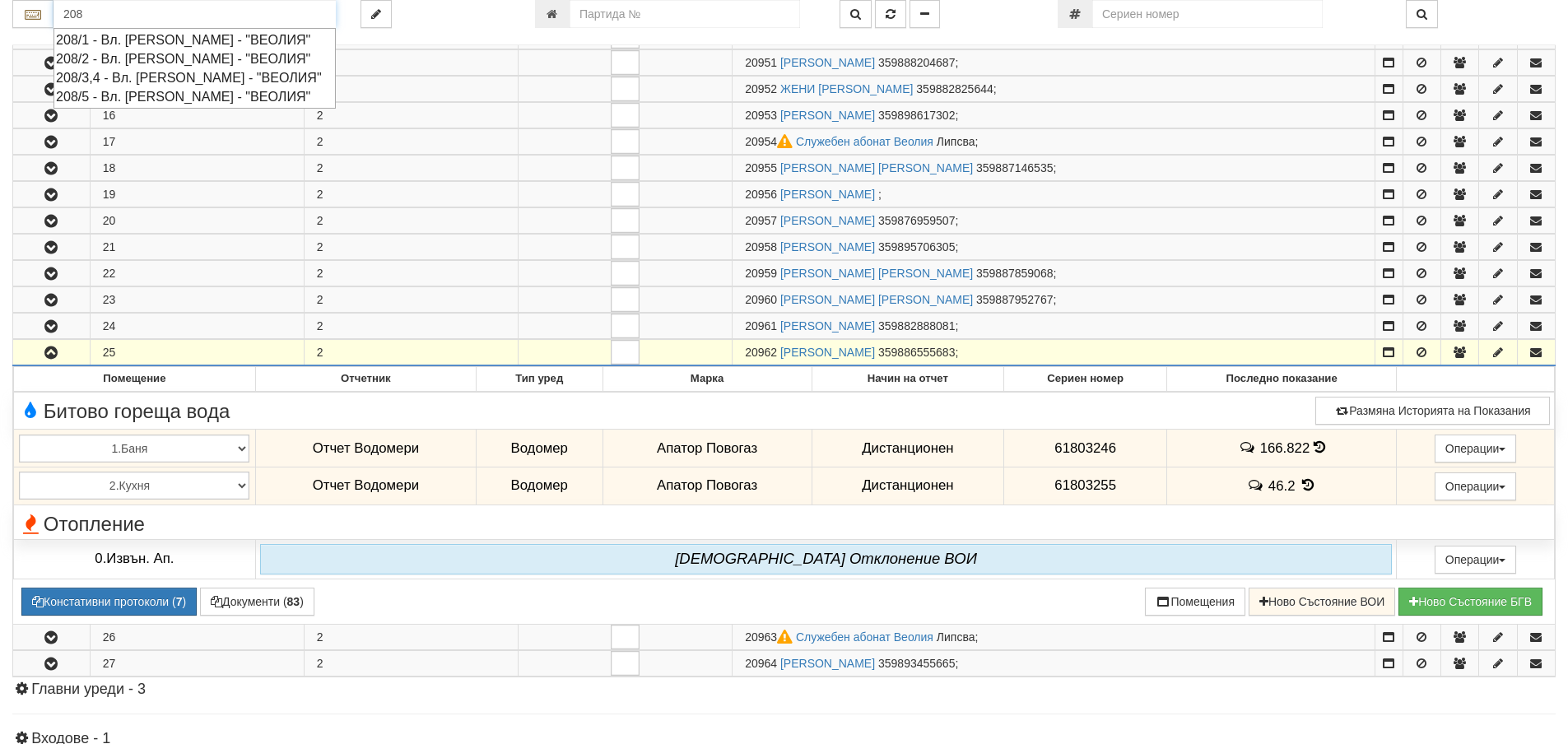
click at [185, 97] on div "208/5 - Вл. Варненчик - "ВЕОЛИЯ"" at bounding box center [194, 97] width 277 height 19
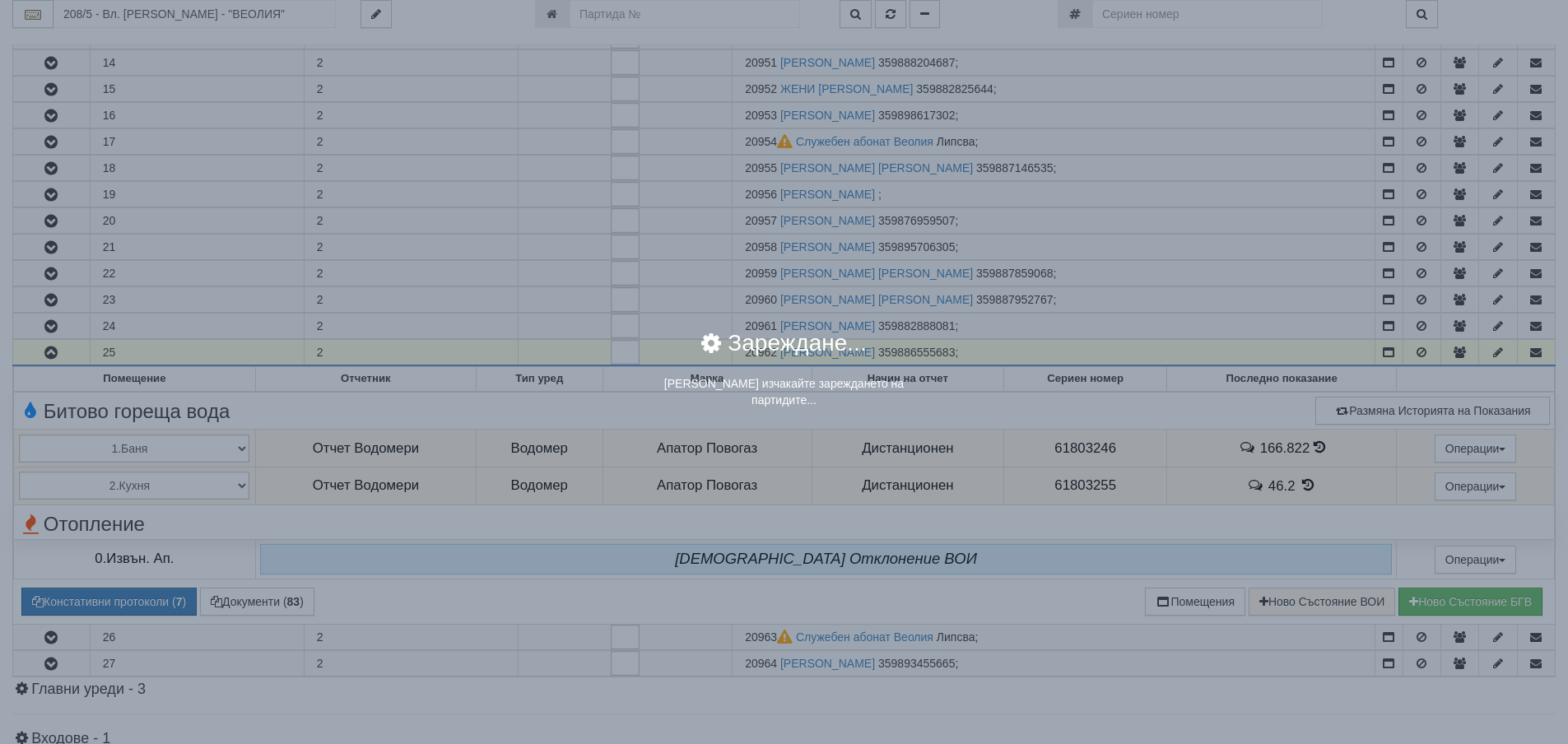
scroll to position [0, 0]
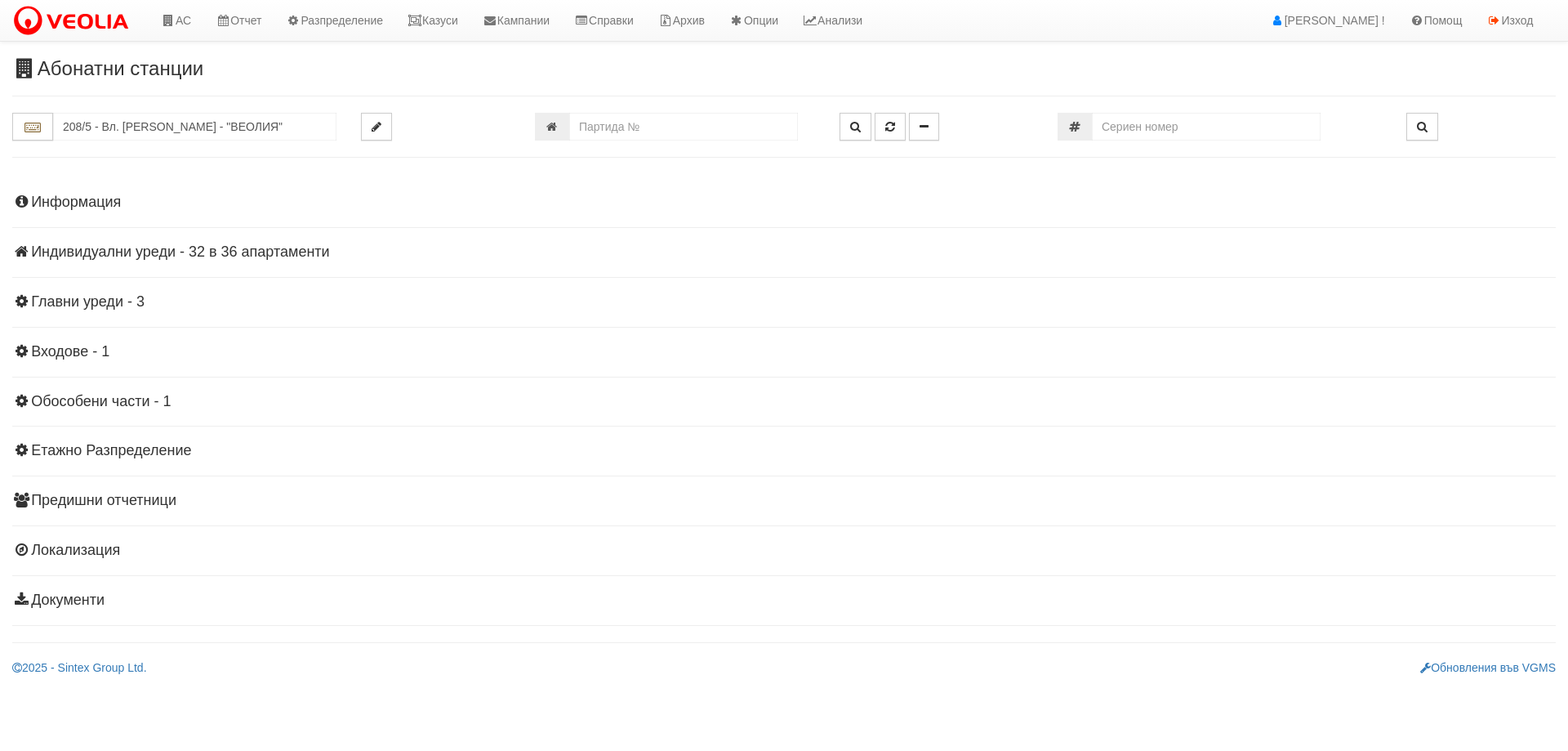
click at [199, 251] on h4 "Индивидуални уреди - 32 в 36 апартаменти" at bounding box center [784, 253] width 1543 height 17
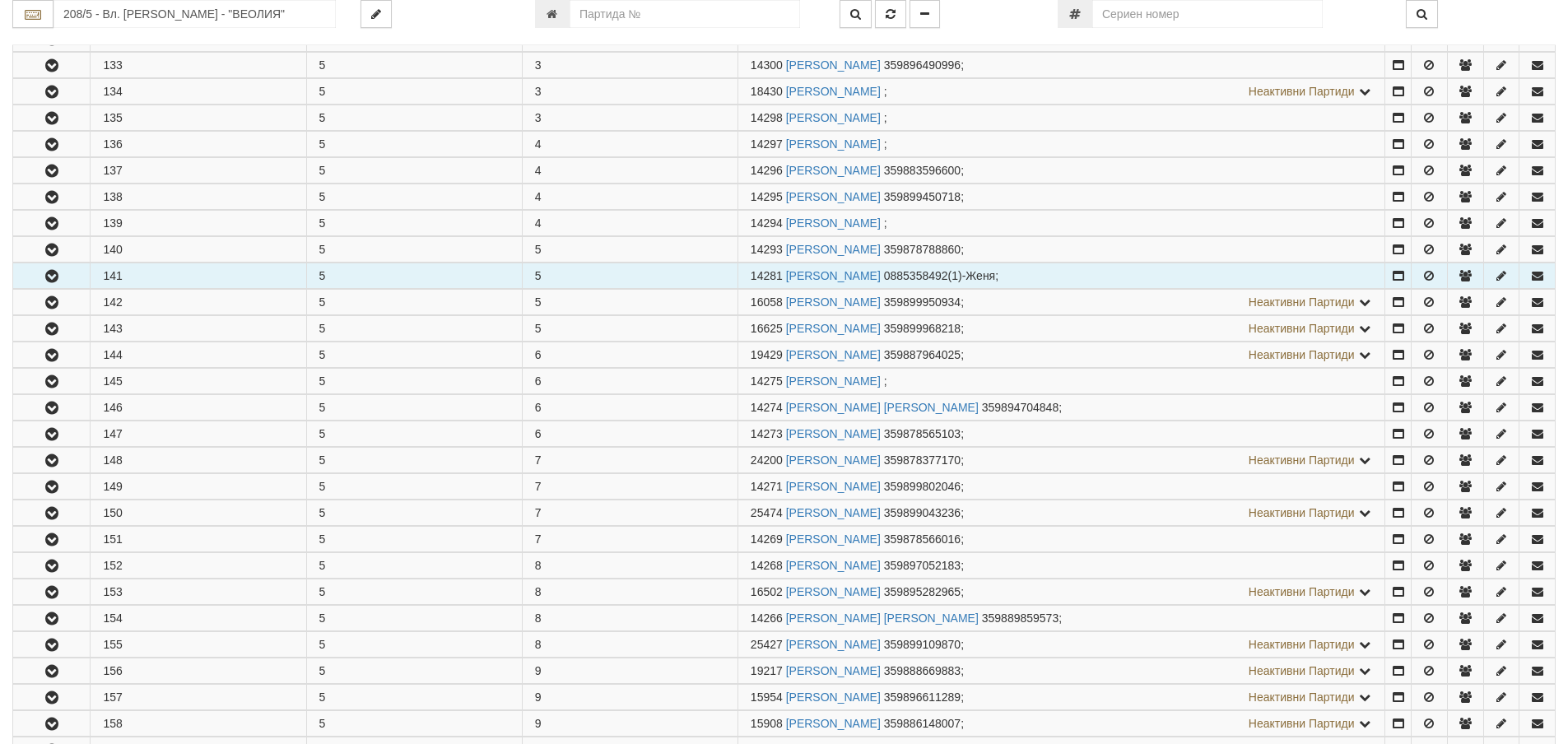
scroll to position [823, 0]
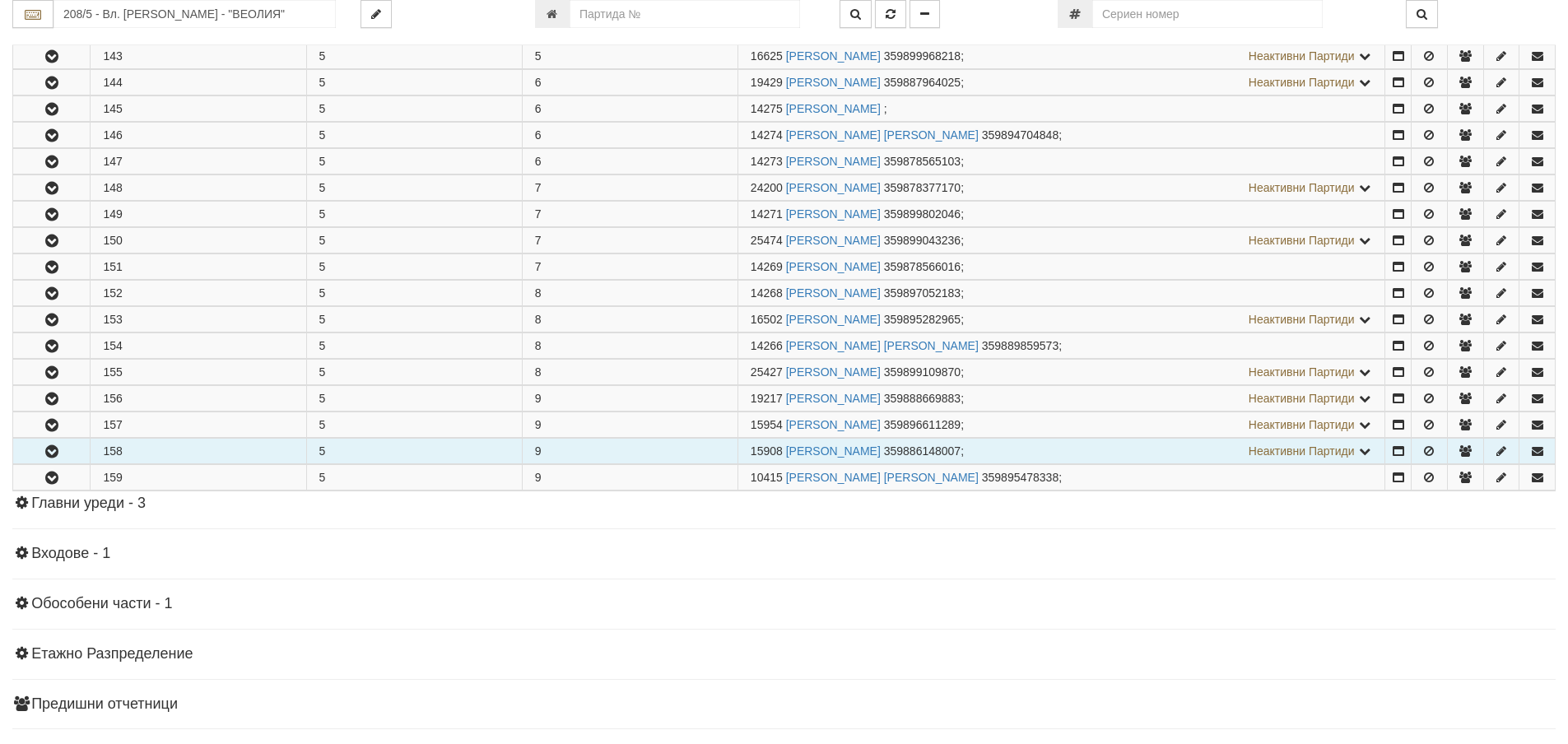
click at [45, 454] on icon "button" at bounding box center [52, 452] width 20 height 12
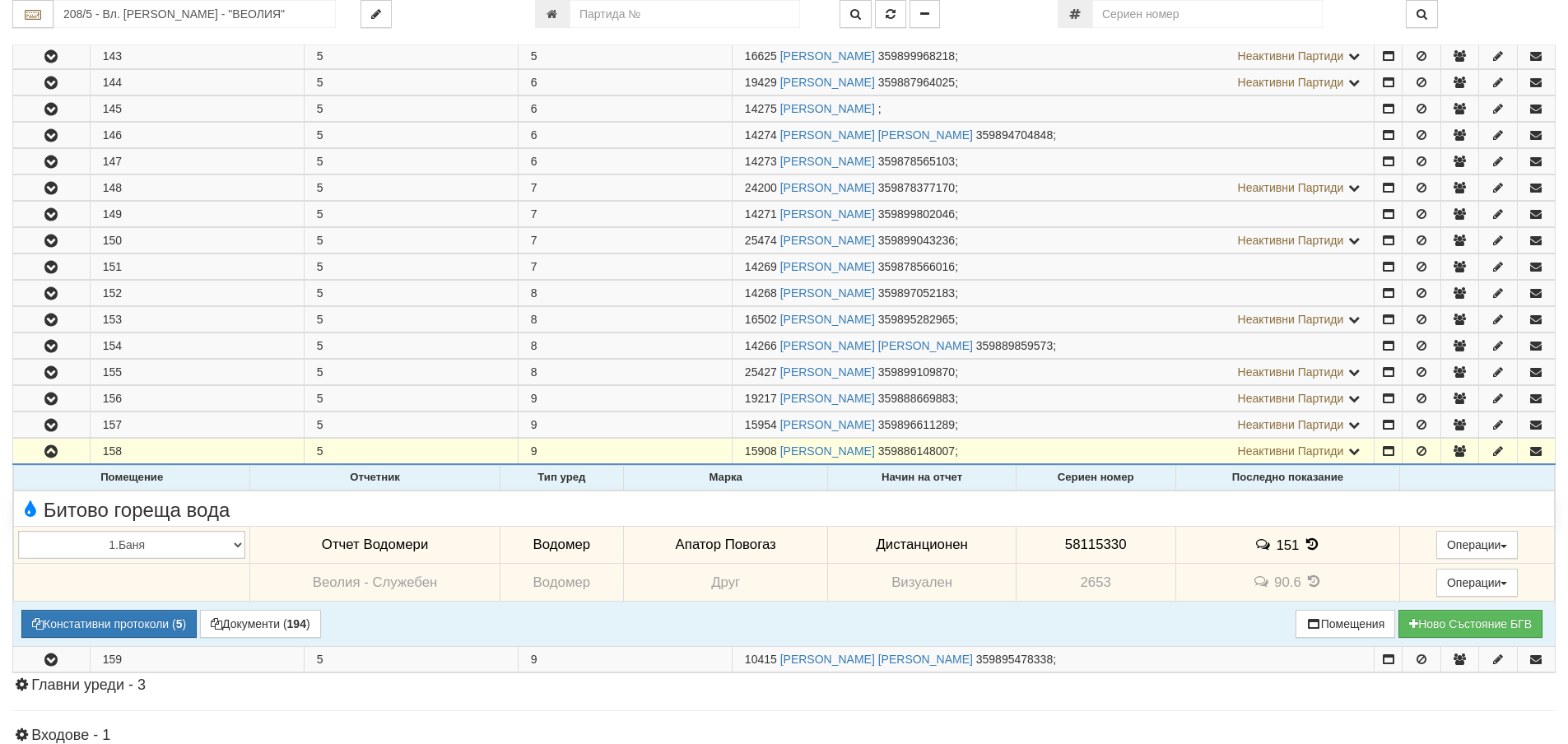
drag, startPoint x: 1149, startPoint y: 538, endPoint x: 1028, endPoint y: 527, distance: 121.5
click at [982, 548] on tr "1.Баня 2.Кухня 3.Тоалетна 4.Всекидневна 5.Спалня 1 6.Спалня 2 7.Коридор 8.Терас…" at bounding box center [784, 544] width 1541 height 37
copy tr "Дистанционен 58115330"
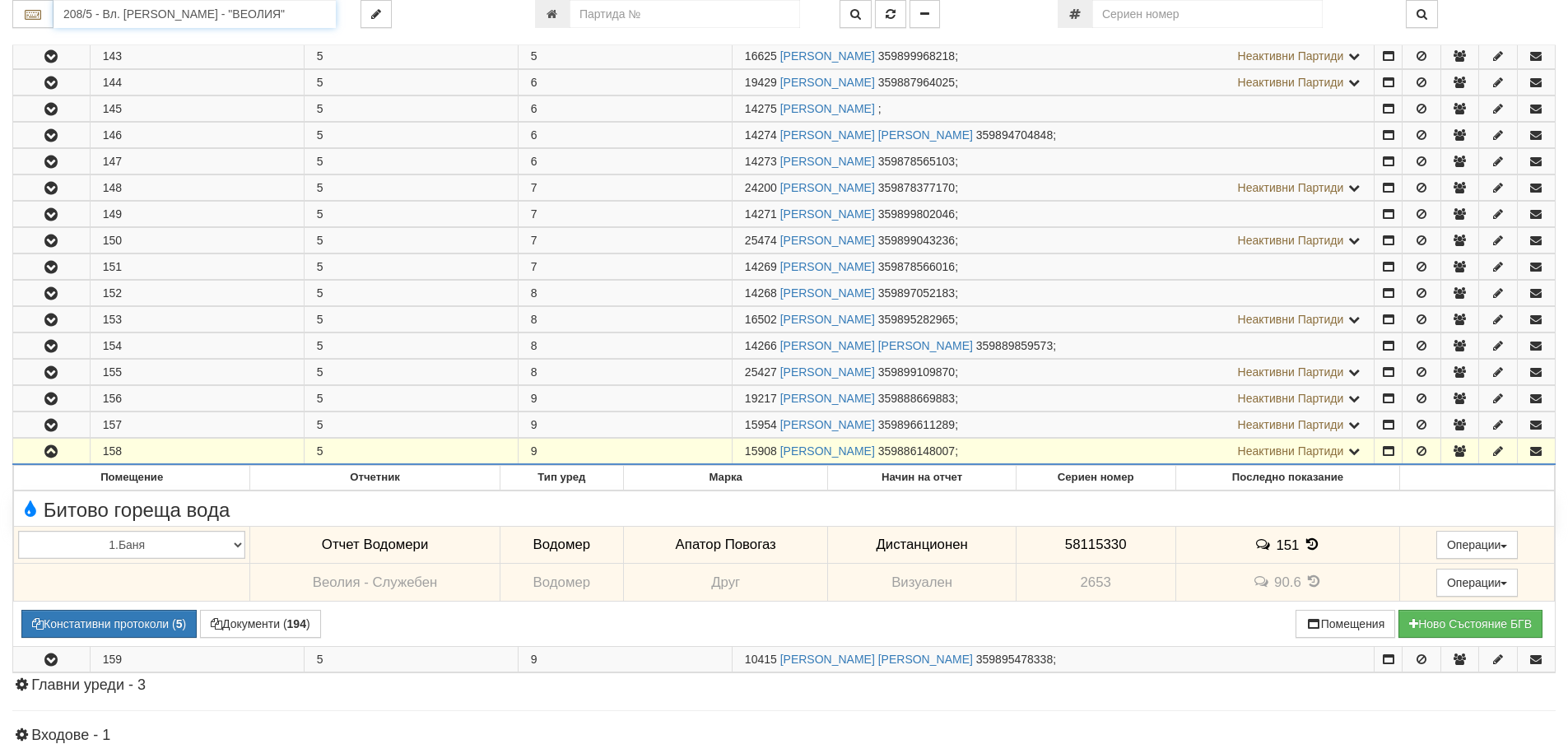
click at [178, 9] on input "208/5 - Вл. Варненчик - "ВЕОЛИЯ"" at bounding box center [194, 14] width 282 height 28
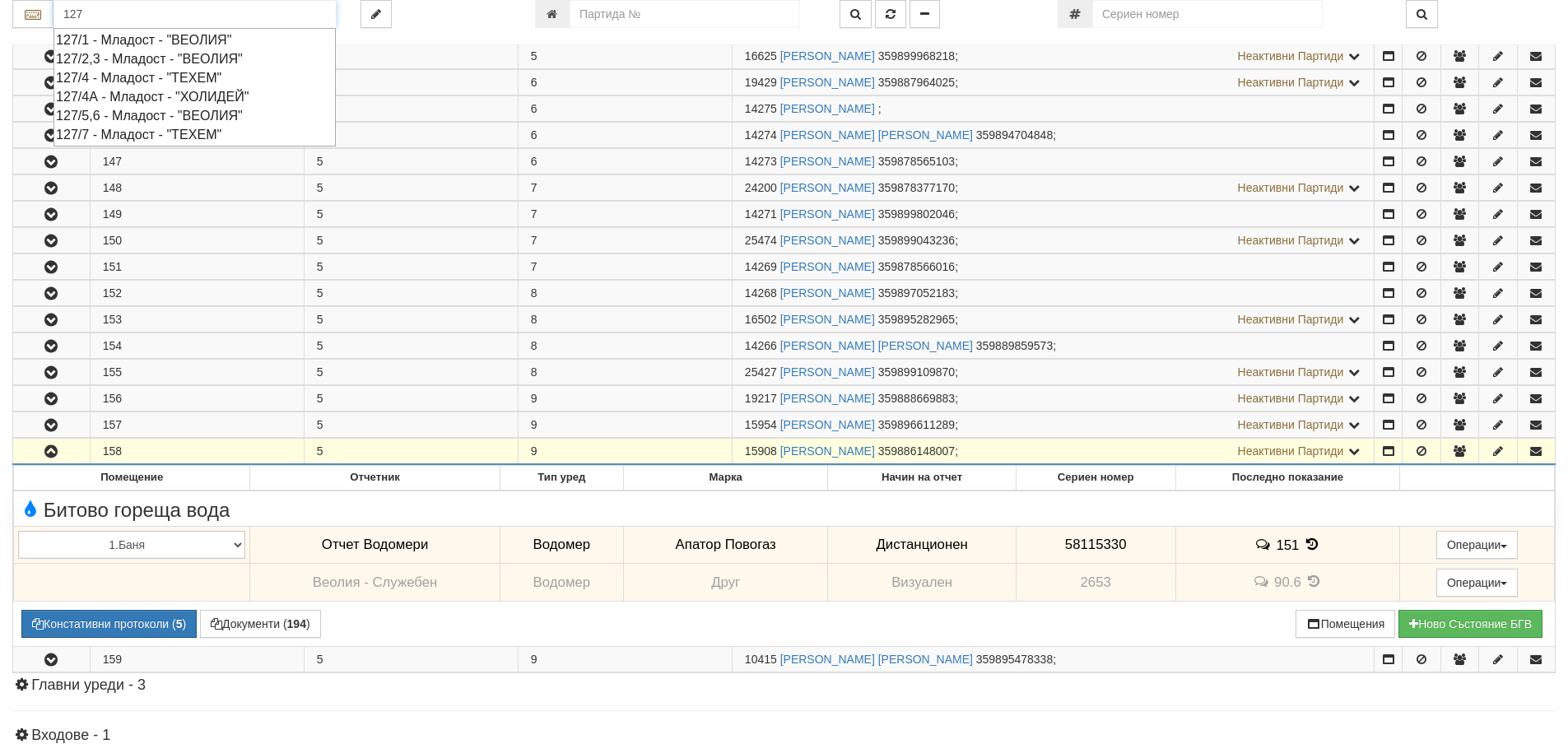
click at [125, 136] on div "127/7 - Младост - "ТЕХЕМ"" at bounding box center [194, 134] width 277 height 19
type input "127/7 - Младост - "ТЕХЕМ""
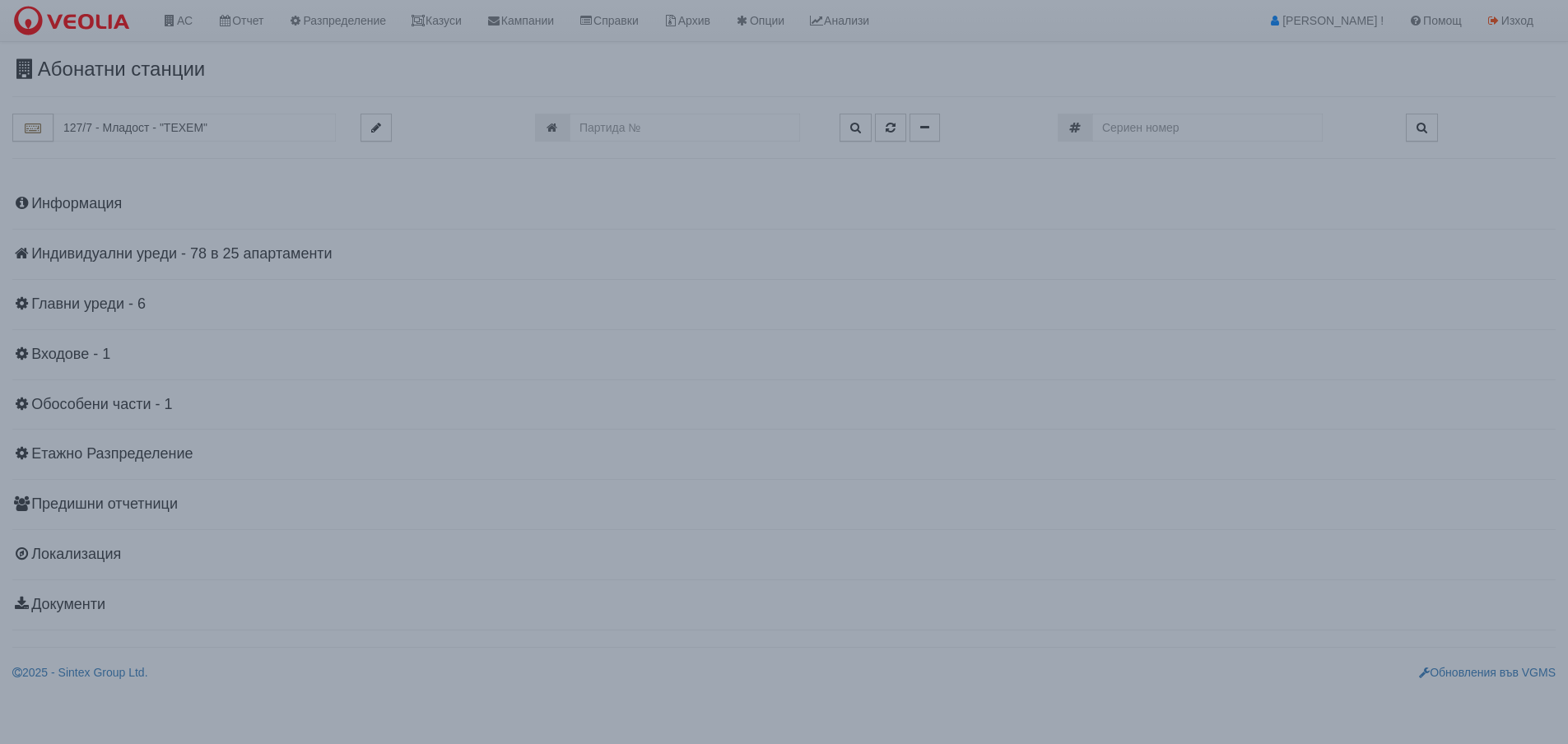
scroll to position [0, 0]
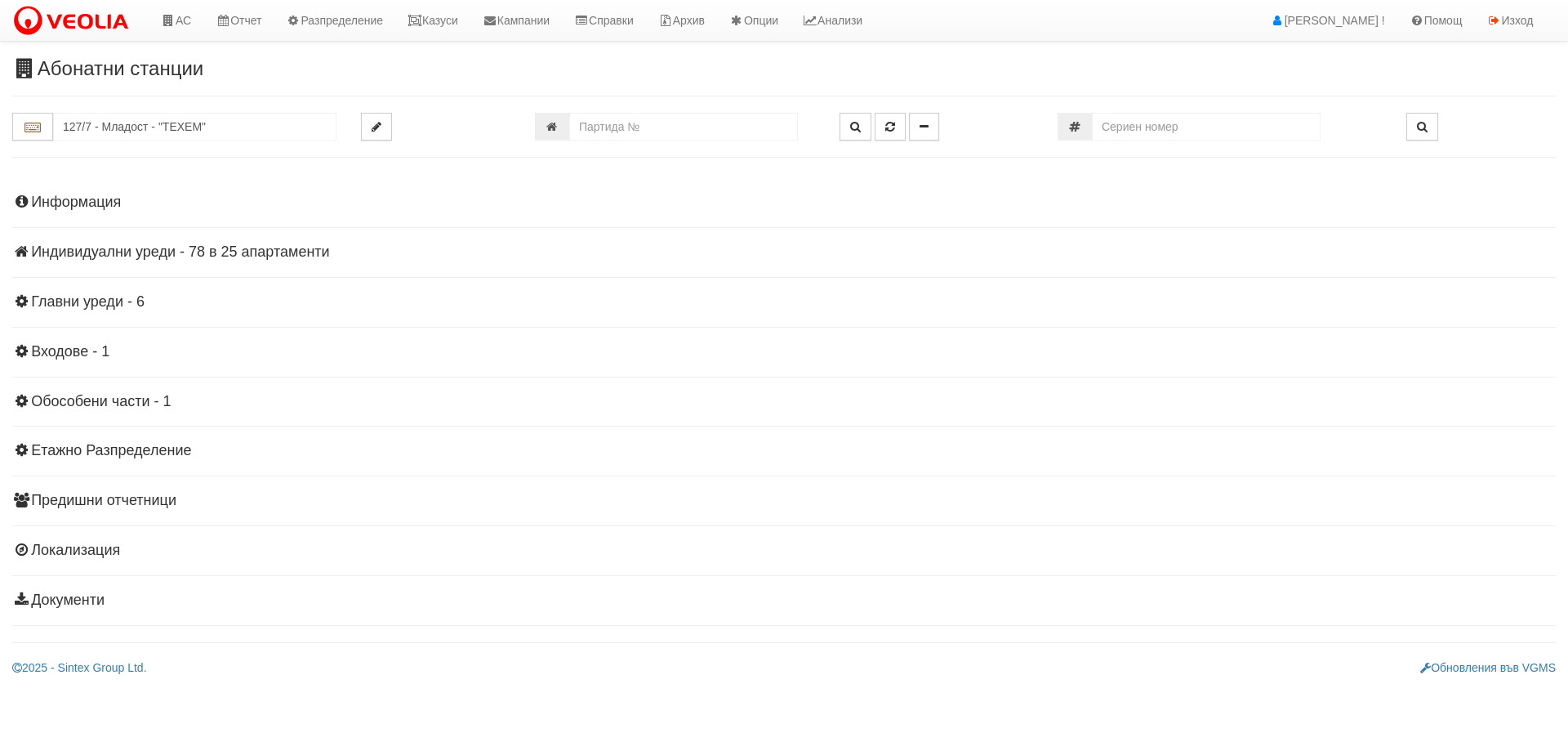
click at [224, 245] on h4 "Индивидуални уреди - 78 в 25 апартаменти" at bounding box center [784, 253] width 1543 height 17
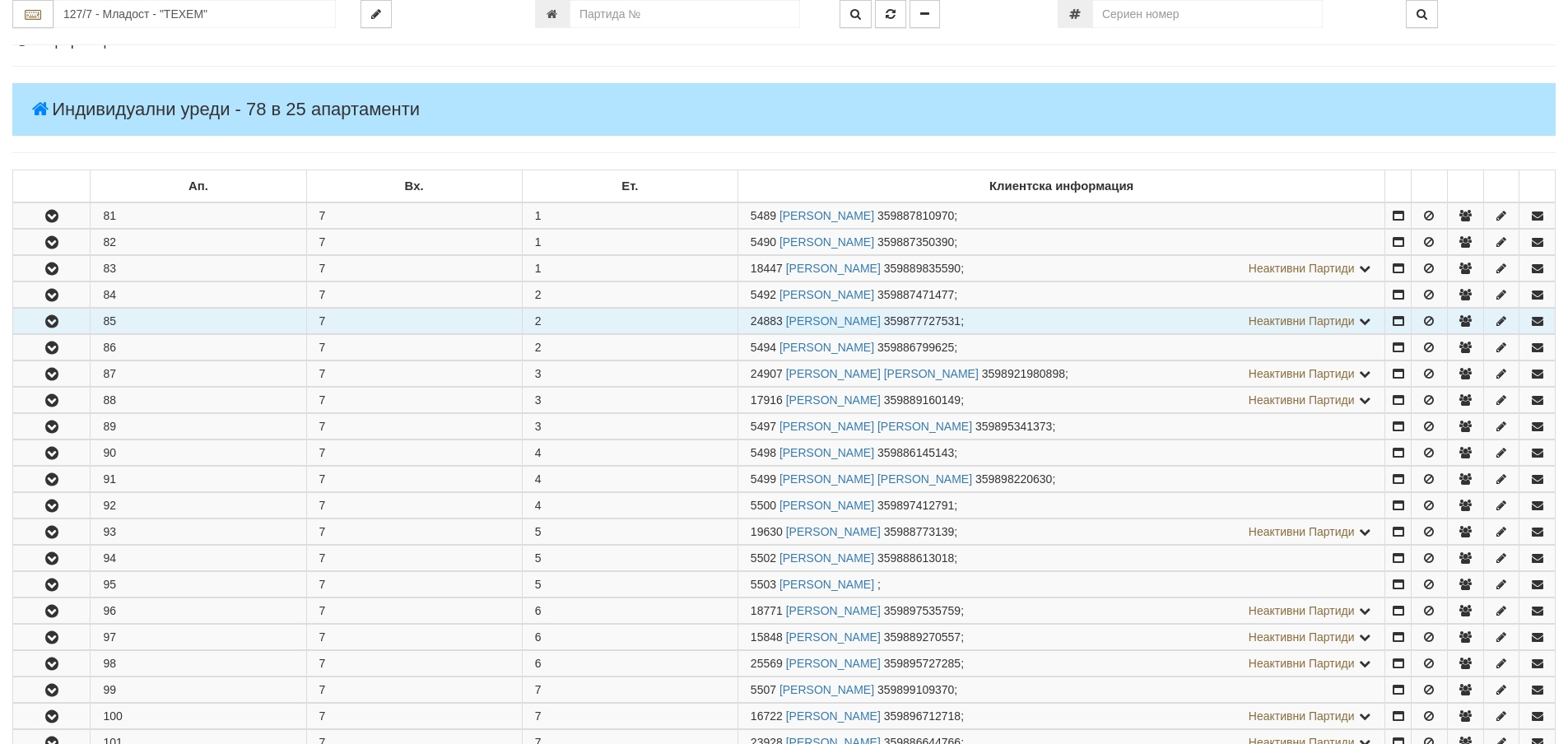
scroll to position [165, 0]
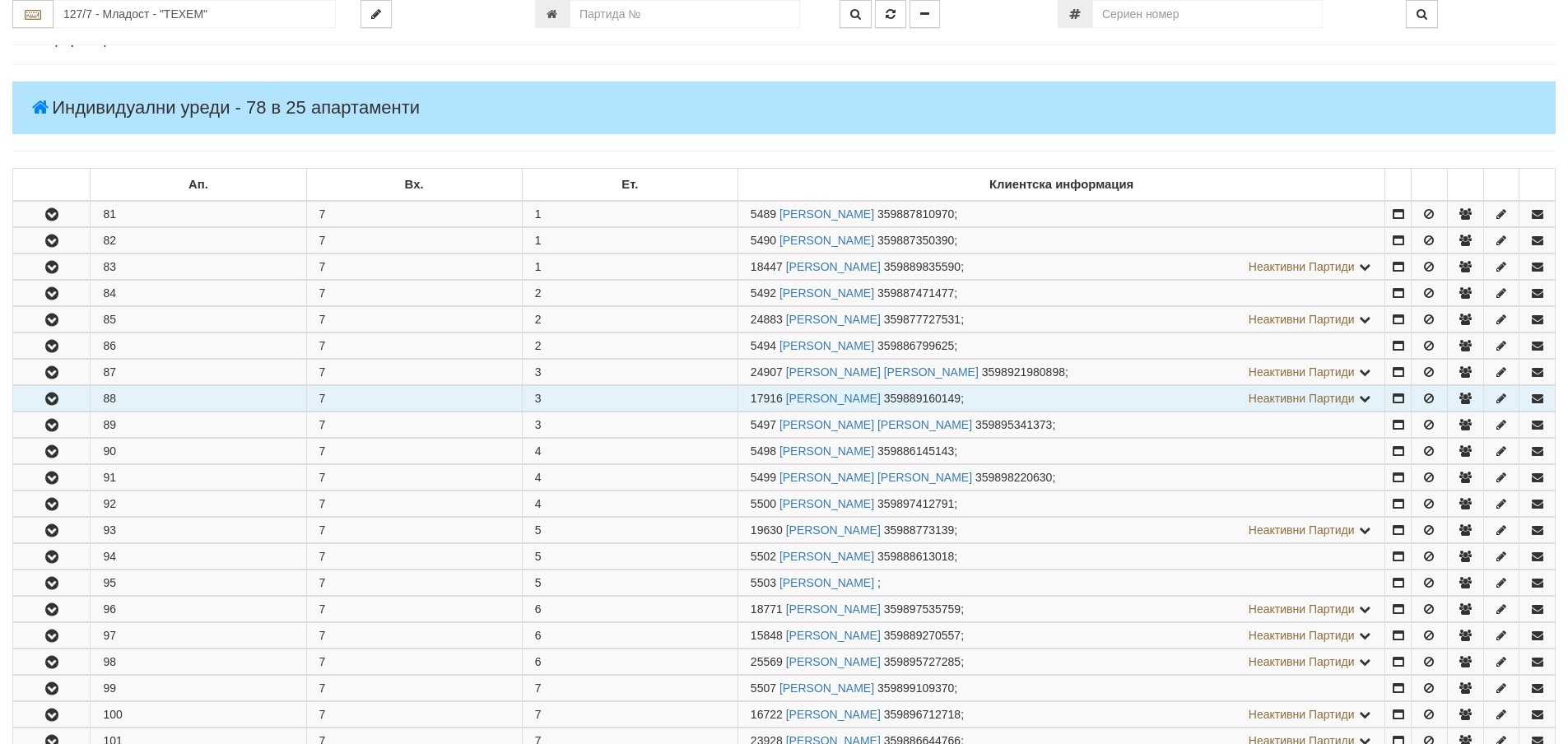
click at [56, 389] on button "button" at bounding box center [52, 399] width 77 height 25
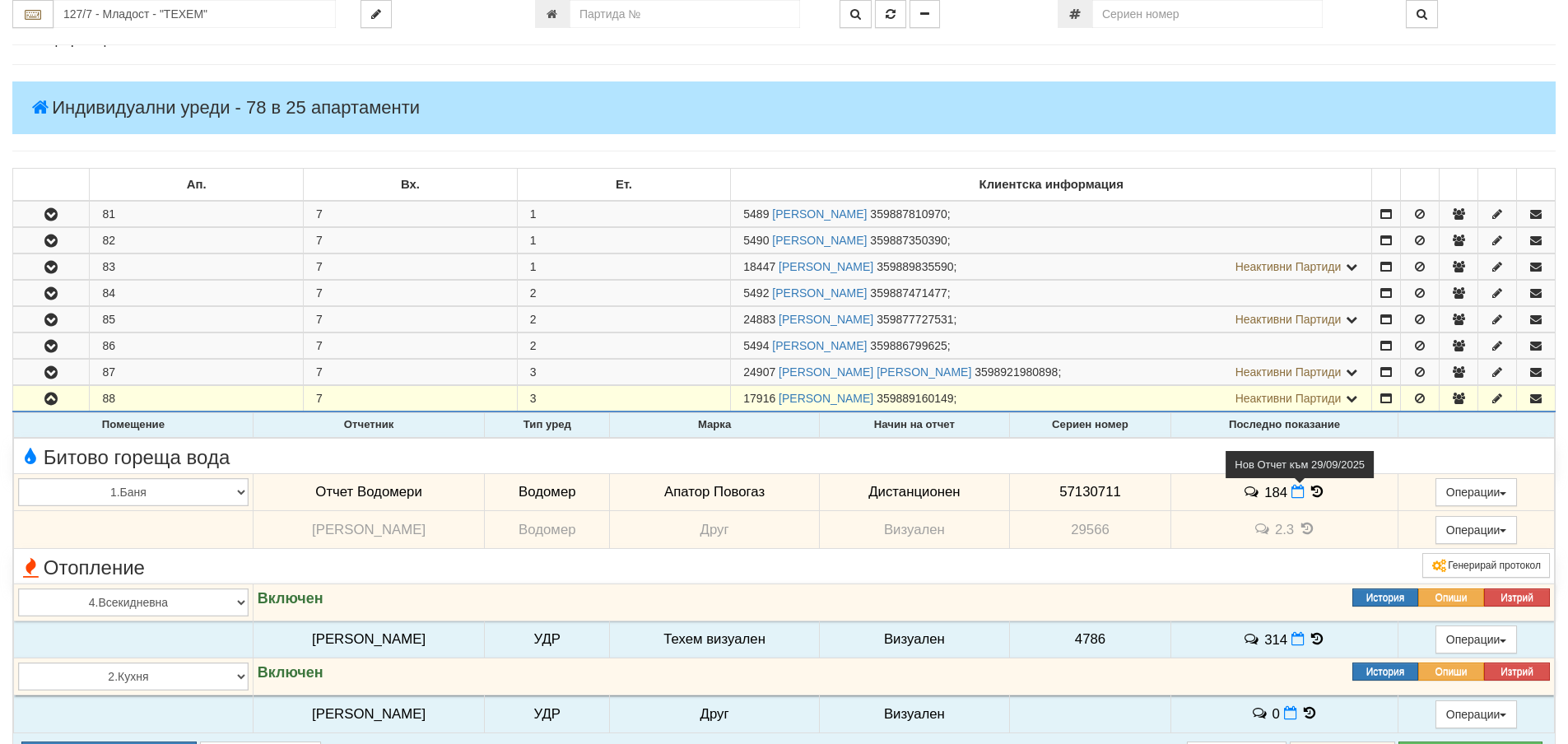
click at [1295, 490] on icon at bounding box center [1298, 491] width 13 height 14
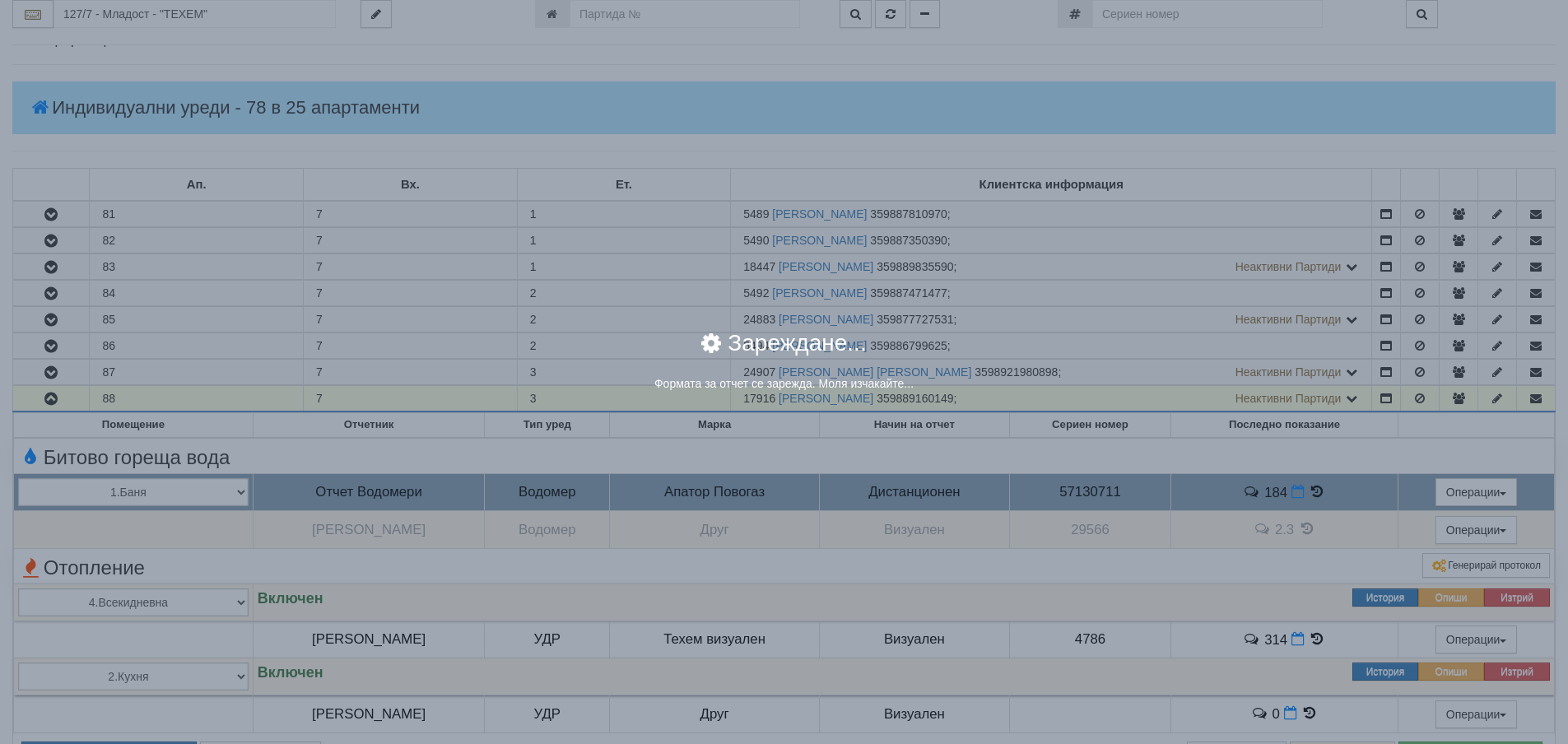
select select "8ac75930-9bfd-e511-80be-8d5a1dced85a"
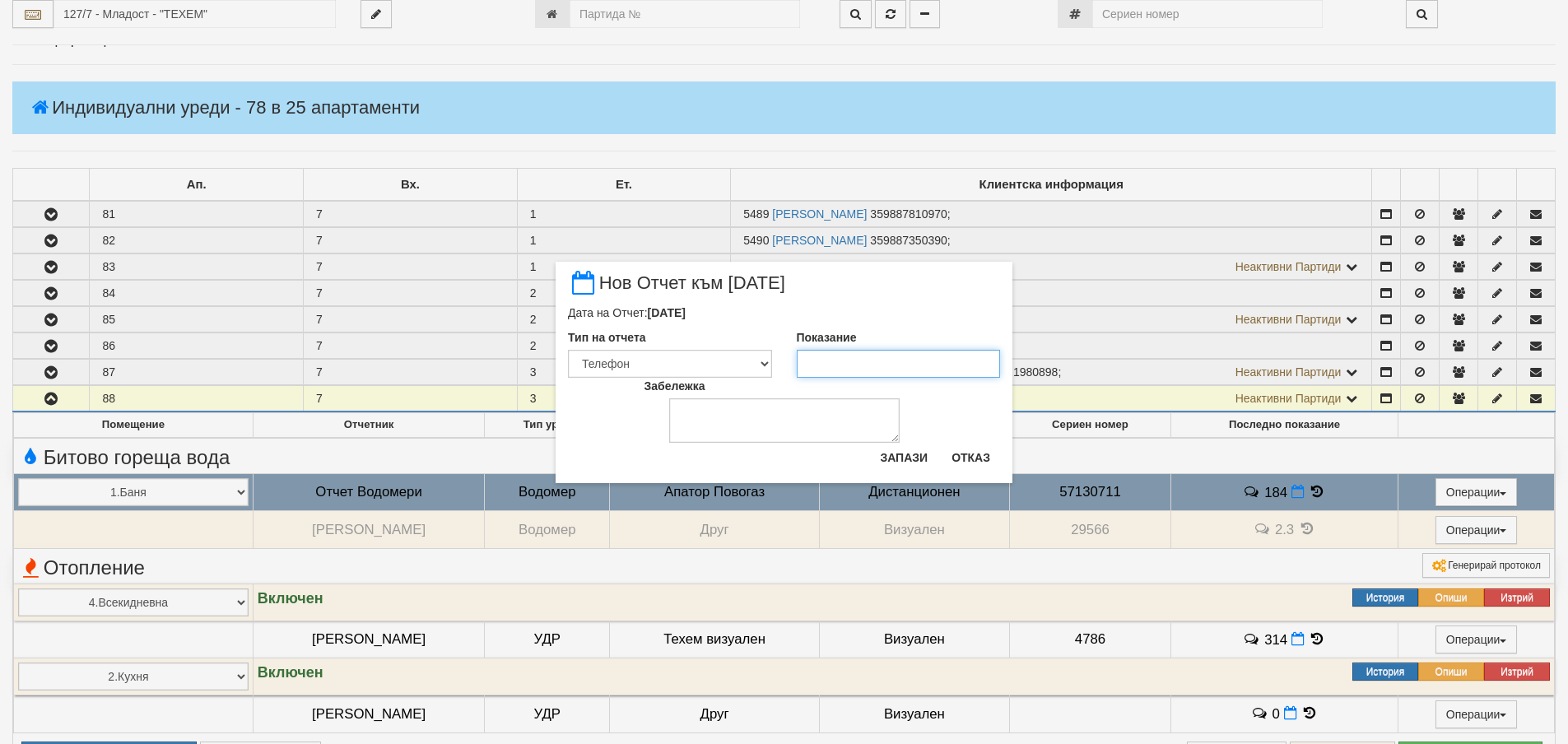
click at [868, 368] on input "Показание" at bounding box center [898, 364] width 204 height 28
type input "185"
click at [911, 458] on button "Запази" at bounding box center [903, 458] width 67 height 27
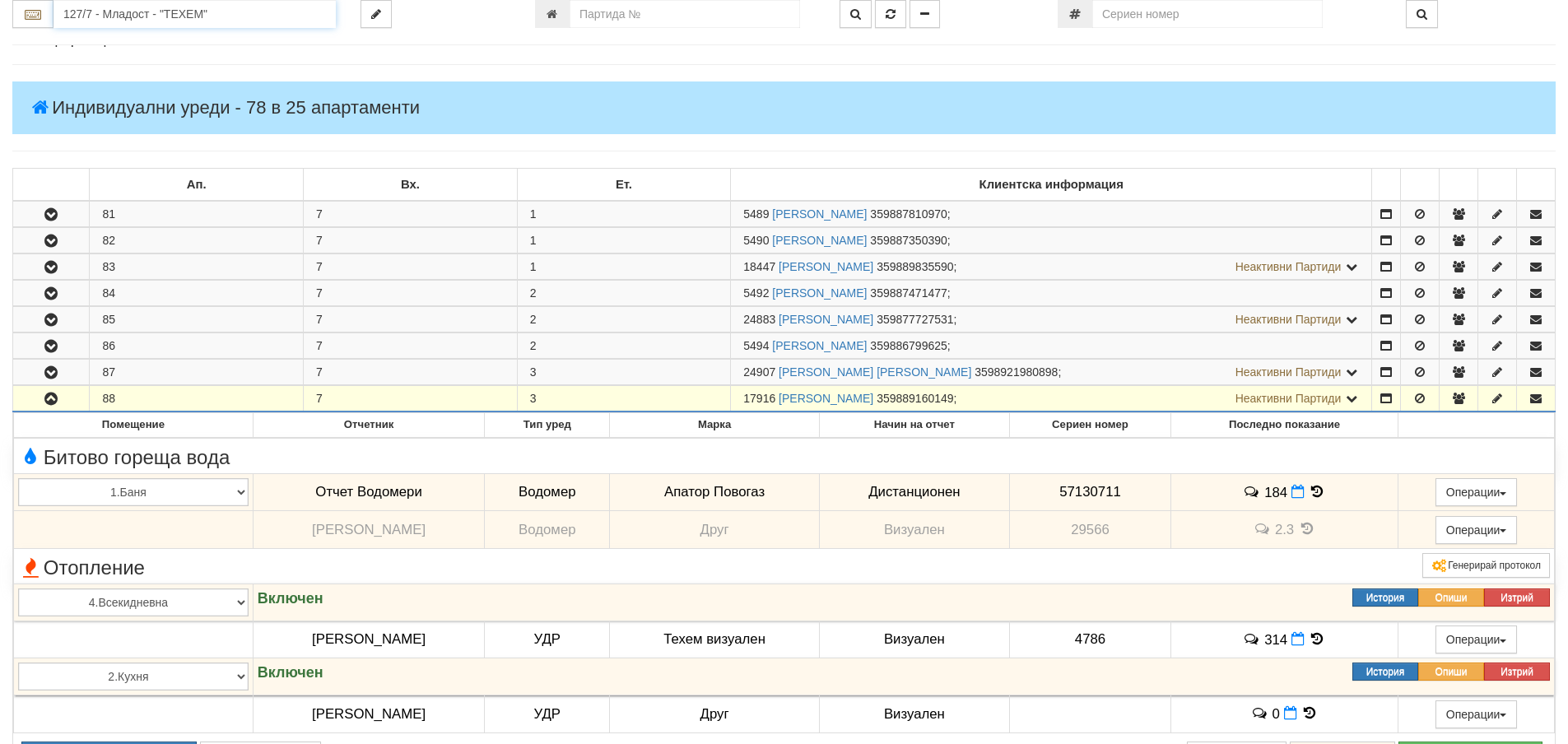
click at [313, 12] on input "127/7 - Младост - "ТЕХЕМ"" at bounding box center [194, 14] width 282 height 28
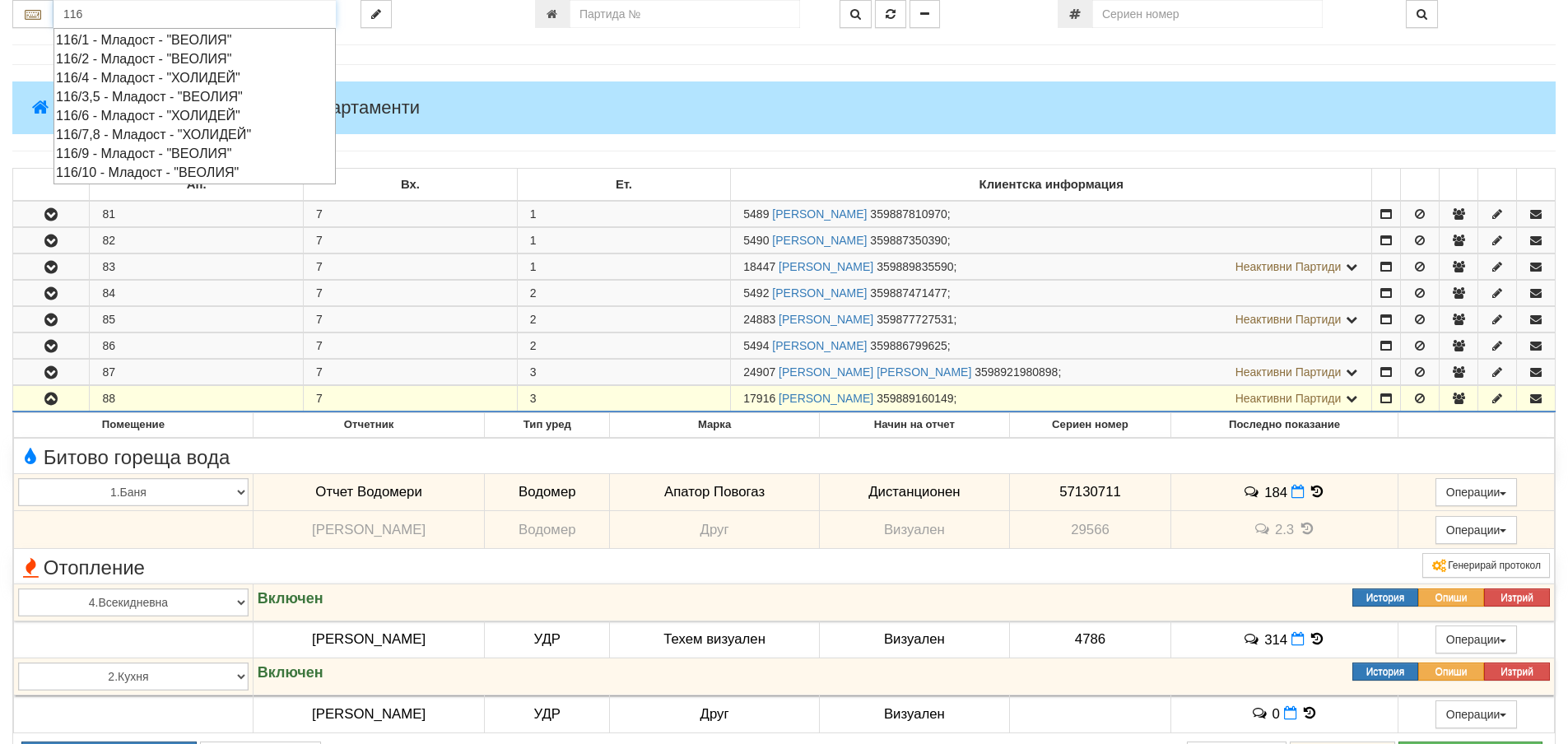
click at [118, 92] on div "116/3,5 - Младост - "ВЕОЛИЯ"" at bounding box center [194, 97] width 277 height 19
type input "116/3,5 - Младост - "ВЕОЛИЯ""
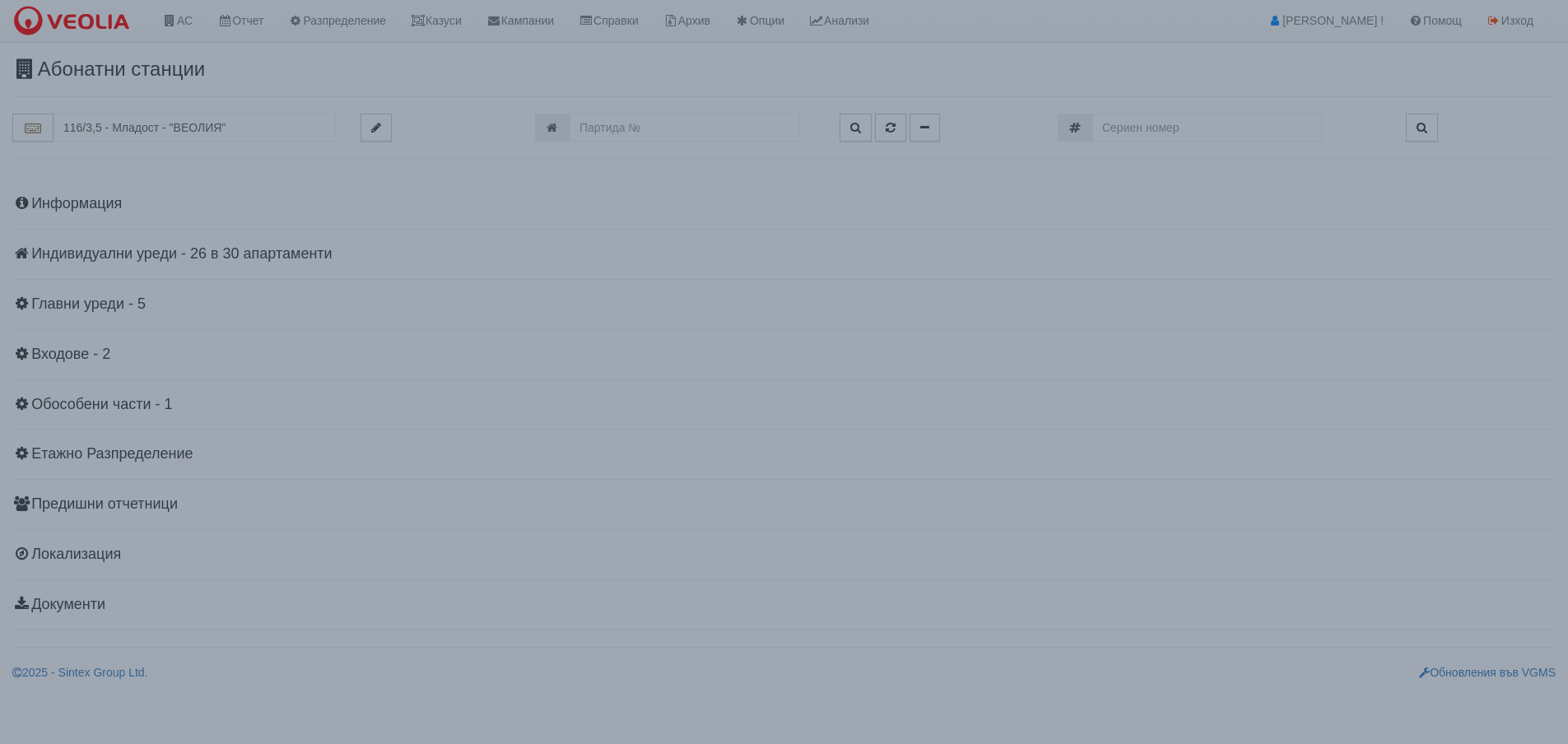
scroll to position [0, 0]
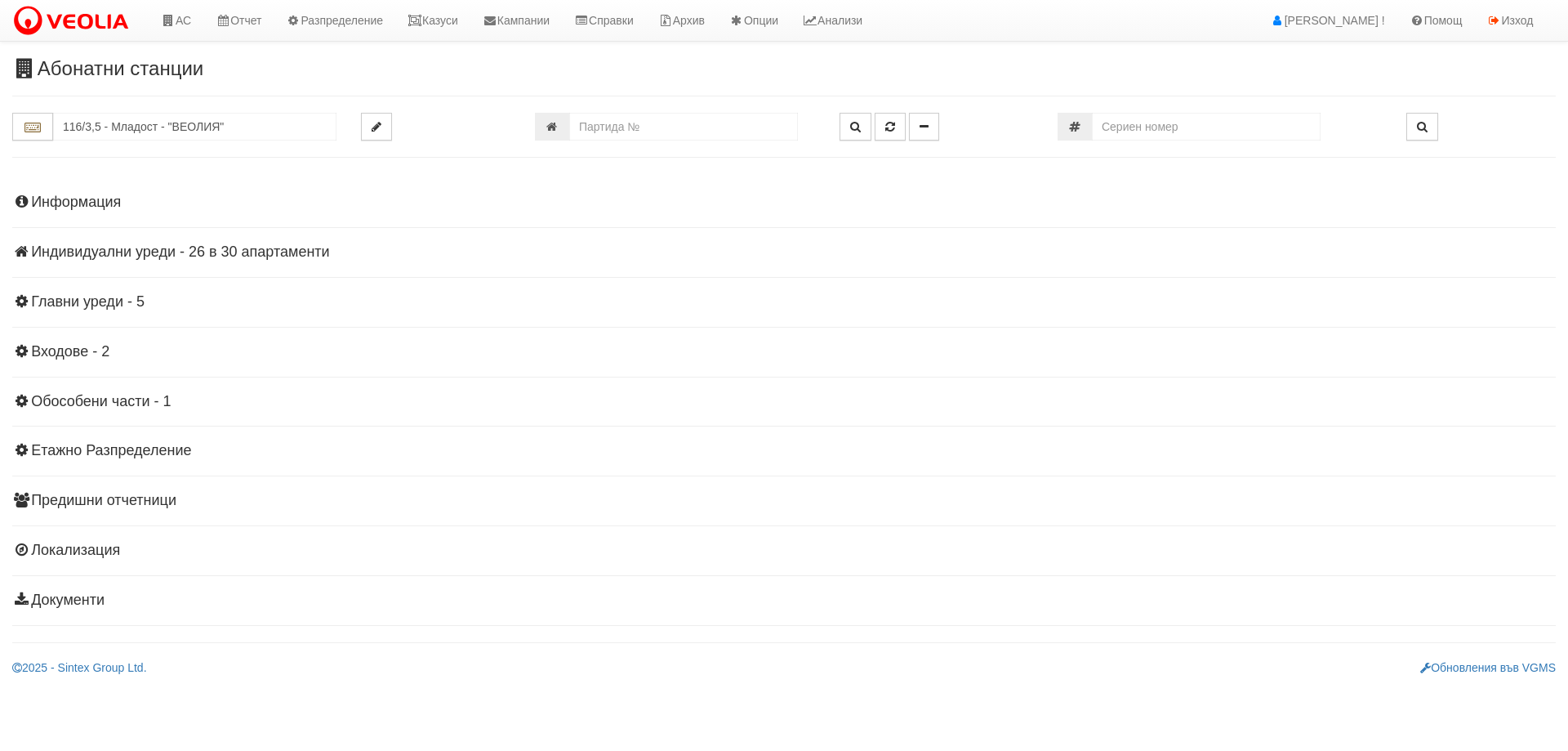
click at [97, 250] on h4 "Индивидуални уреди - 26 в 30 апартаменти" at bounding box center [784, 253] width 1543 height 17
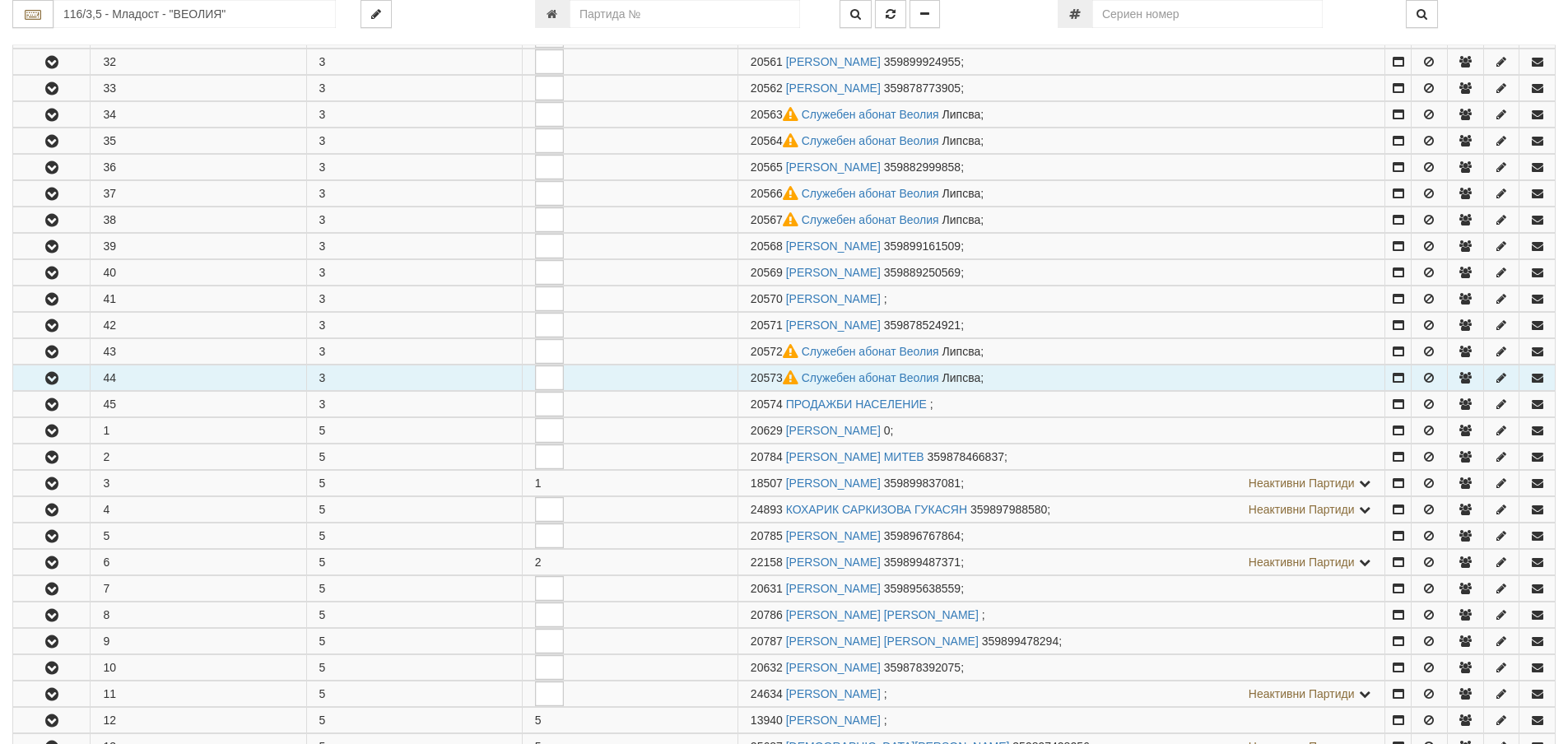
scroll to position [494, 0]
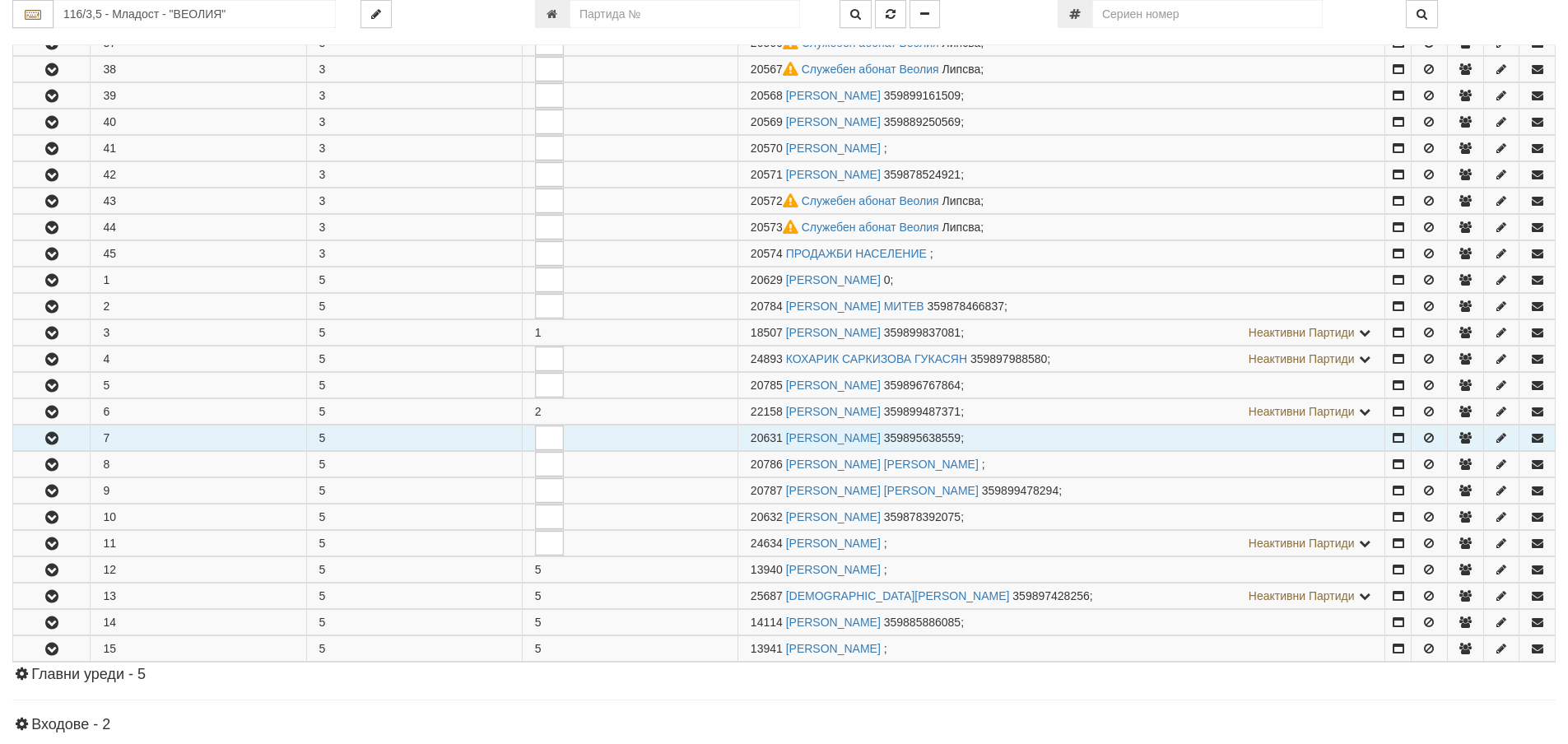
click at [67, 436] on button "button" at bounding box center [52, 438] width 77 height 25
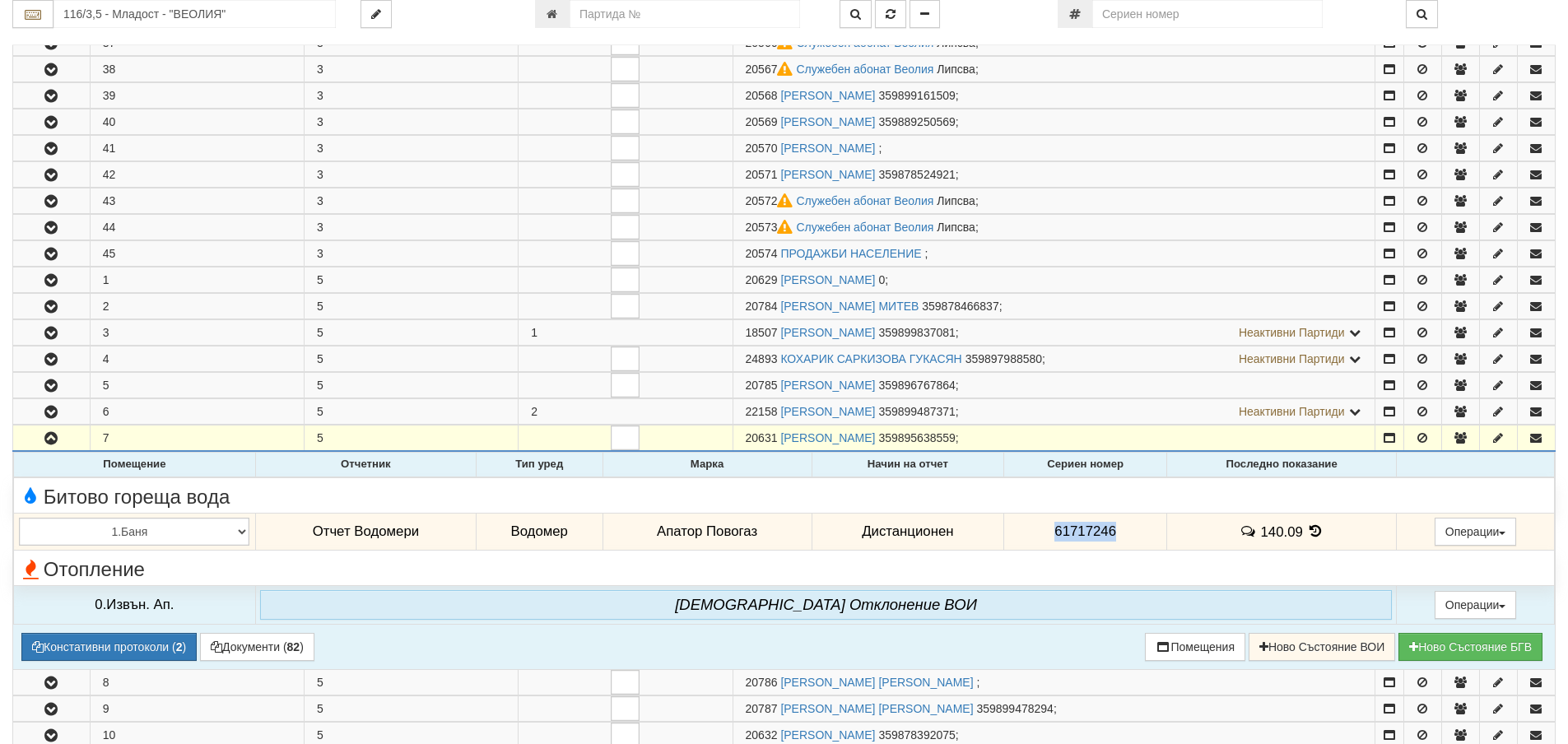
drag, startPoint x: 1119, startPoint y: 527, endPoint x: 1024, endPoint y: 531, distance: 95.1
click at [1024, 531] on td "61717246" at bounding box center [1085, 531] width 163 height 37
copy span "61717246"
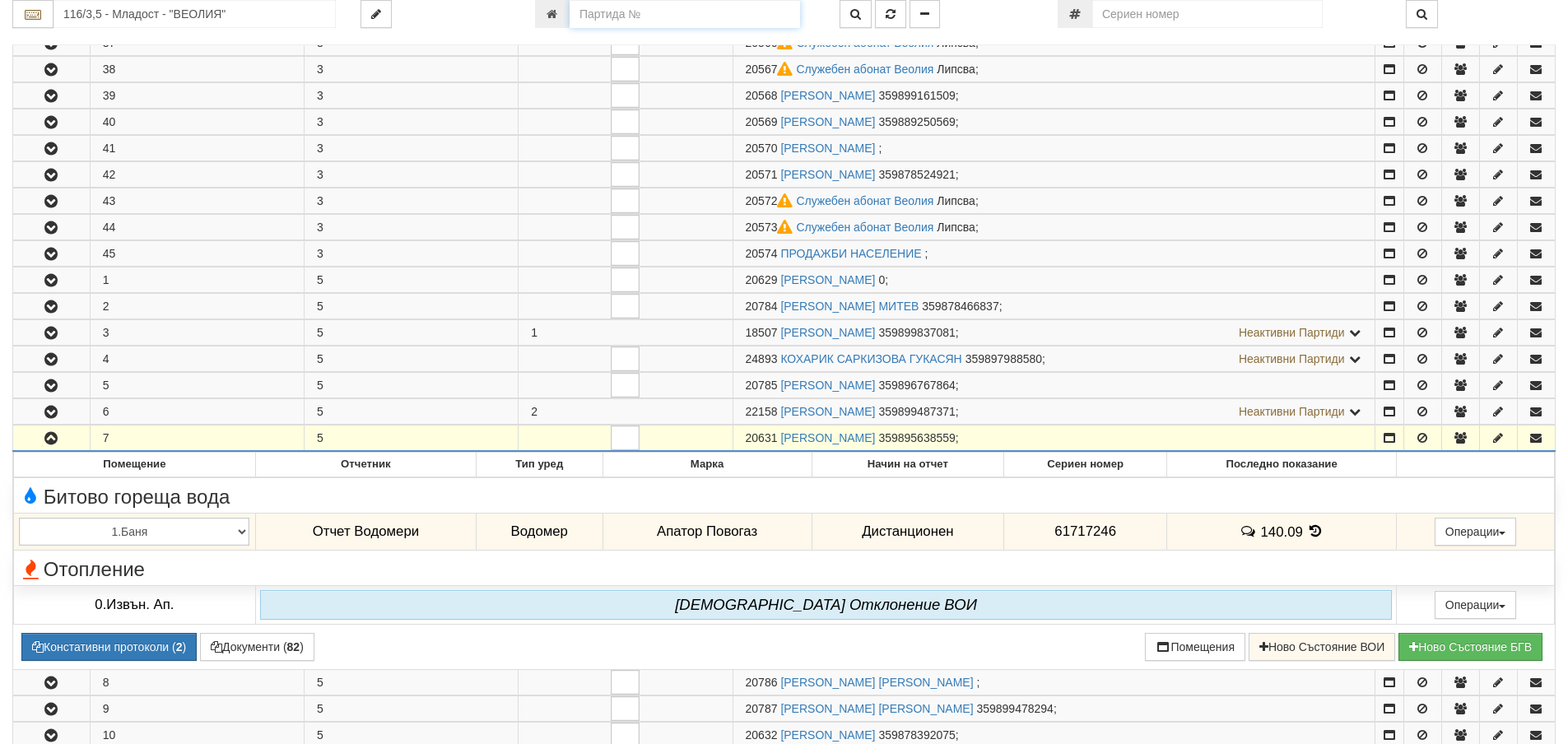
click at [620, 16] on input "number" at bounding box center [684, 14] width 231 height 28
type input "9600"
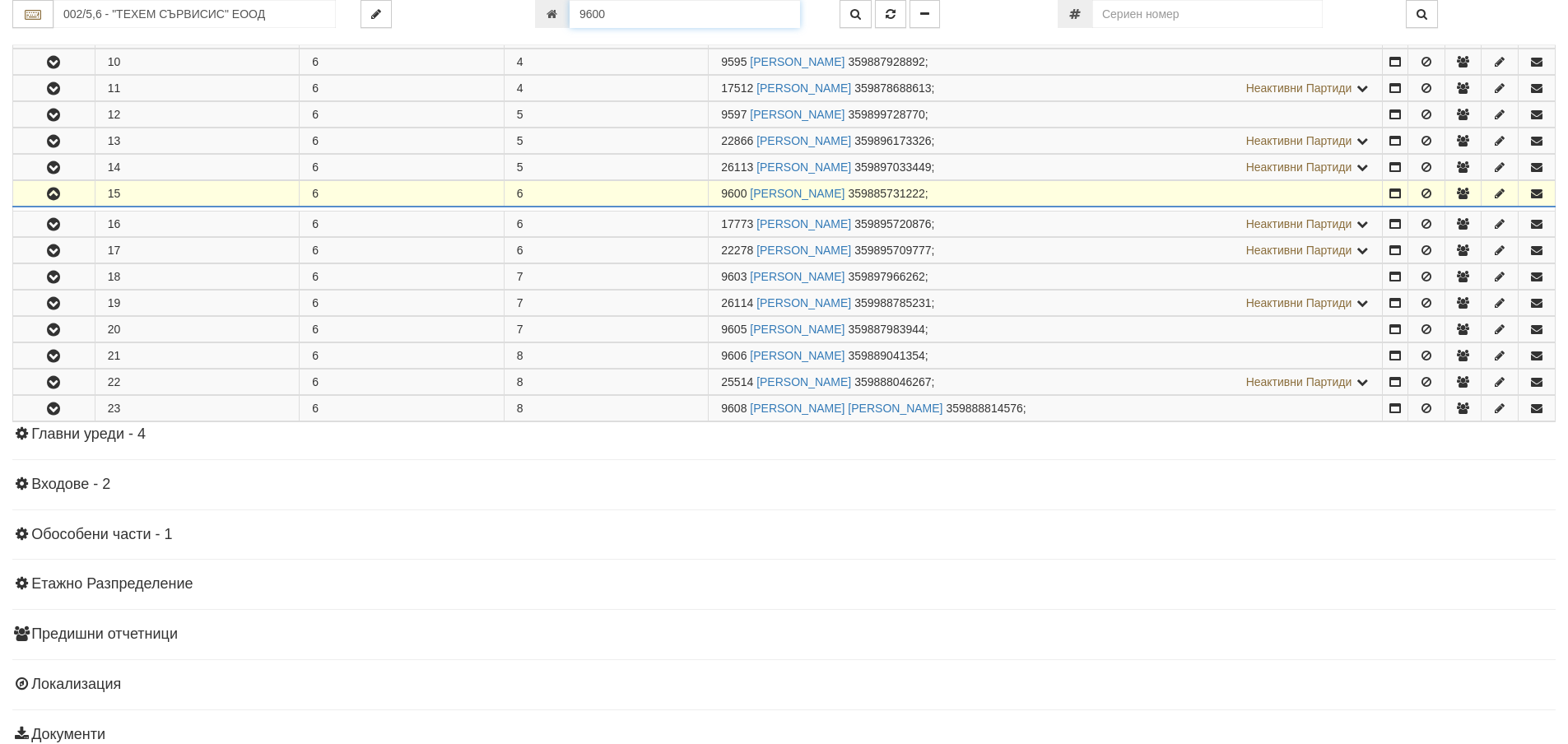
scroll to position [1234, 0]
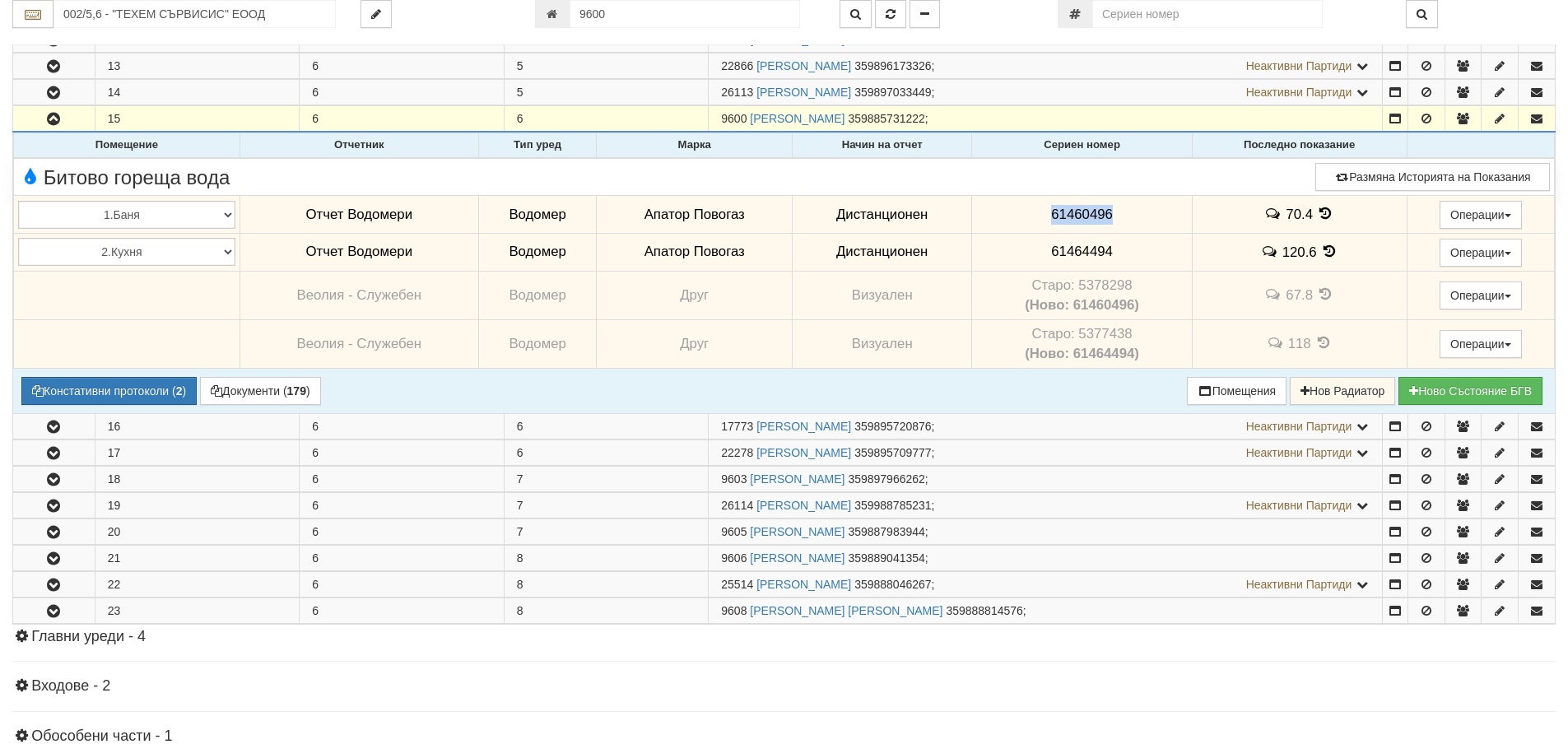
drag, startPoint x: 1146, startPoint y: 218, endPoint x: 1036, endPoint y: 211, distance: 110.2
click at [1019, 206] on td "61460496" at bounding box center [1082, 214] width 220 height 37
copy span "61460496"
drag, startPoint x: 1126, startPoint y: 260, endPoint x: 1037, endPoint y: 256, distance: 89.1
click at [1037, 256] on td "61464494" at bounding box center [1082, 251] width 220 height 37
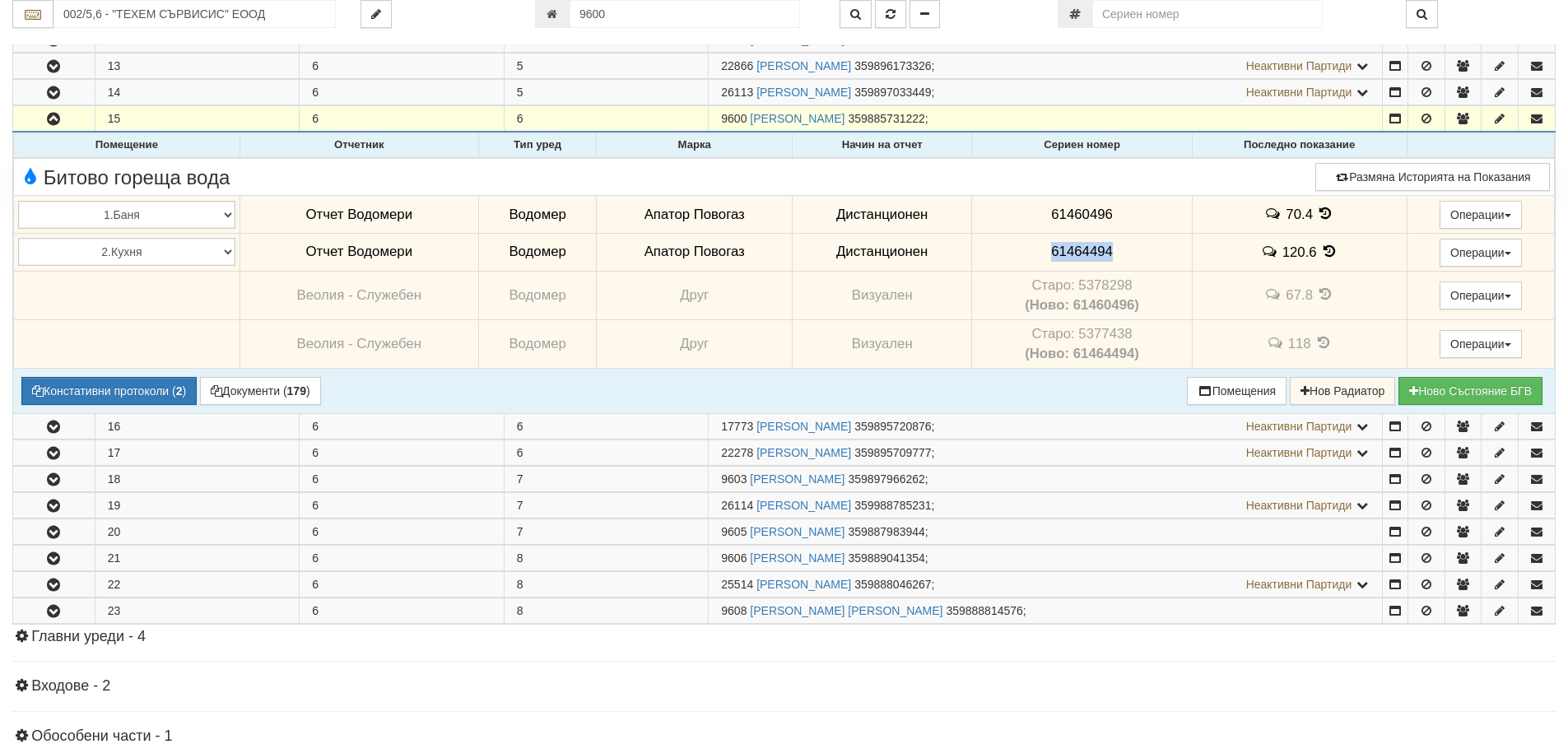
copy span "61464494"
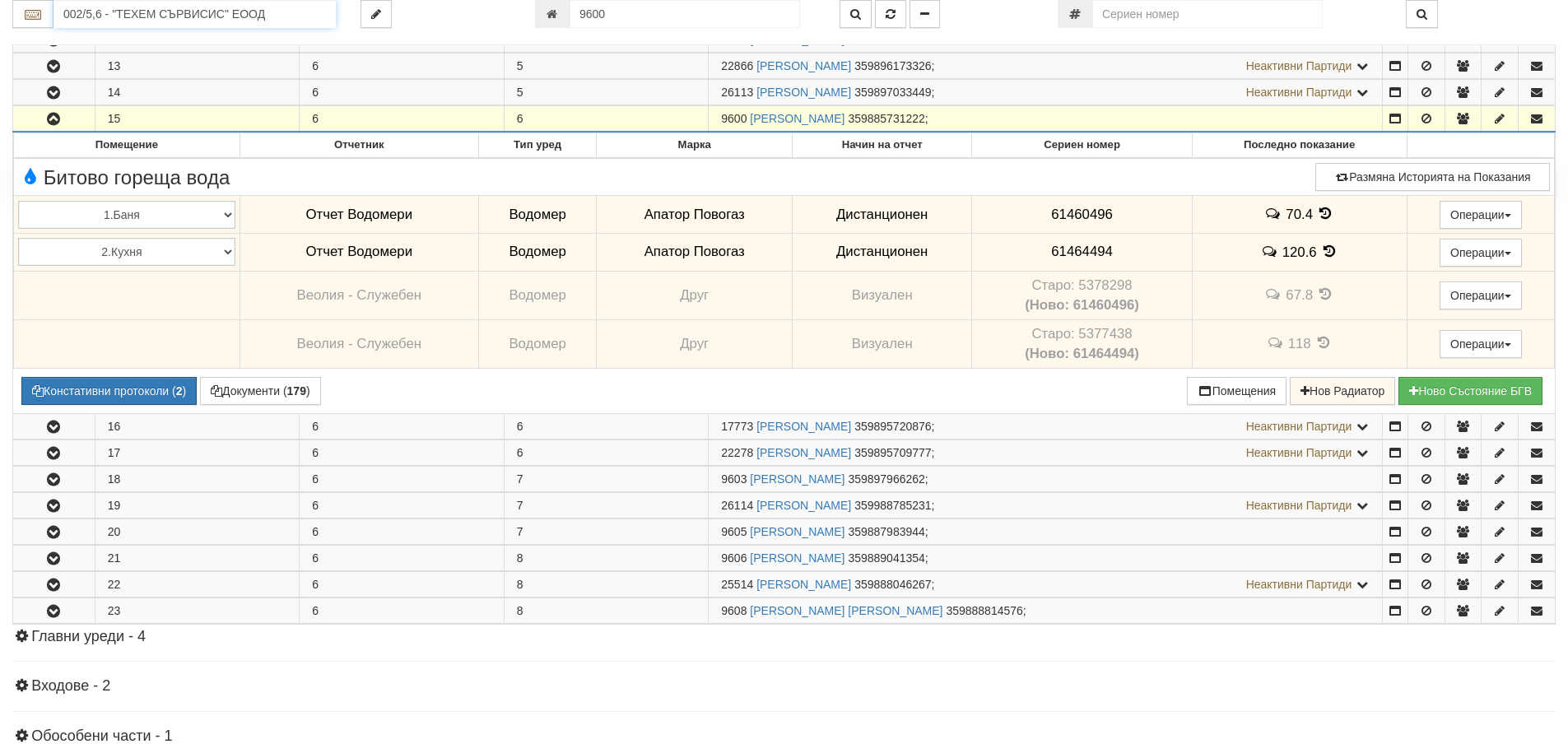
click at [183, 16] on input "002/5,6 - "ТЕХЕМ СЪРВИСИС" ЕООД" at bounding box center [194, 14] width 282 height 28
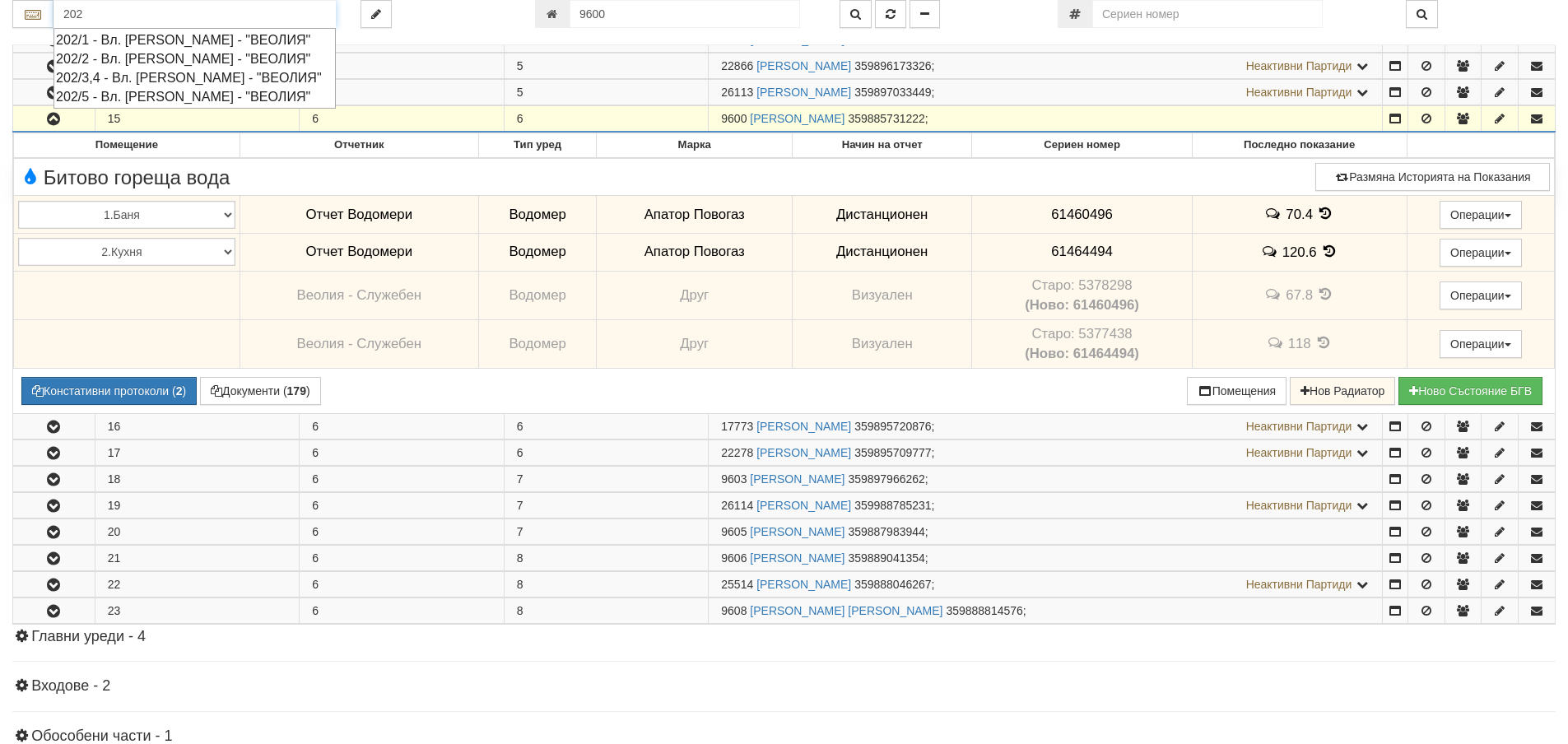
click at [185, 82] on div "202/3,4 - Вл. Варненчик - "ВЕОЛИЯ"" at bounding box center [194, 77] width 277 height 19
type input "202/3,4 - Вл. Варненчик - "ВЕОЛИЯ""
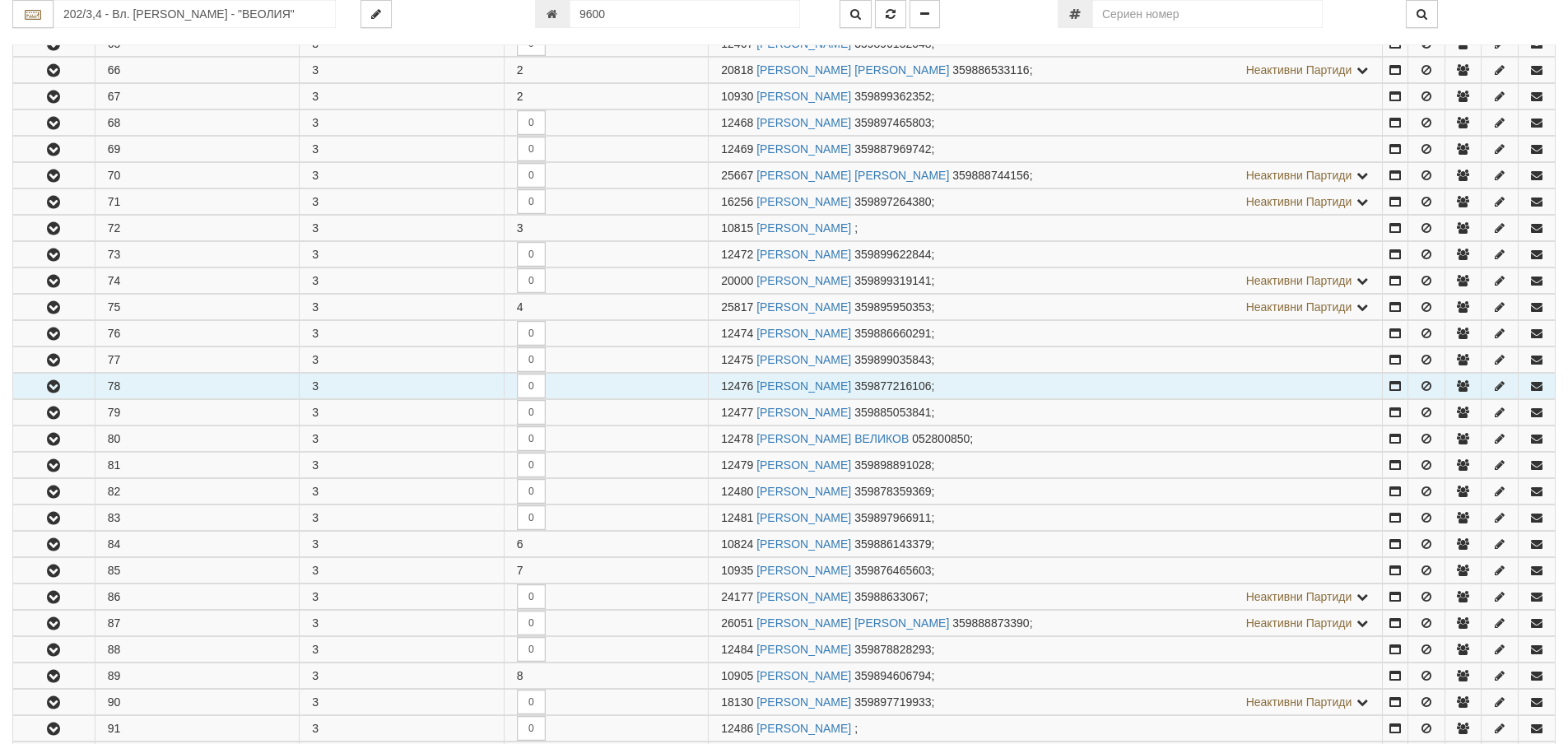
scroll to position [576, 0]
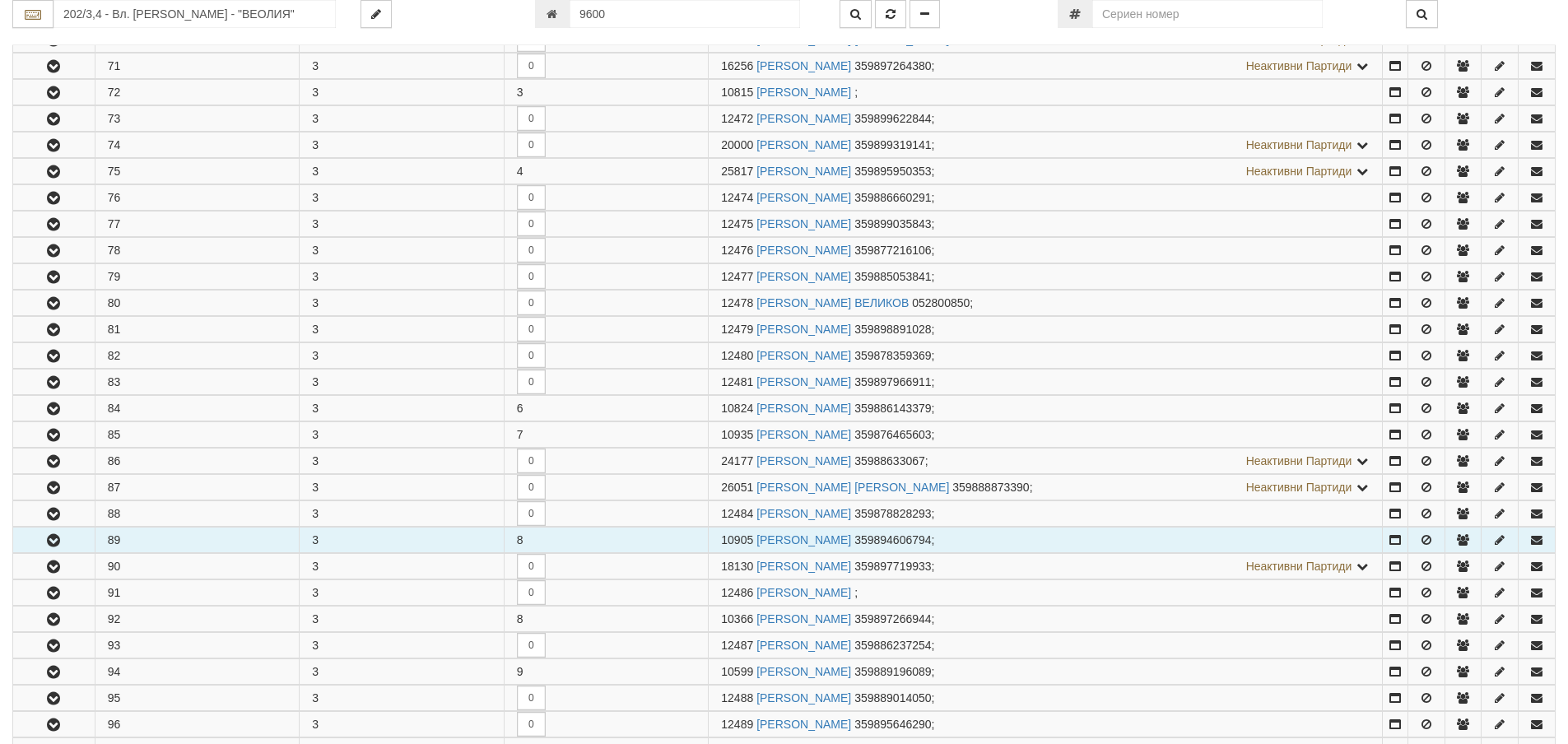
drag, startPoint x: 76, startPoint y: 538, endPoint x: 84, endPoint y: 536, distance: 8.2
click at [76, 538] on button "button" at bounding box center [54, 540] width 82 height 25
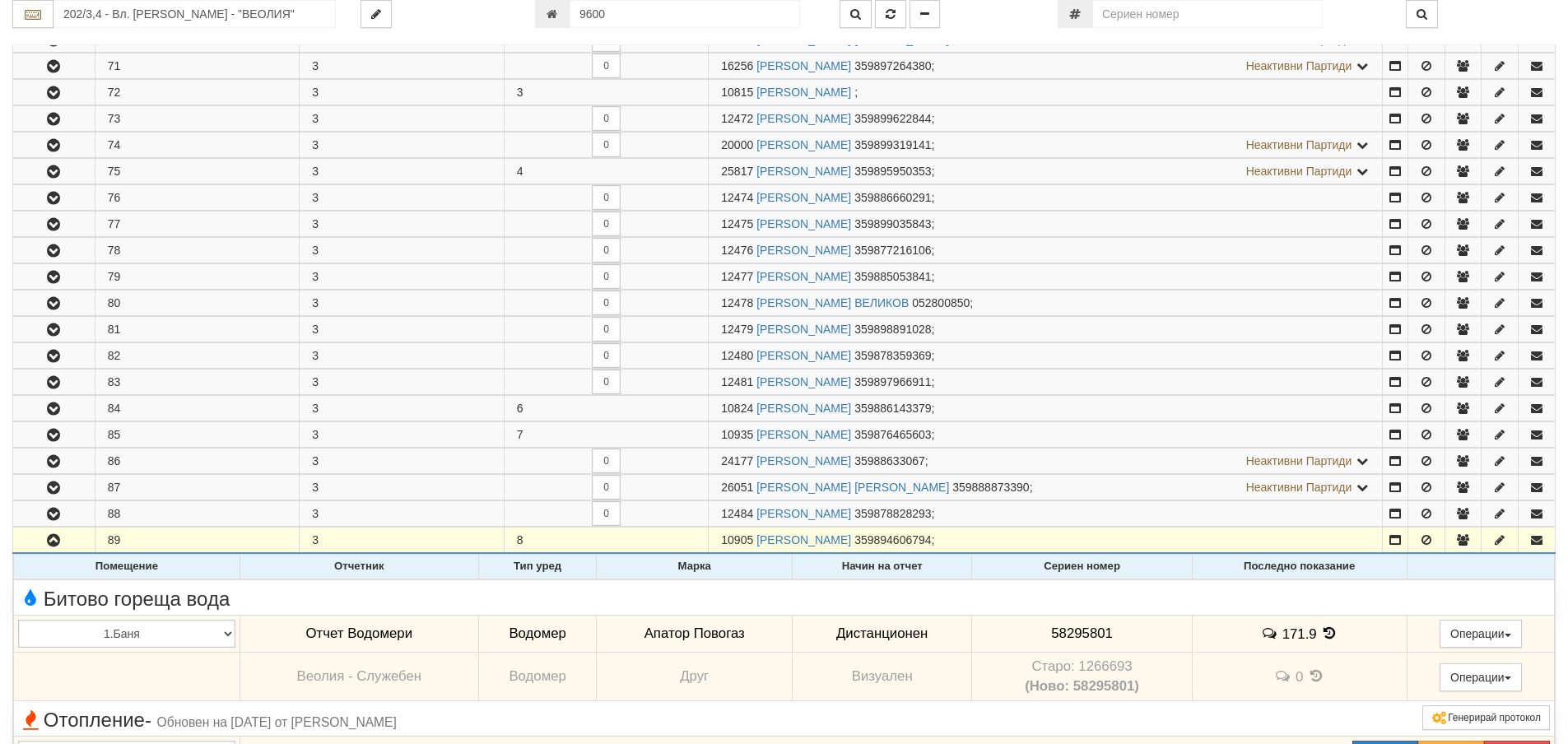
drag, startPoint x: 1098, startPoint y: 630, endPoint x: 1039, endPoint y: 625, distance: 59.2
click at [987, 627] on td "58295801" at bounding box center [1082, 633] width 220 height 37
click at [1326, 631] on icon at bounding box center [1329, 633] width 18 height 14
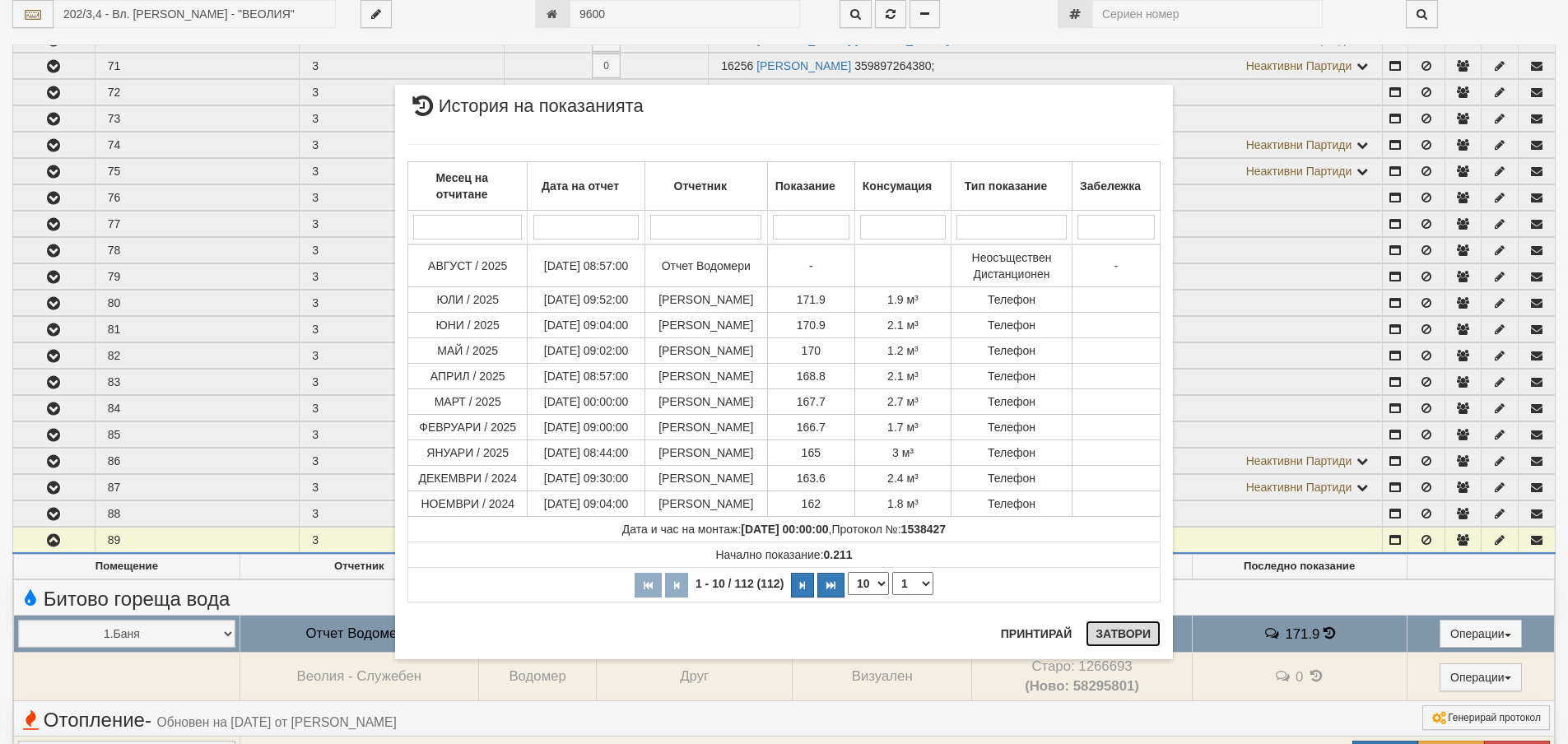
click at [1120, 626] on button "Затвори" at bounding box center [1123, 634] width 75 height 27
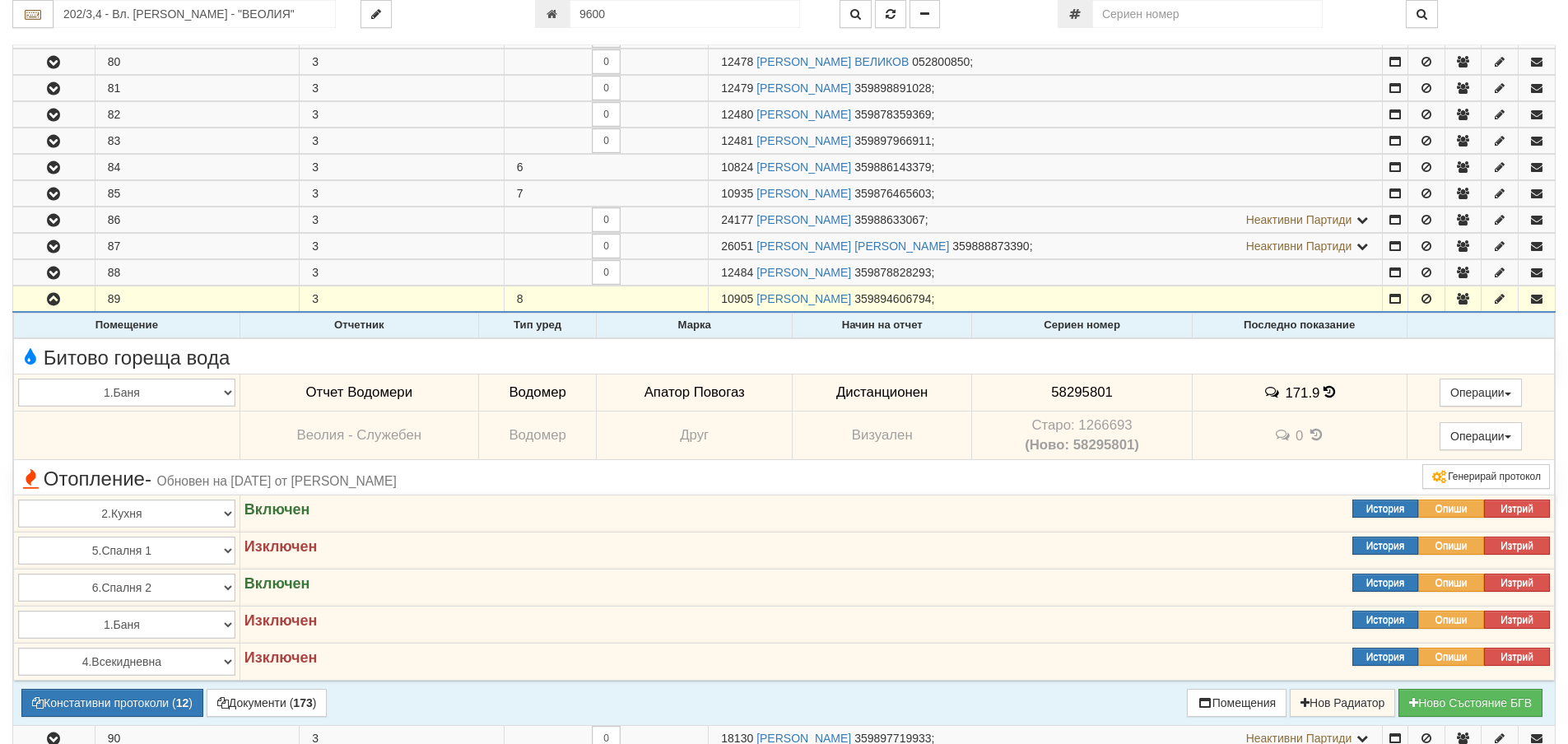
scroll to position [823, 0]
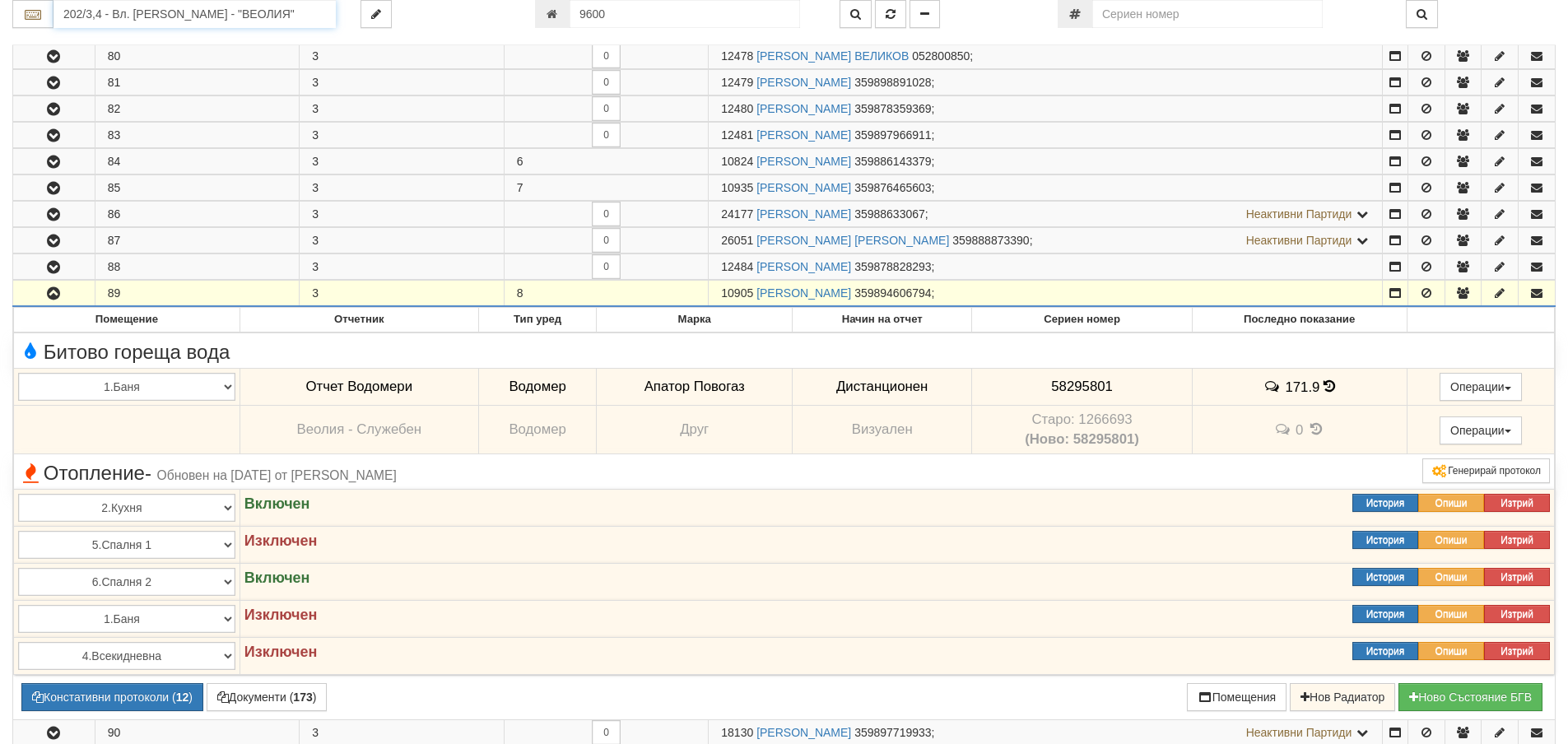
click at [210, 17] on input "202/3,4 - Вл. Варненчик - "ВЕОЛИЯ"" at bounding box center [194, 14] width 282 height 28
click at [674, 14] on input "9600" at bounding box center [684, 14] width 231 height 28
type input "21606"
type input "229/3 - "ВЕОЛИЯ ЕНЕРДЖИ ВАРНА " ЕАД"
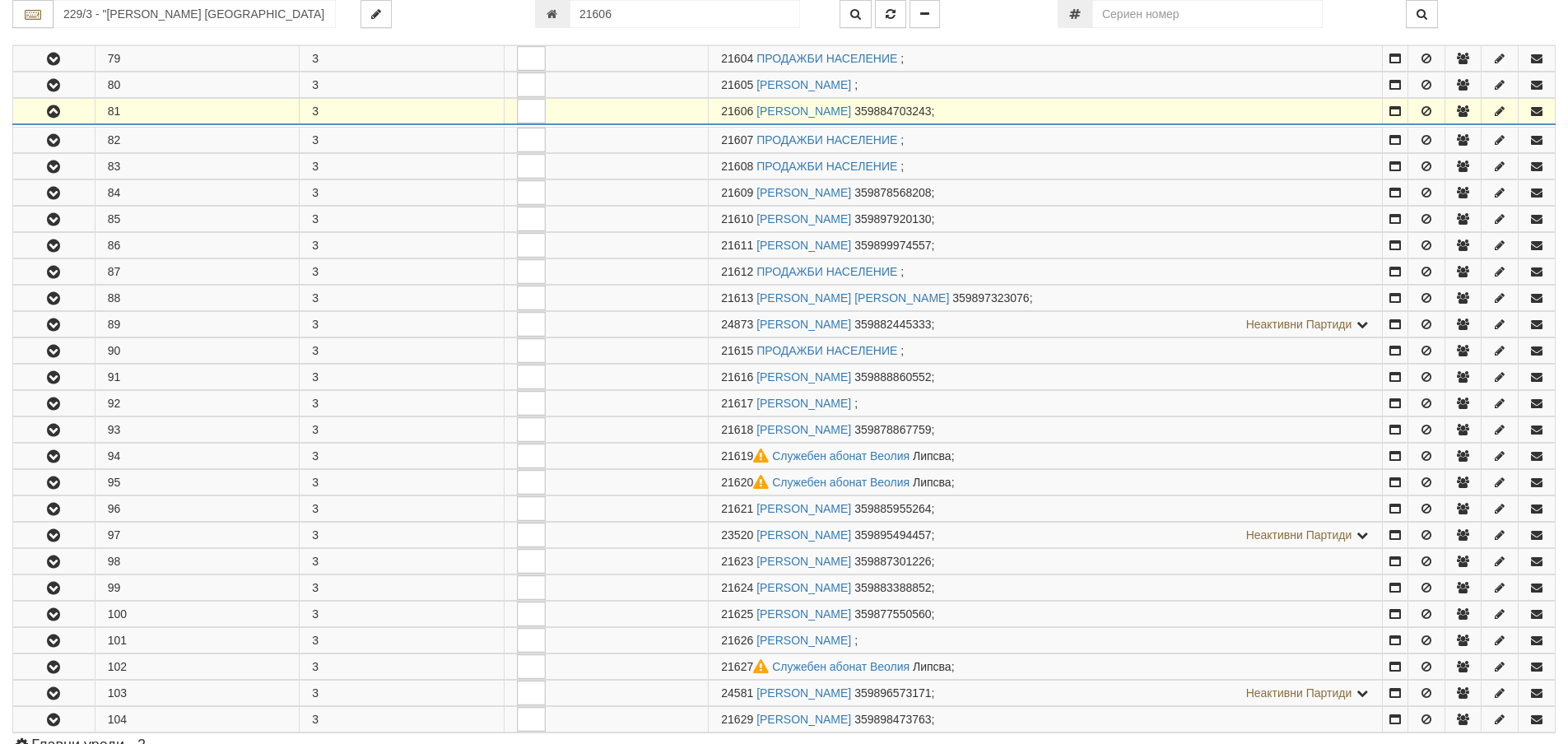
scroll to position [536, 0]
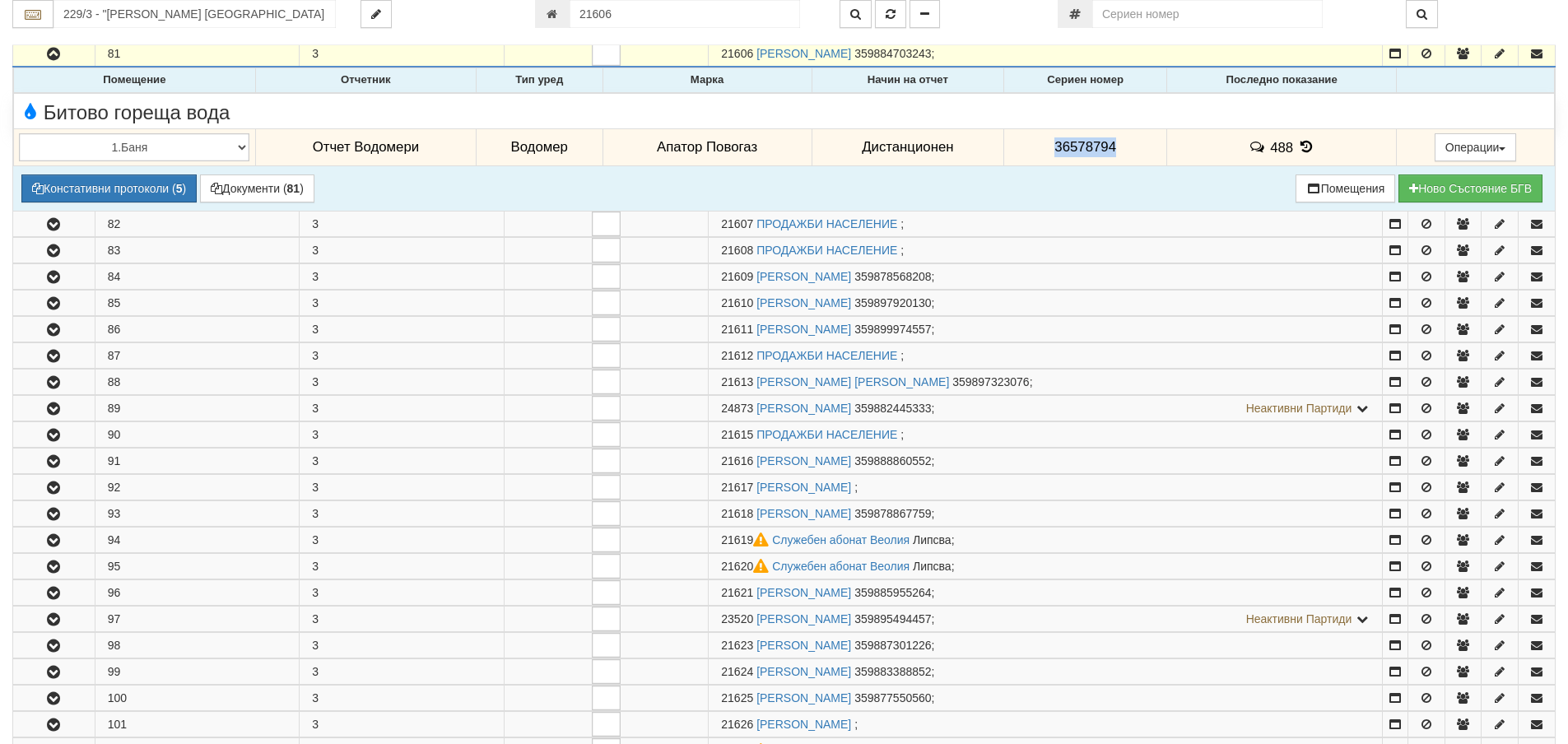
drag, startPoint x: 1124, startPoint y: 141, endPoint x: 1029, endPoint y: 135, distance: 95.2
click at [1028, 134] on td "36578794" at bounding box center [1085, 146] width 163 height 37
click at [290, 191] on button "Документи ( 81 )" at bounding box center [256, 189] width 114 height 28
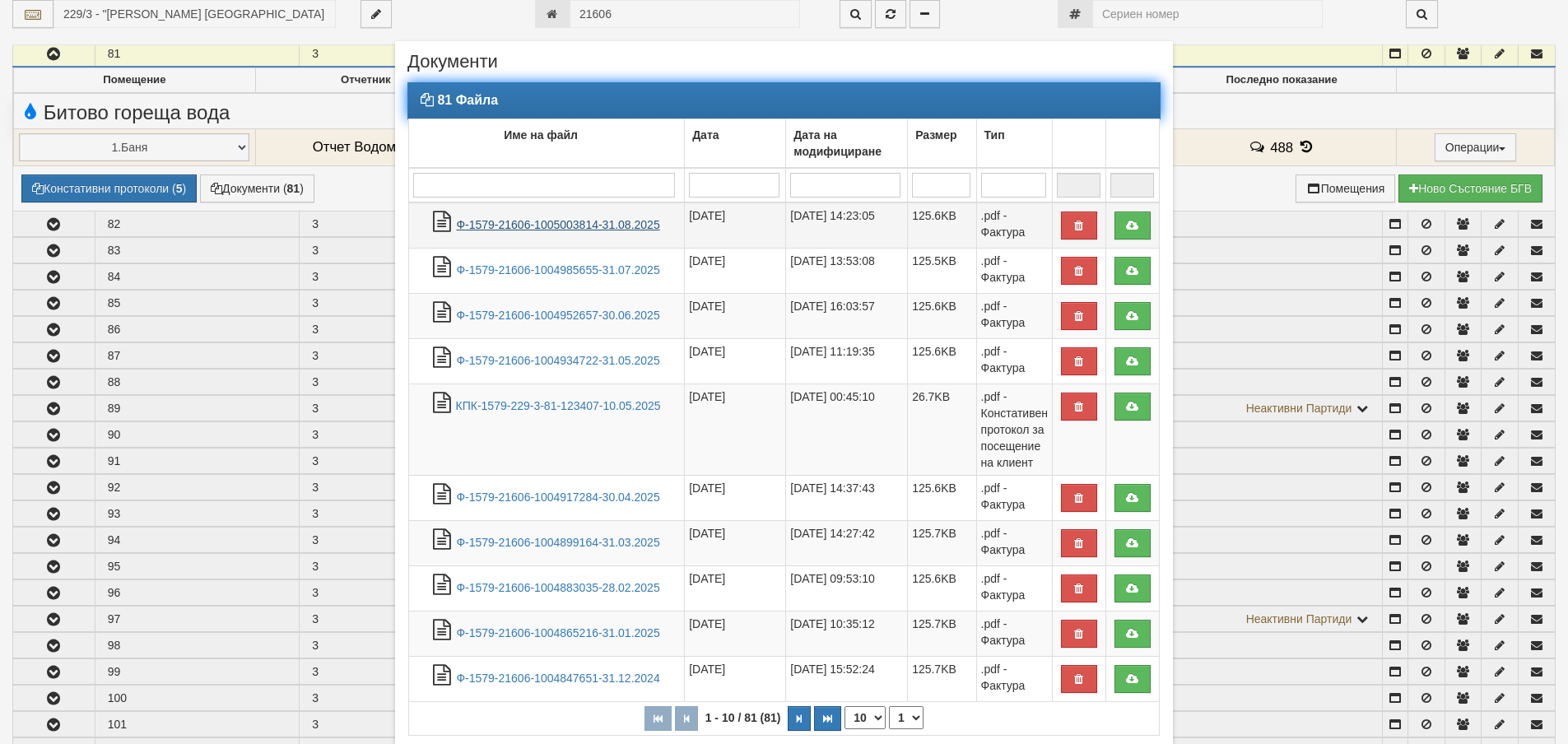
click at [503, 218] on link "Ф-1579-21606-1005003814-31.08.2025" at bounding box center [558, 225] width 203 height 13
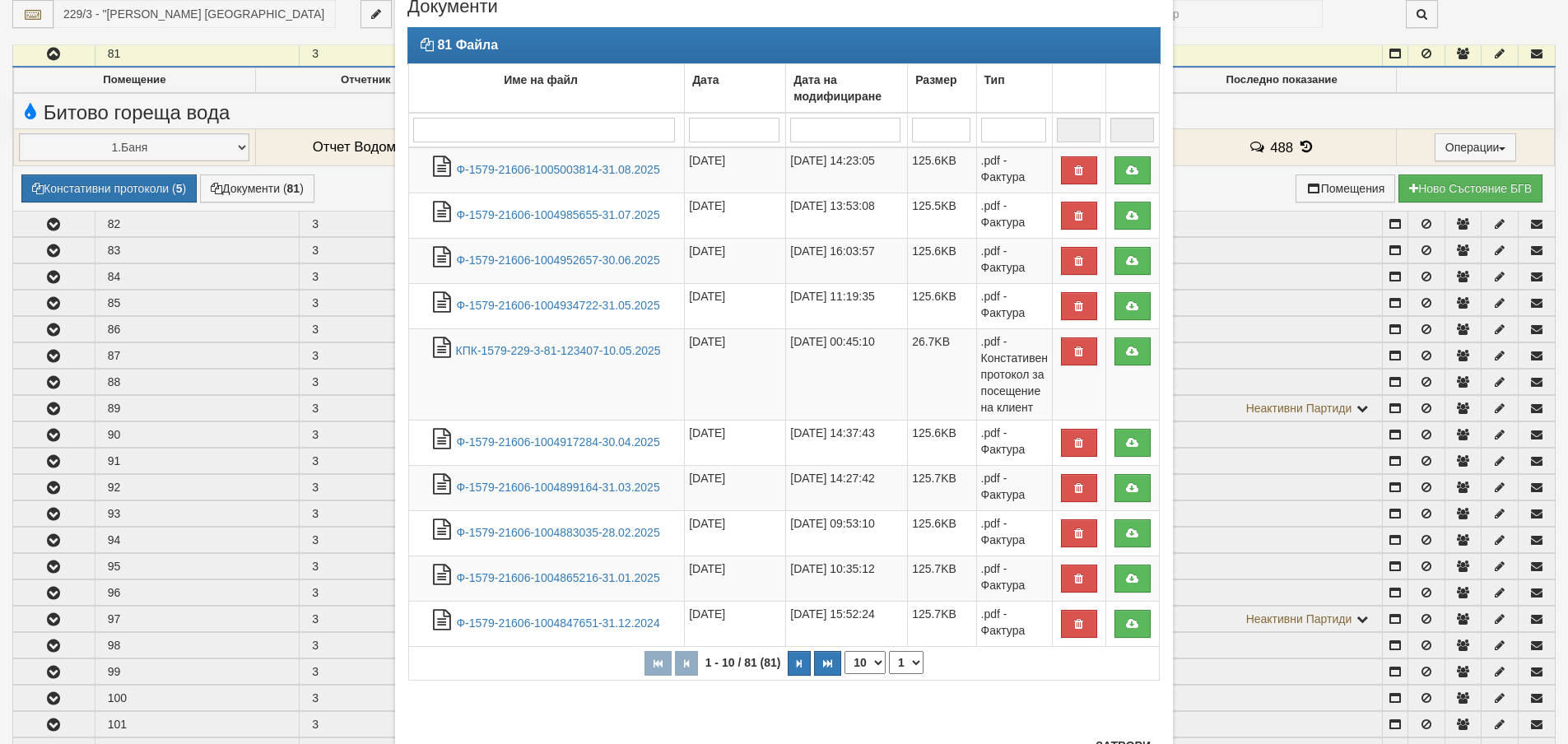
scroll to position [123, 0]
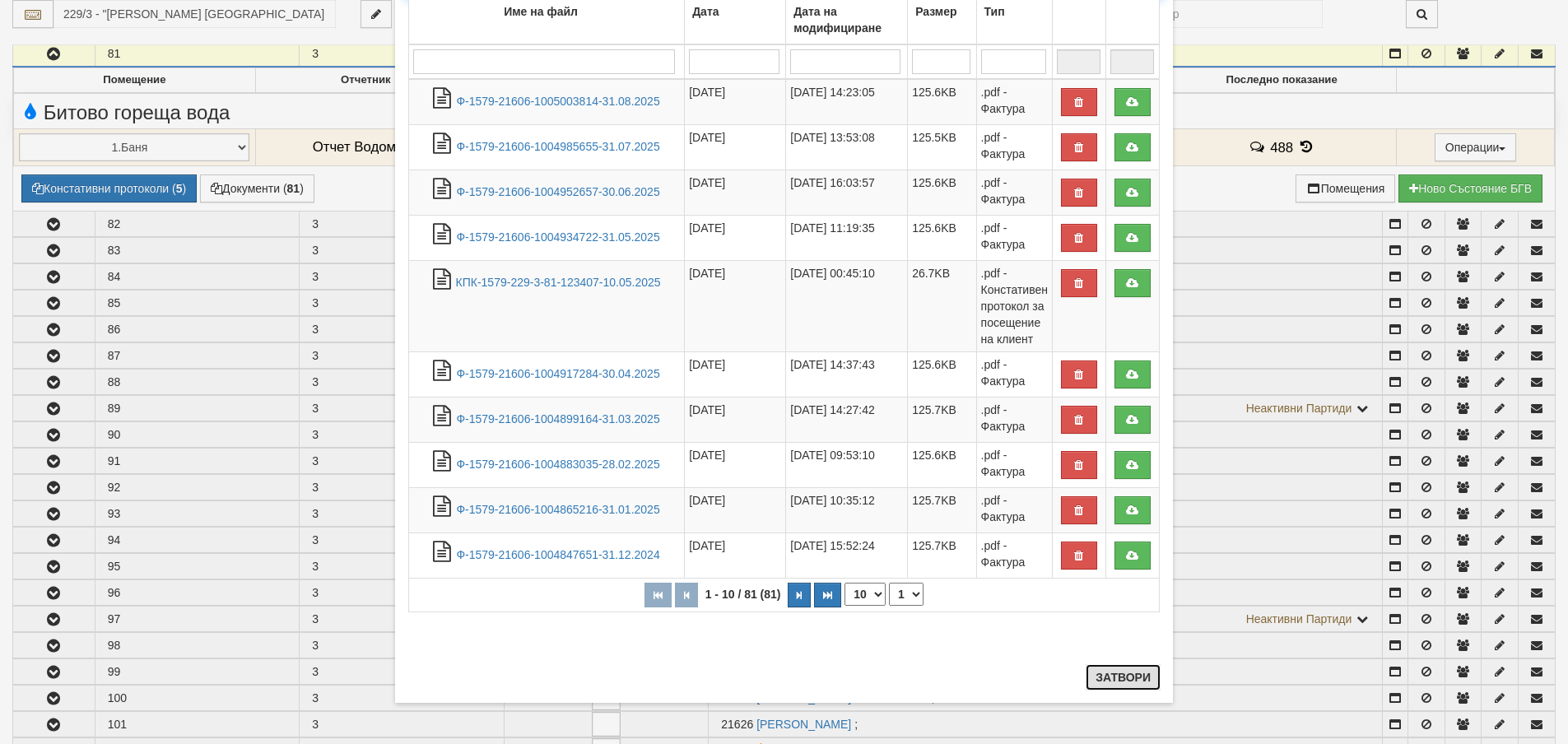
drag, startPoint x: 1116, startPoint y: 677, endPoint x: 915, endPoint y: 525, distance: 252.0
click at [1116, 677] on button "Затвори" at bounding box center [1123, 677] width 75 height 27
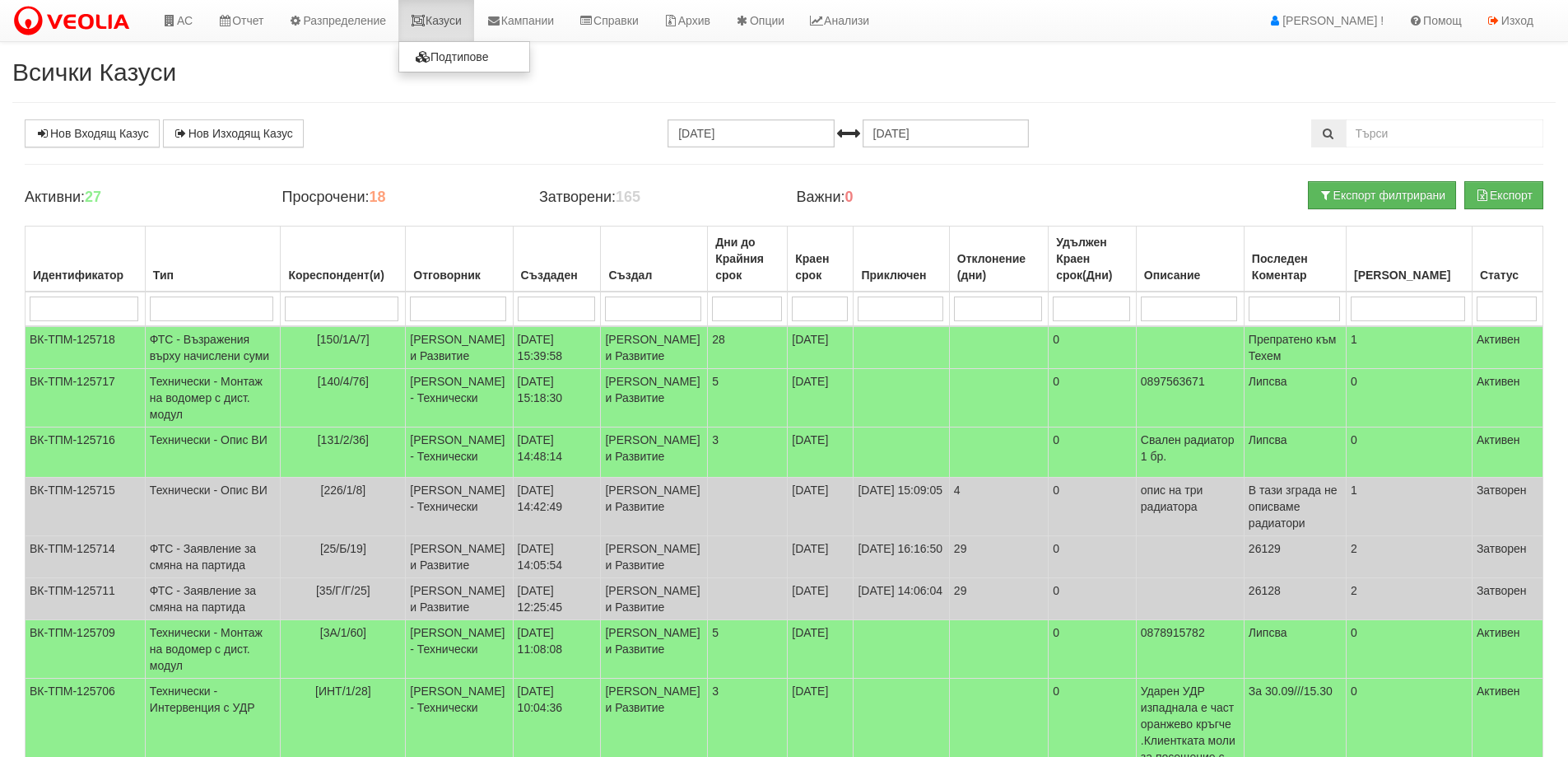
click at [474, 22] on link "Казуси" at bounding box center [436, 20] width 76 height 41
click at [454, 12] on link "Казуси" at bounding box center [436, 20] width 76 height 41
click at [442, 13] on link "Казуси" at bounding box center [436, 20] width 76 height 41
click at [439, 27] on link "Казуси" at bounding box center [436, 20] width 76 height 41
